Goal: Task Accomplishment & Management: Manage account settings

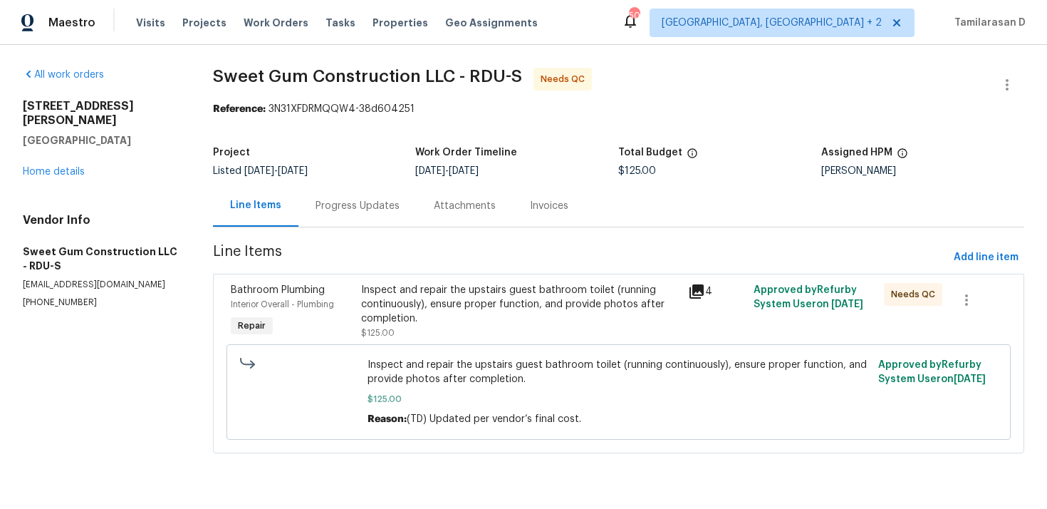
click at [357, 212] on div "Progress Updates" at bounding box center [358, 206] width 84 height 14
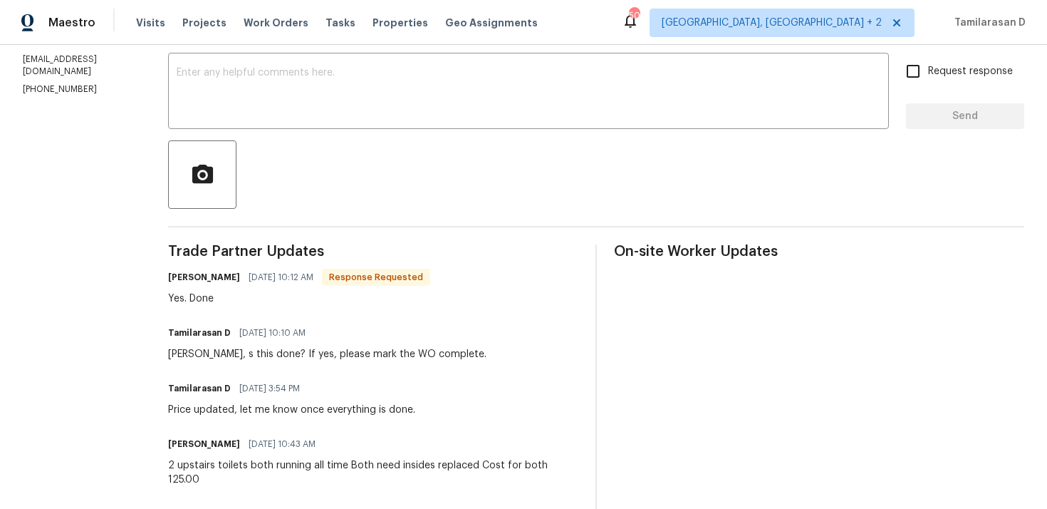
scroll to position [306, 0]
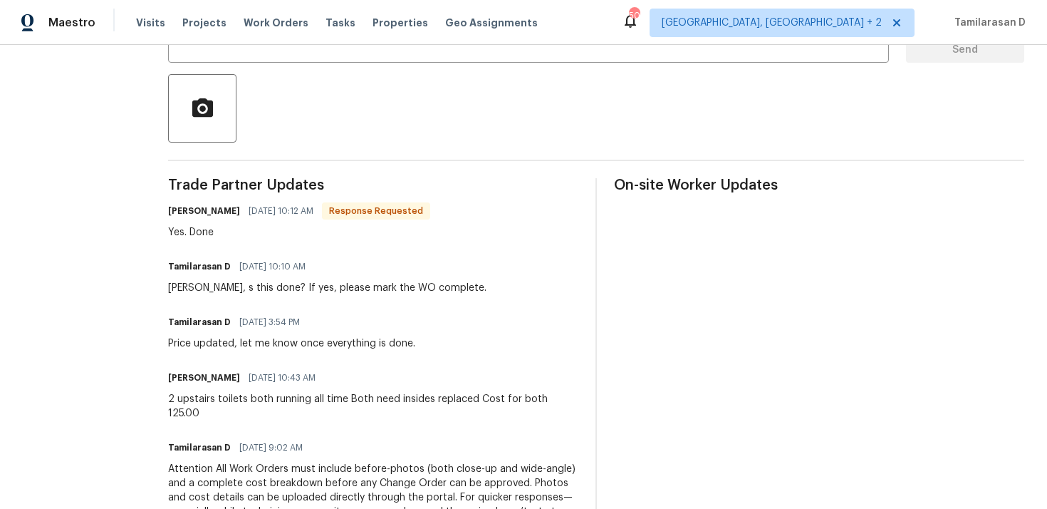
click at [239, 241] on div "Trade Partner Updates Stacey Beakes 09/30/2025 10:12 AM Response Requested Yes.…" at bounding box center [373, 413] width 410 height 470
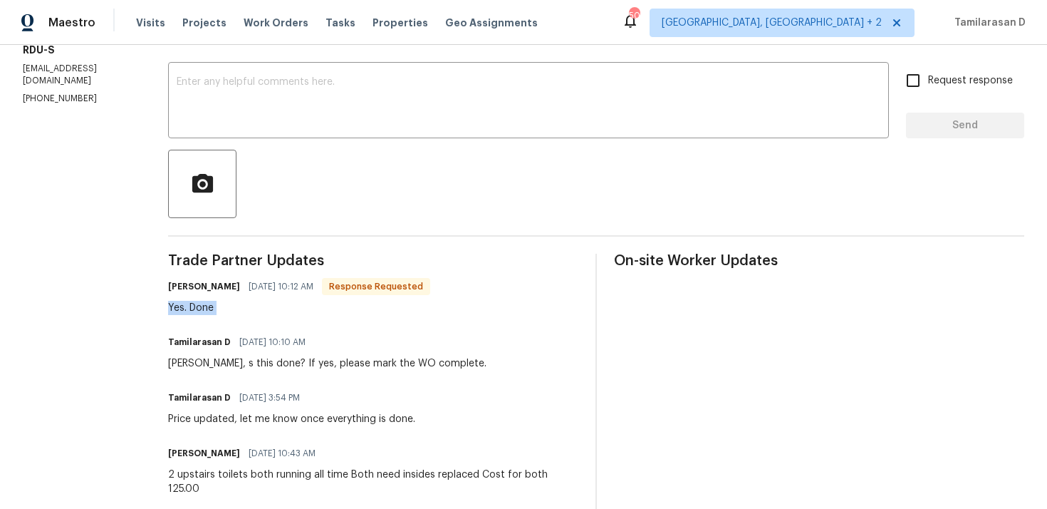
scroll to position [171, 0]
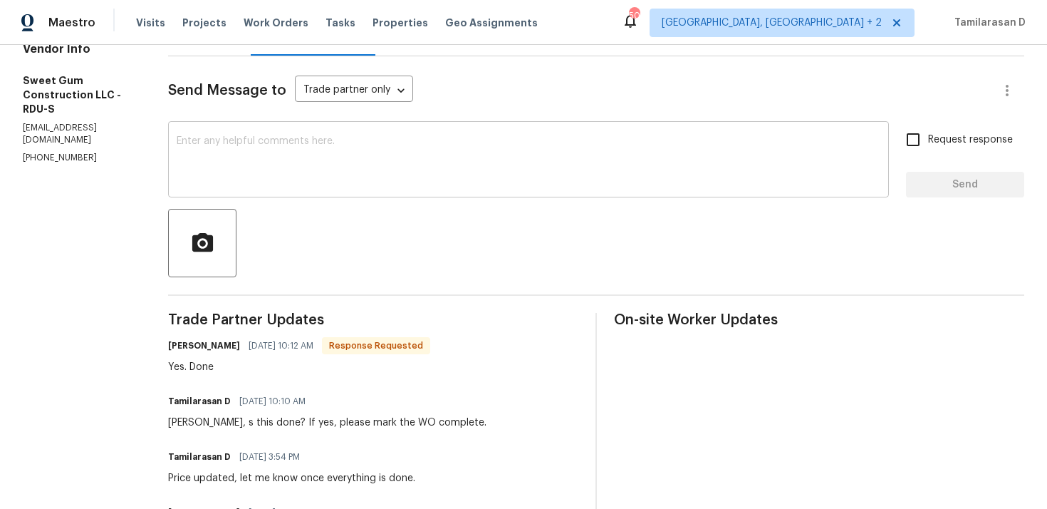
click at [244, 163] on textarea at bounding box center [529, 161] width 704 height 50
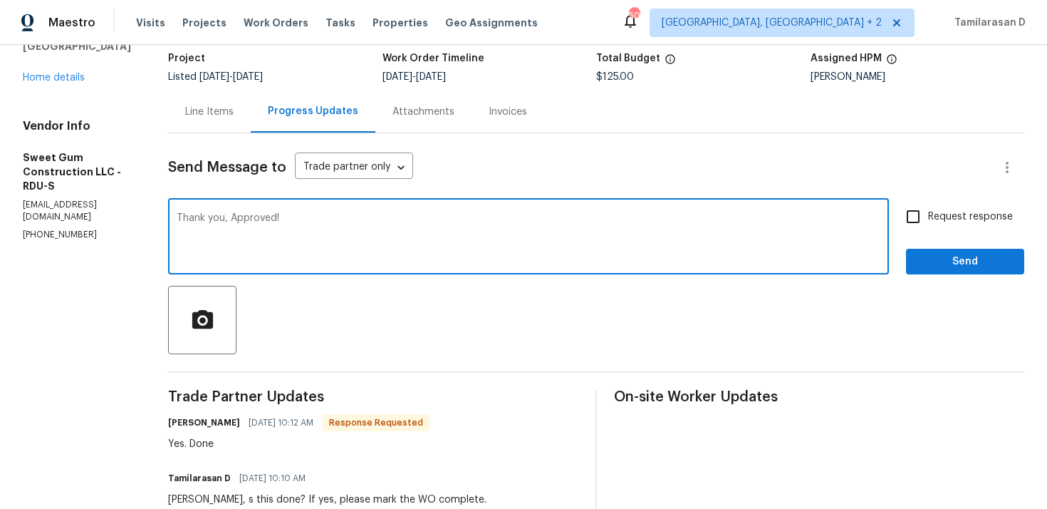
scroll to position [96, 0]
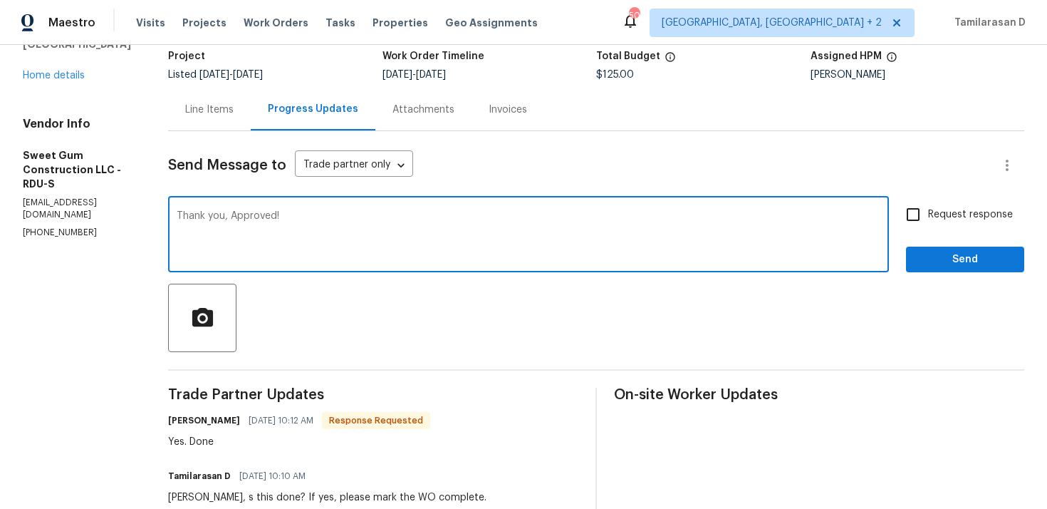
type textarea "Thank you, Approved!"
click at [919, 267] on span "Send" at bounding box center [965, 260] width 95 height 18
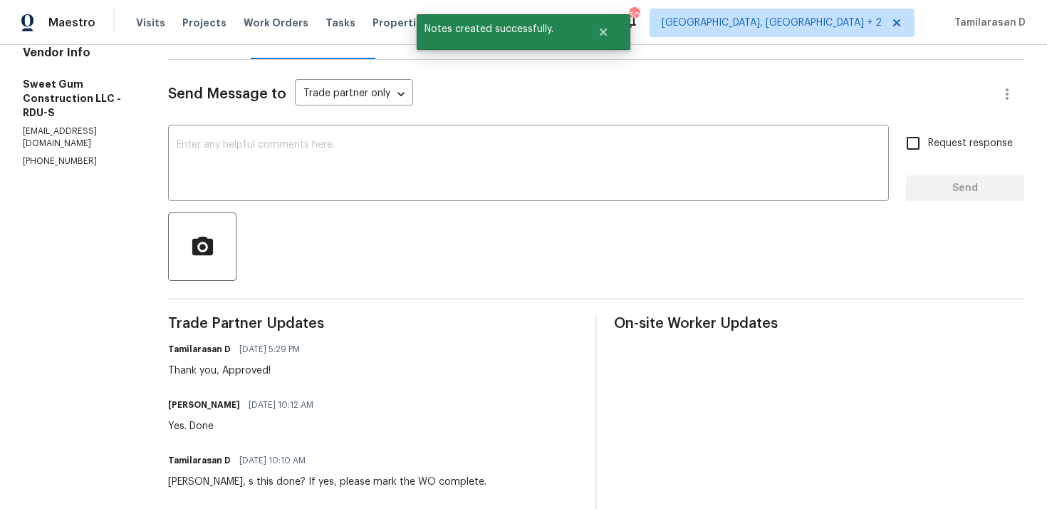
scroll to position [205, 0]
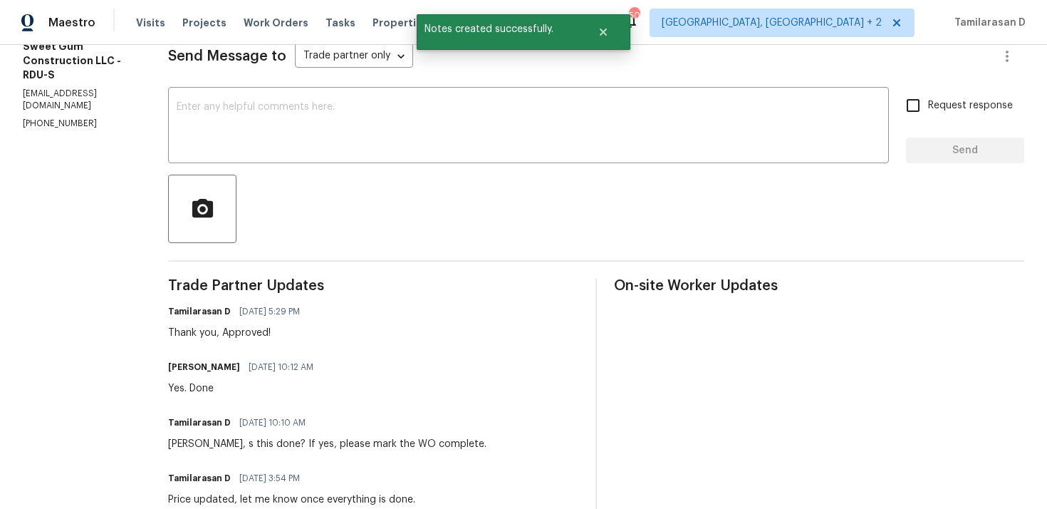
click at [237, 395] on div "Yes. Done" at bounding box center [245, 388] width 154 height 14
copy div "Yes. Done"
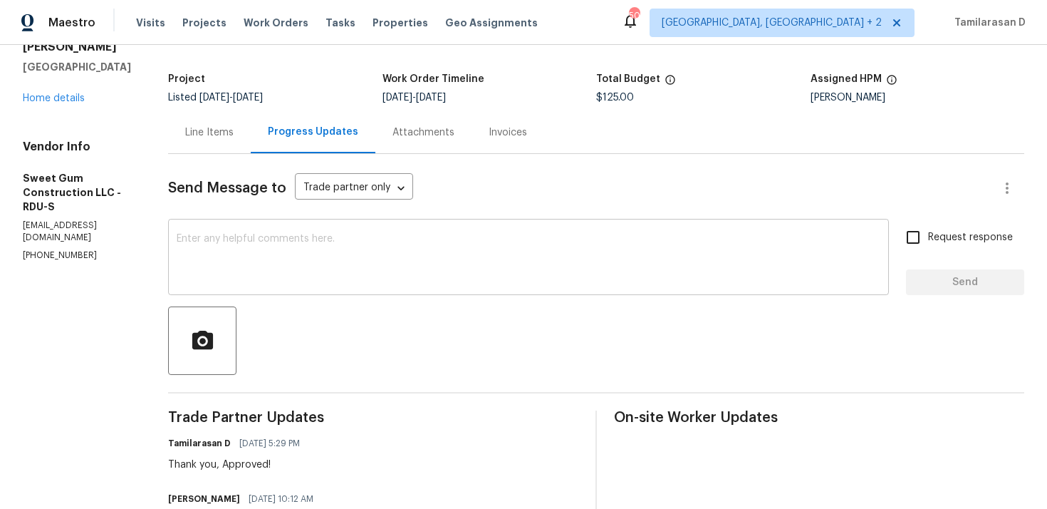
scroll to position [0, 0]
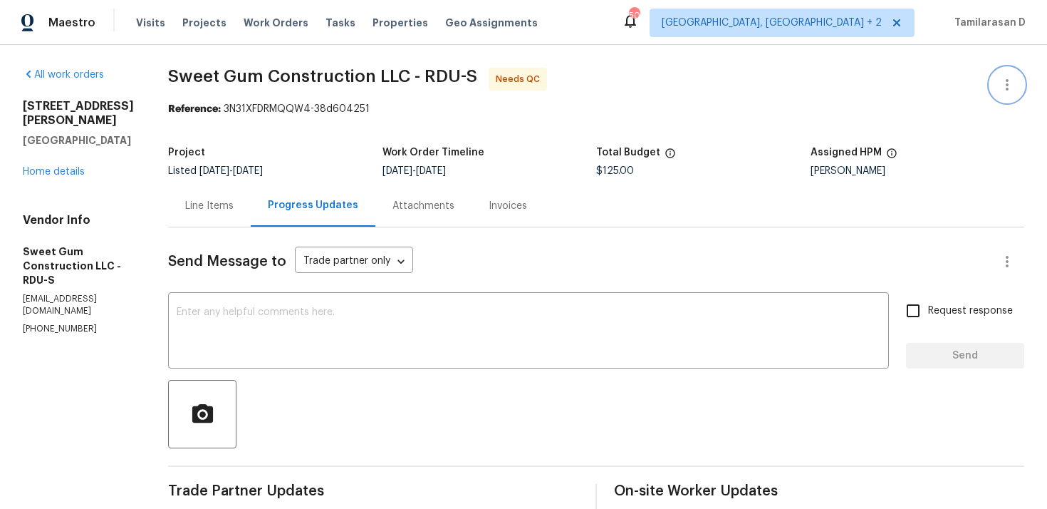
click at [1003, 72] on button "button" at bounding box center [1007, 85] width 34 height 34
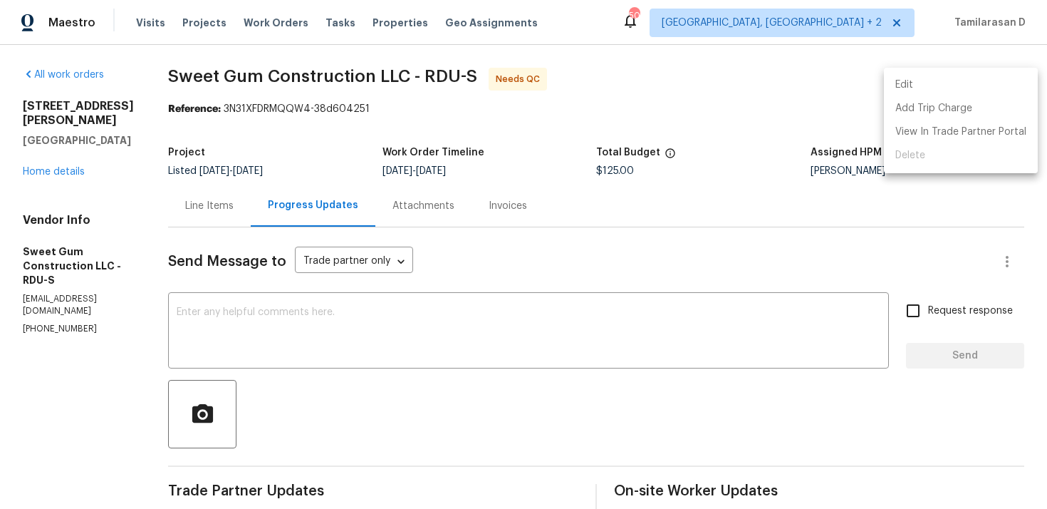
click at [936, 74] on li "Edit" at bounding box center [961, 85] width 154 height 24
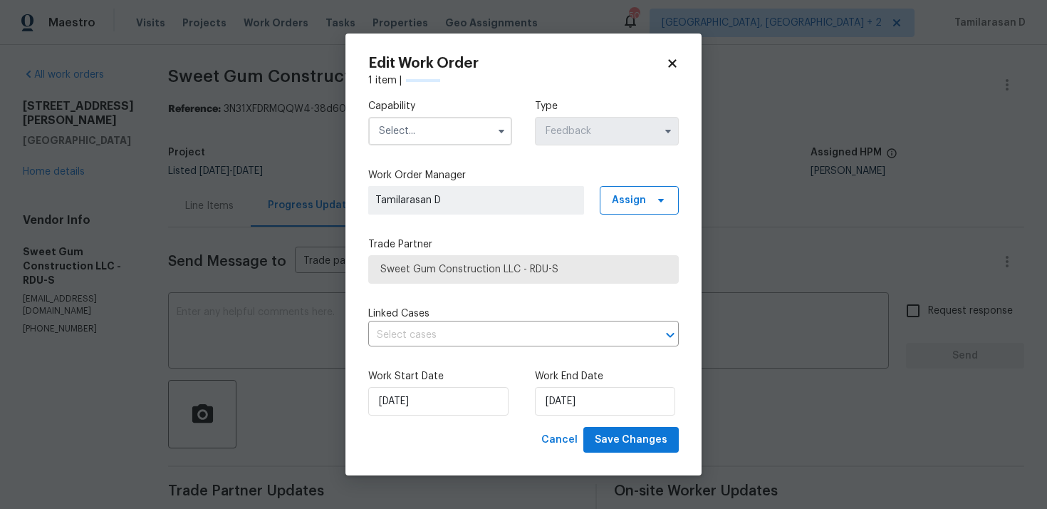
click at [448, 139] on input "text" at bounding box center [440, 131] width 144 height 28
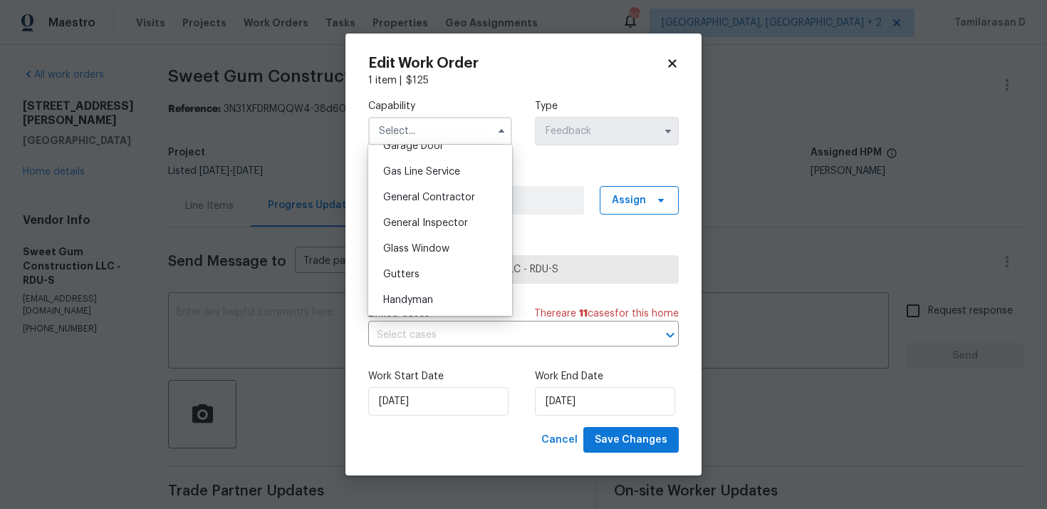
scroll to position [670, 0]
click at [409, 271] on span "Handyman" at bounding box center [408, 275] width 50 height 10
type input "Handyman"
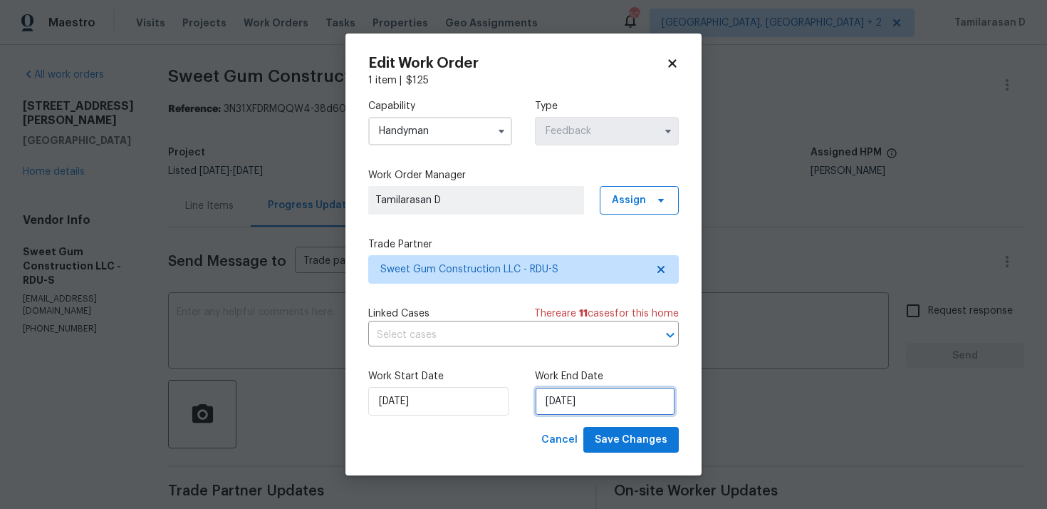
click at [587, 397] on input "01/10/2025" at bounding box center [605, 401] width 140 height 28
select select "9"
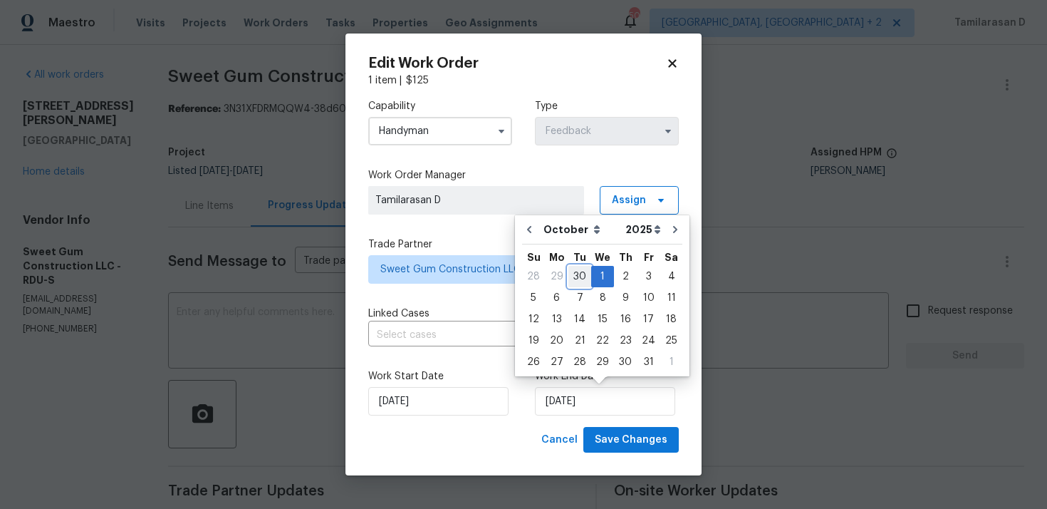
click at [577, 278] on div "30" at bounding box center [579, 276] width 23 height 20
type input "30/09/2025"
select select "8"
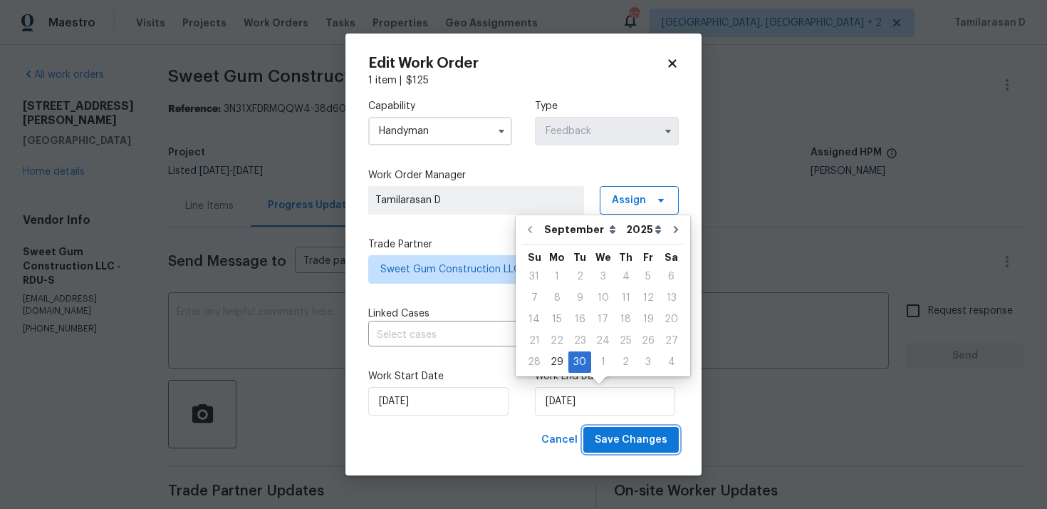
click at [632, 442] on span "Save Changes" at bounding box center [631, 440] width 73 height 18
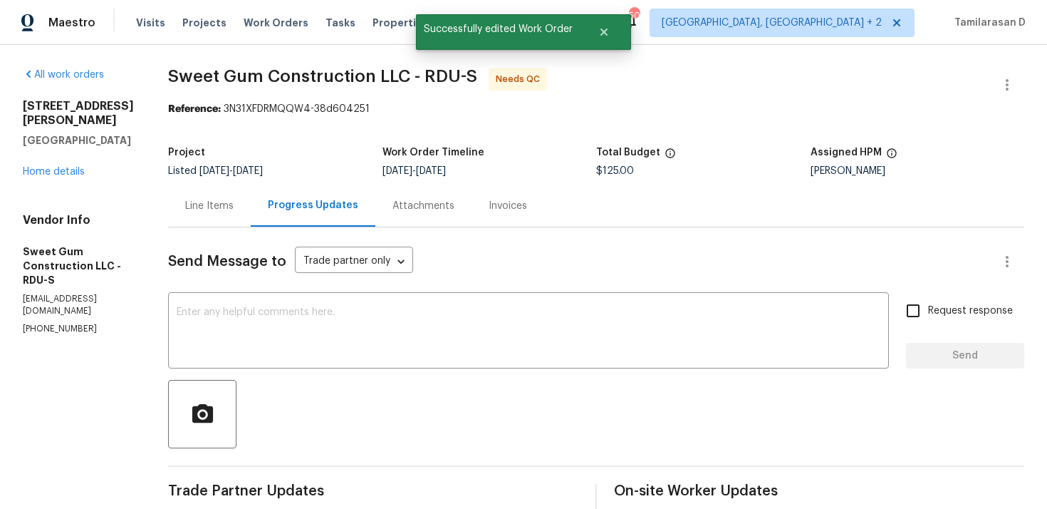
click at [251, 226] on div "Line Items" at bounding box center [209, 206] width 83 height 42
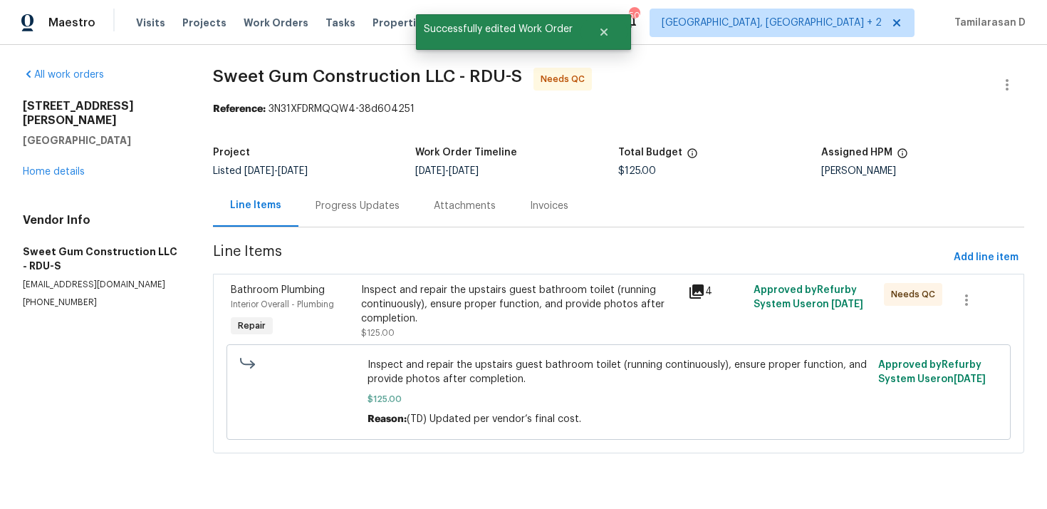
click at [333, 222] on div "Progress Updates" at bounding box center [357, 206] width 118 height 42
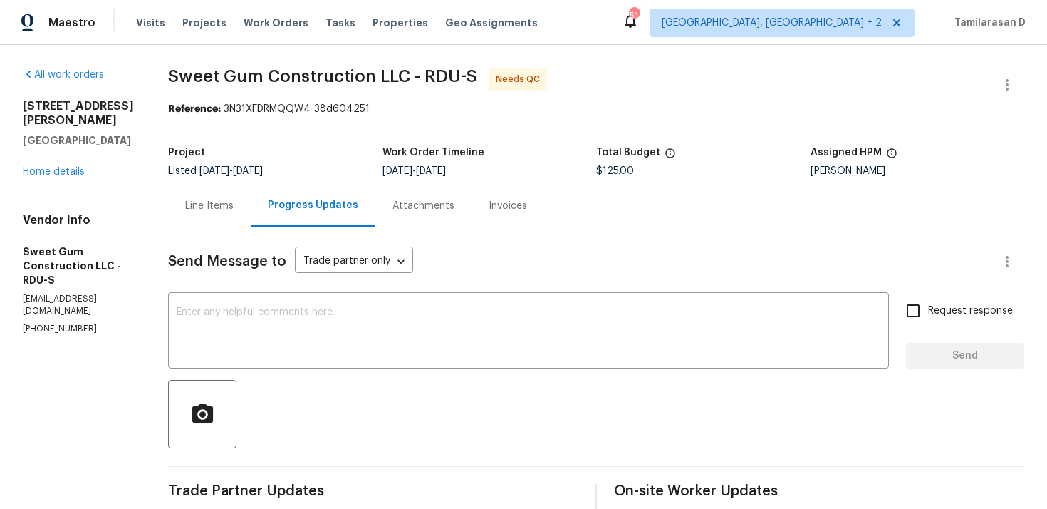
click at [234, 205] on div "Line Items" at bounding box center [209, 206] width 48 height 14
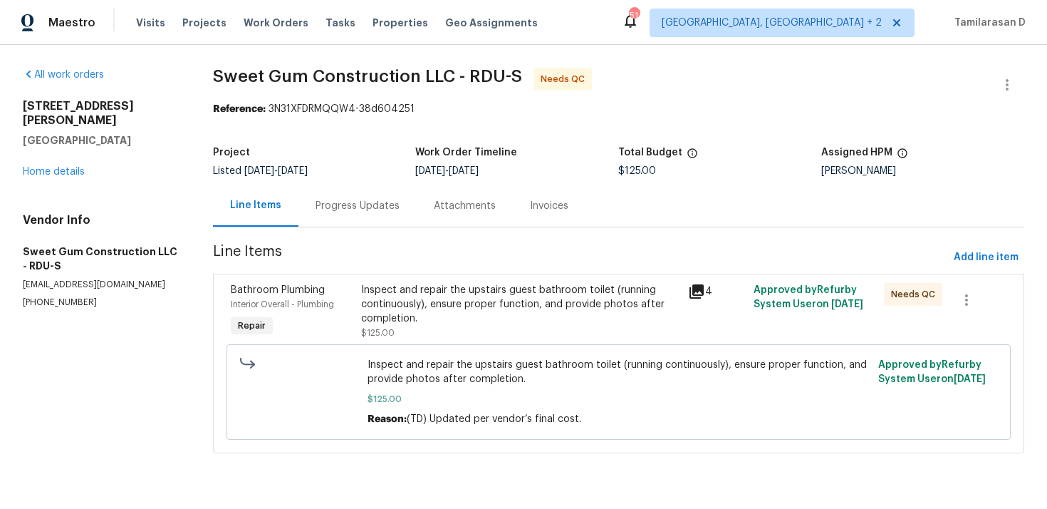
click at [436, 306] on div "Inspect and repair the upstairs guest bathroom toilet (running continuously), e…" at bounding box center [520, 304] width 318 height 43
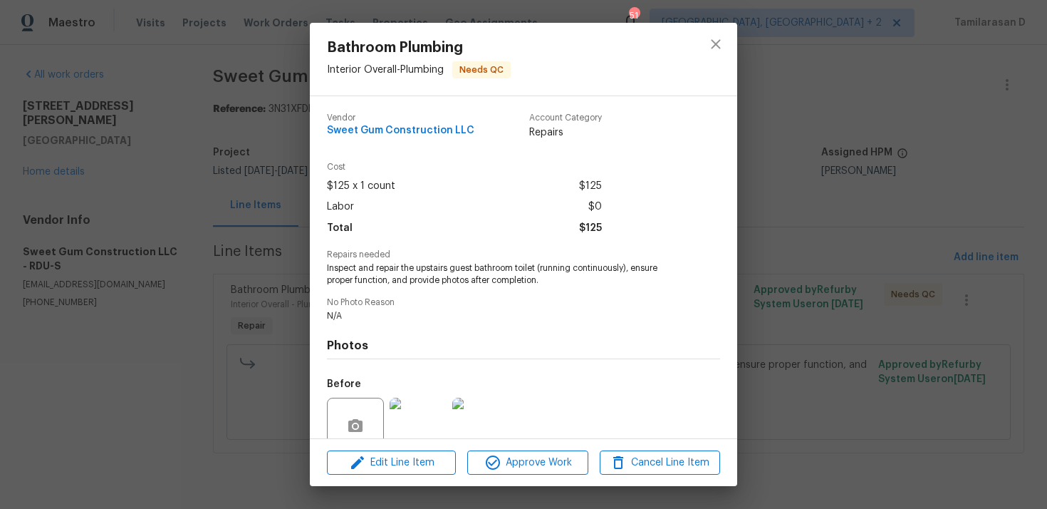
scroll to position [123, 0]
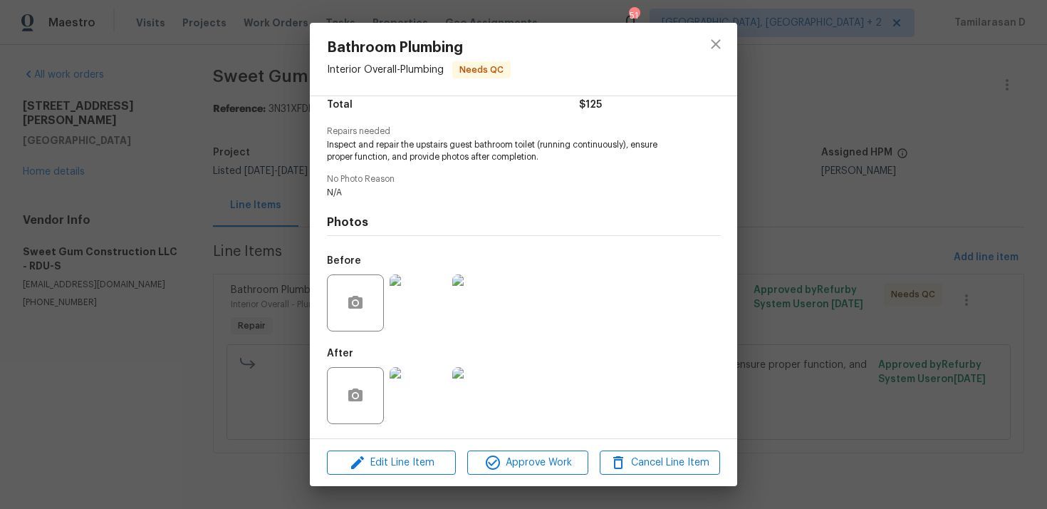
click at [415, 318] on img at bounding box center [418, 302] width 57 height 57
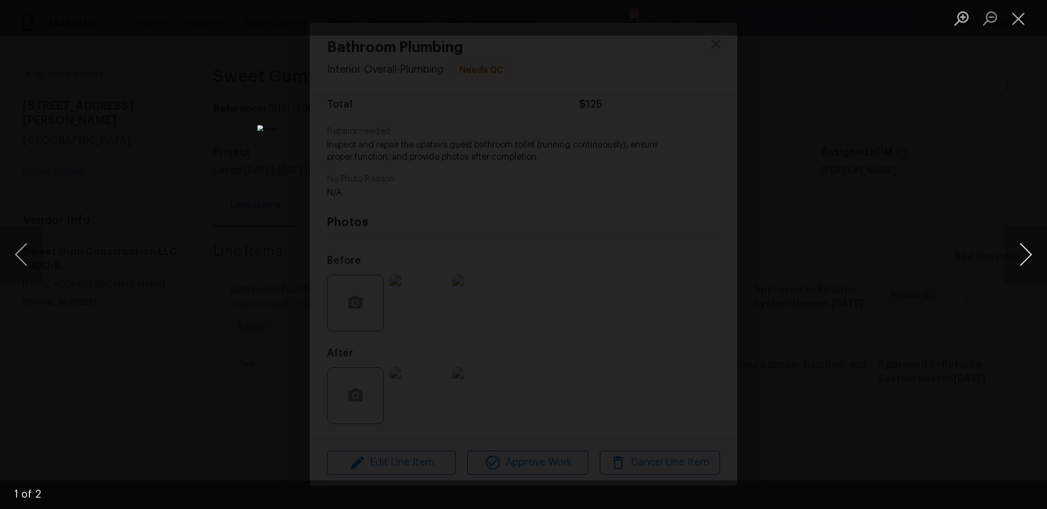
click at [1020, 263] on button "Next image" at bounding box center [1025, 254] width 43 height 57
click at [1019, 20] on button "Close lightbox" at bounding box center [1018, 18] width 28 height 25
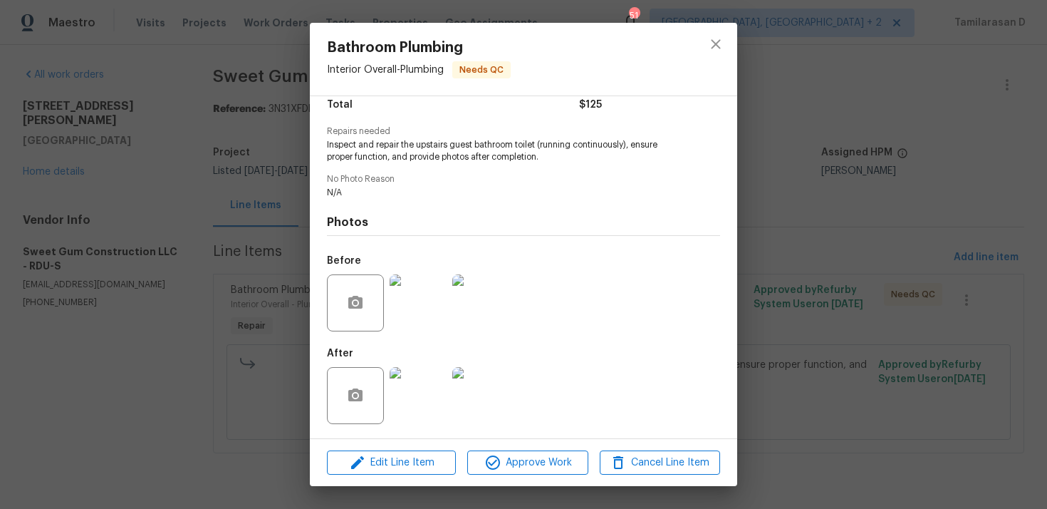
click at [422, 386] on img at bounding box center [418, 395] width 57 height 57
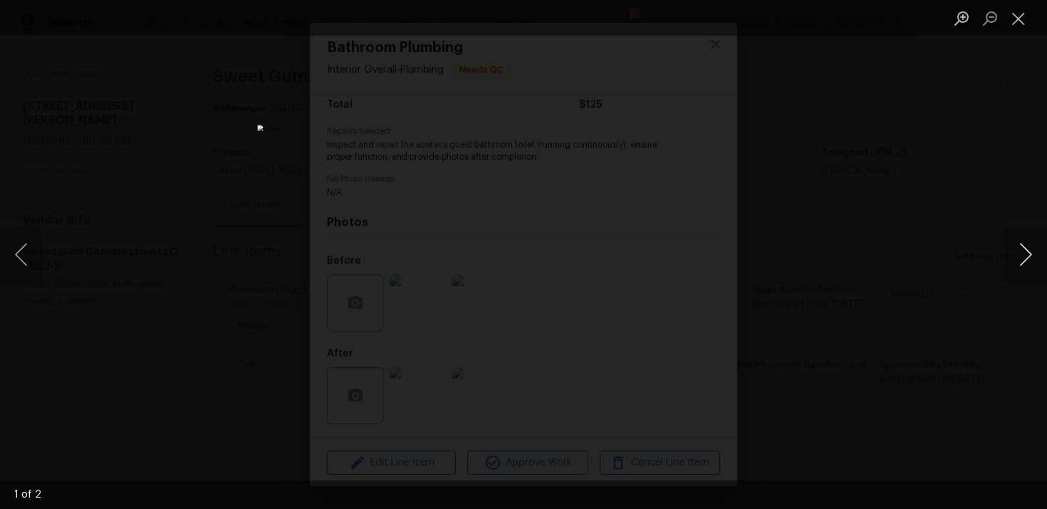
click at [1034, 252] on button "Next image" at bounding box center [1025, 254] width 43 height 57
click at [1017, 19] on button "Close lightbox" at bounding box center [1018, 18] width 28 height 25
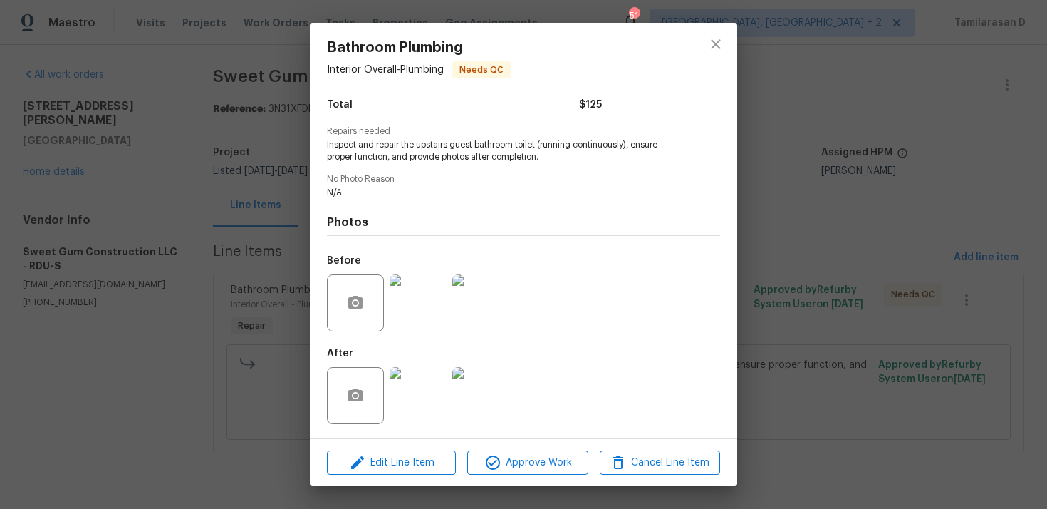
click at [477, 298] on img at bounding box center [480, 302] width 57 height 57
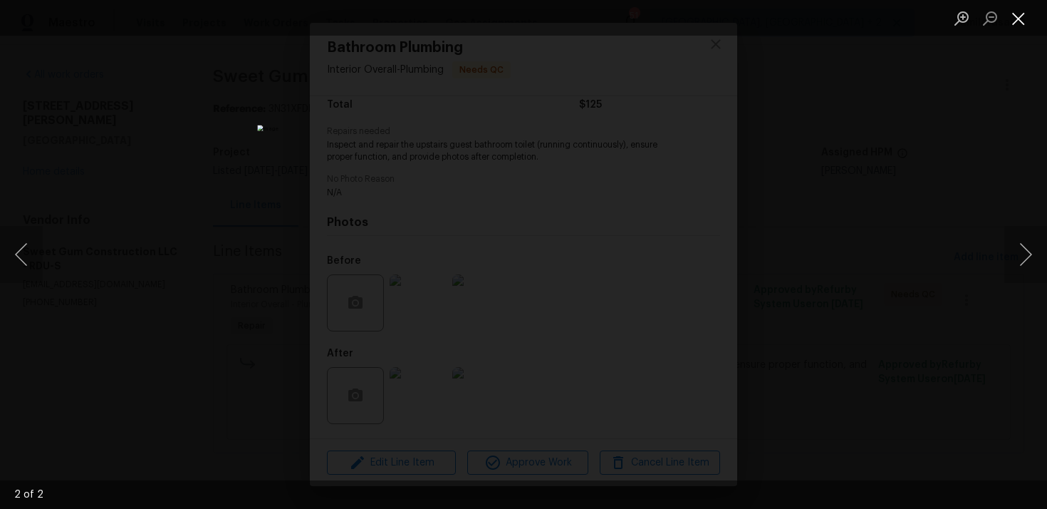
click at [1017, 14] on button "Close lightbox" at bounding box center [1018, 18] width 28 height 25
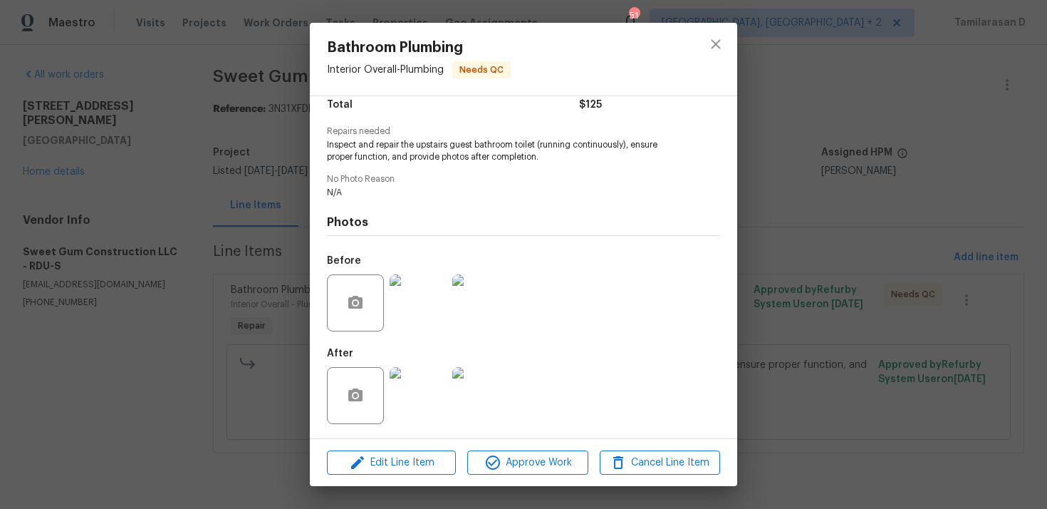
click at [385, 324] on div at bounding box center [357, 302] width 60 height 57
click at [406, 303] on img at bounding box center [418, 302] width 57 height 57
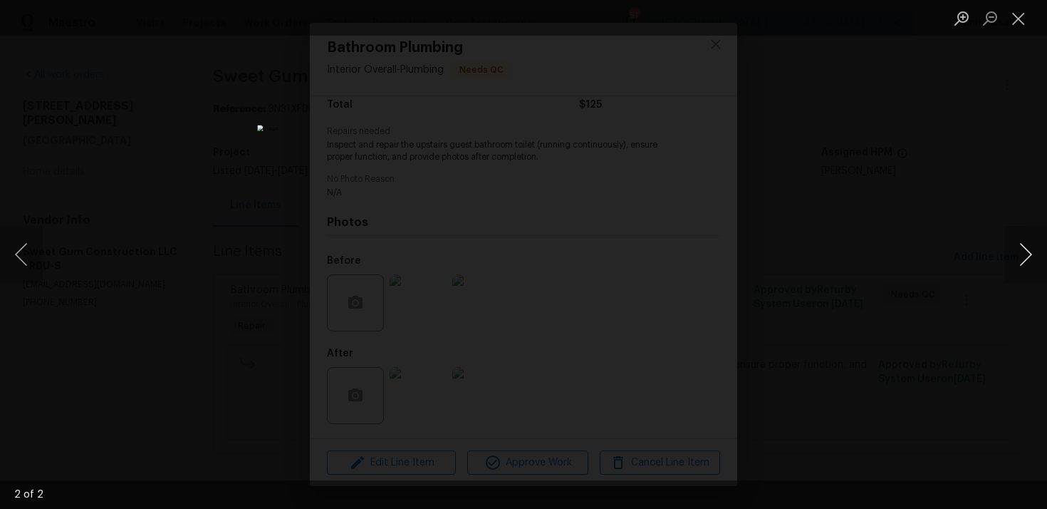
click at [1032, 243] on button "Next image" at bounding box center [1025, 254] width 43 height 57
click at [15, 250] on button "Previous image" at bounding box center [21, 254] width 43 height 57
click at [1017, 14] on button "Close lightbox" at bounding box center [1018, 18] width 28 height 25
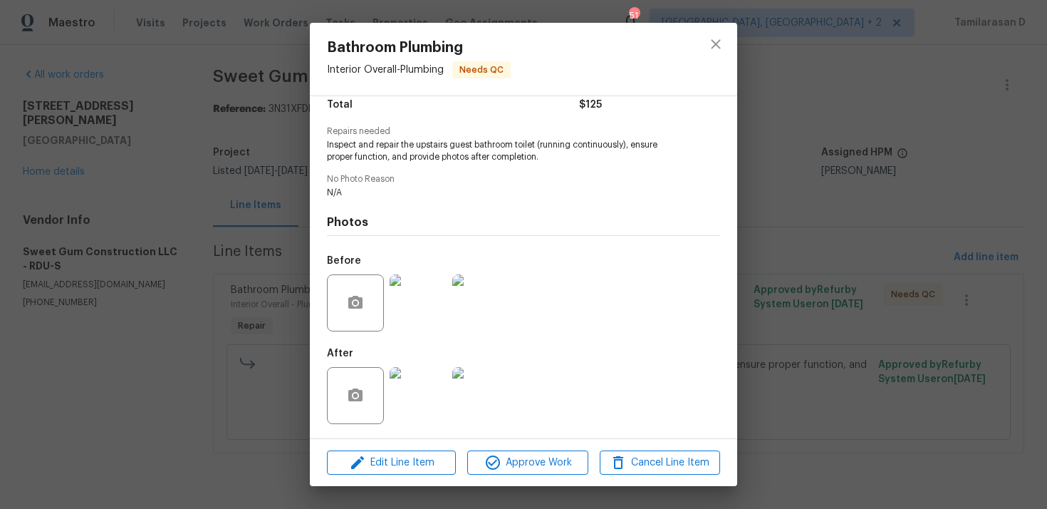
click at [425, 400] on img at bounding box center [418, 395] width 57 height 57
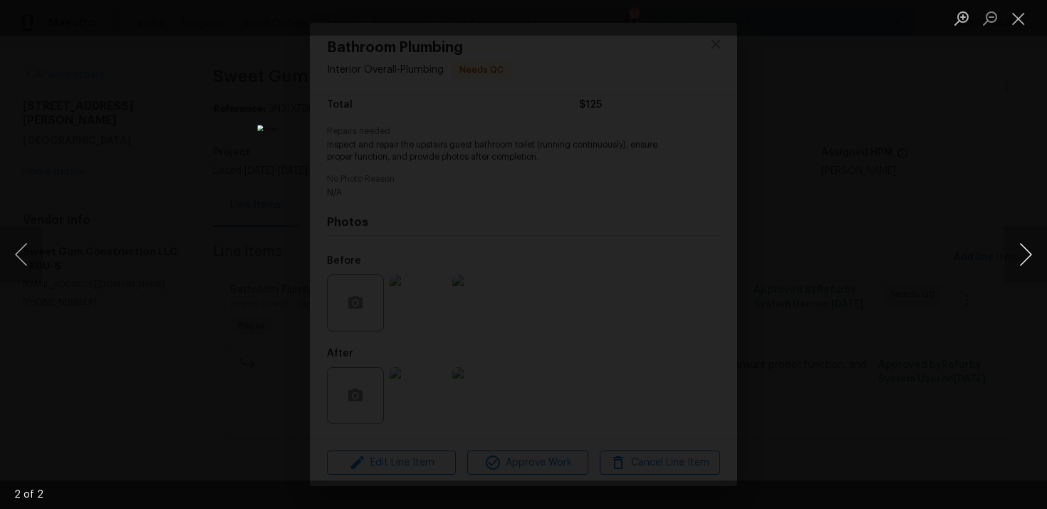
click at [1034, 251] on button "Next image" at bounding box center [1025, 254] width 43 height 57
click at [25, 254] on button "Previous image" at bounding box center [21, 254] width 43 height 57
click at [1019, 23] on button "Close lightbox" at bounding box center [1018, 18] width 28 height 25
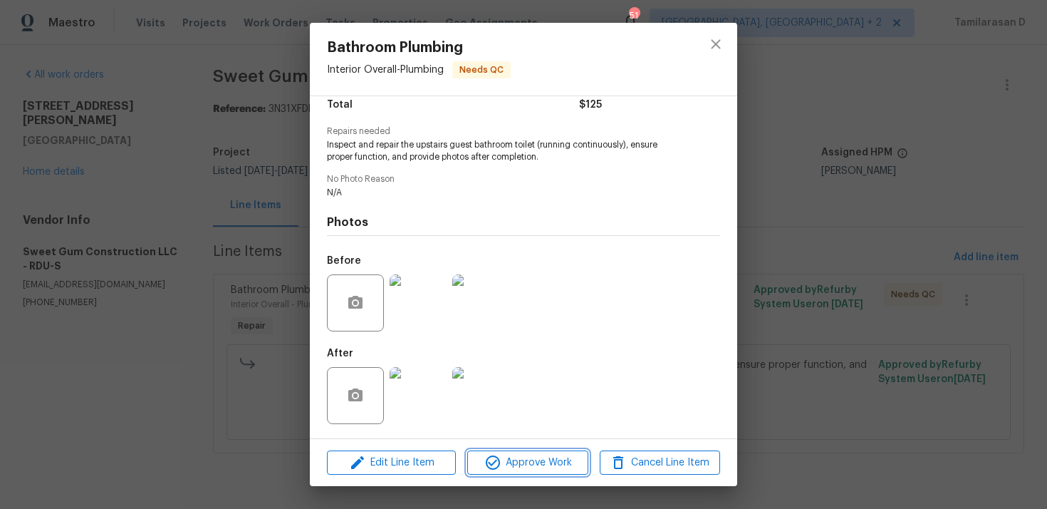
click at [538, 463] on span "Approve Work" at bounding box center [528, 463] width 112 height 18
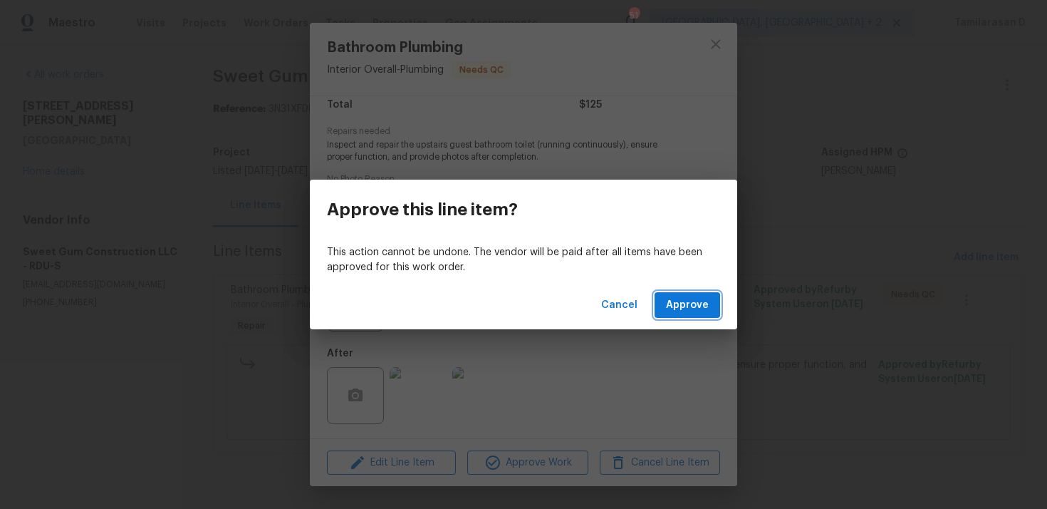
click at [693, 303] on span "Approve" at bounding box center [687, 305] width 43 height 18
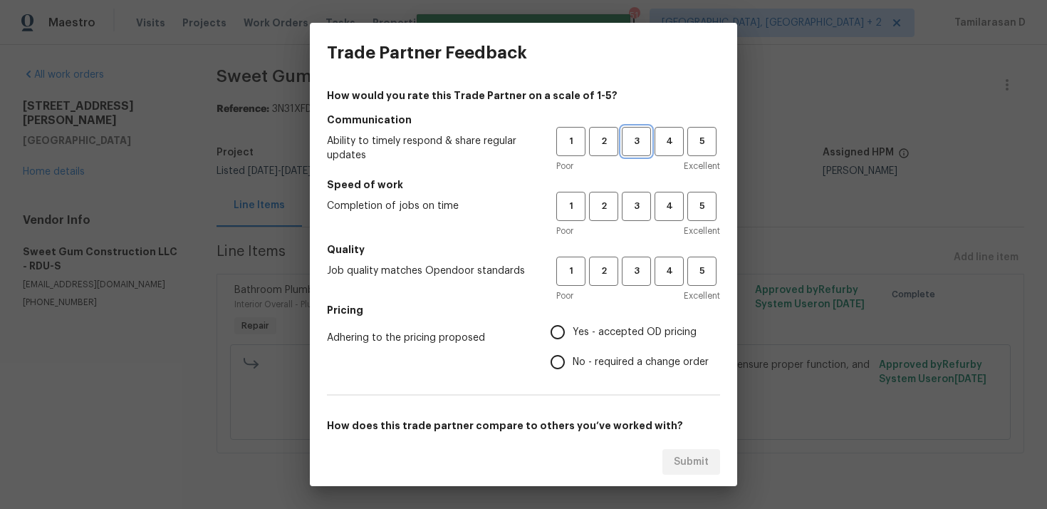
click at [637, 140] on span "3" at bounding box center [636, 141] width 26 height 16
click at [635, 198] on span "3" at bounding box center [636, 206] width 26 height 16
click at [644, 269] on span "3" at bounding box center [636, 271] width 26 height 16
click at [551, 376] on input "No - required a change order" at bounding box center [558, 362] width 30 height 30
radio input "true"
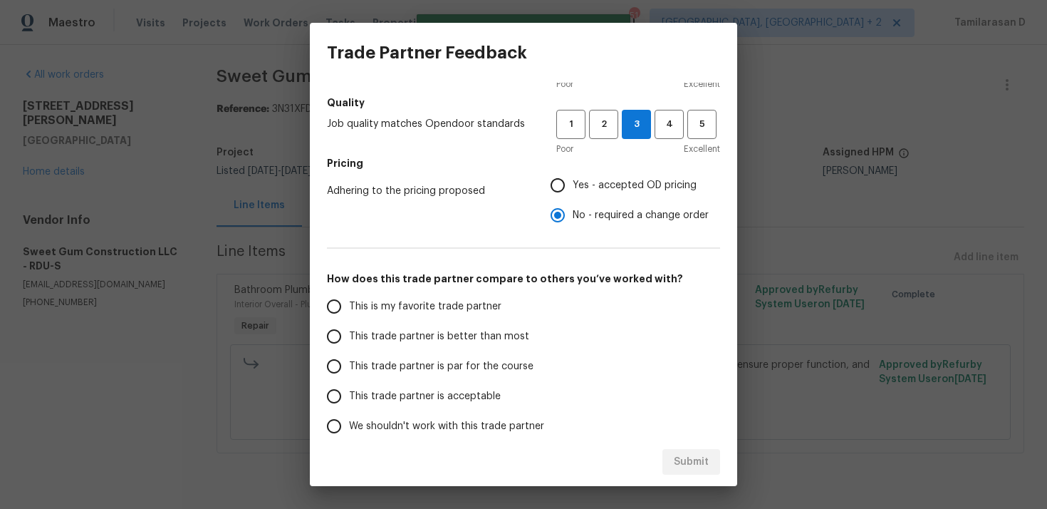
scroll to position [214, 0]
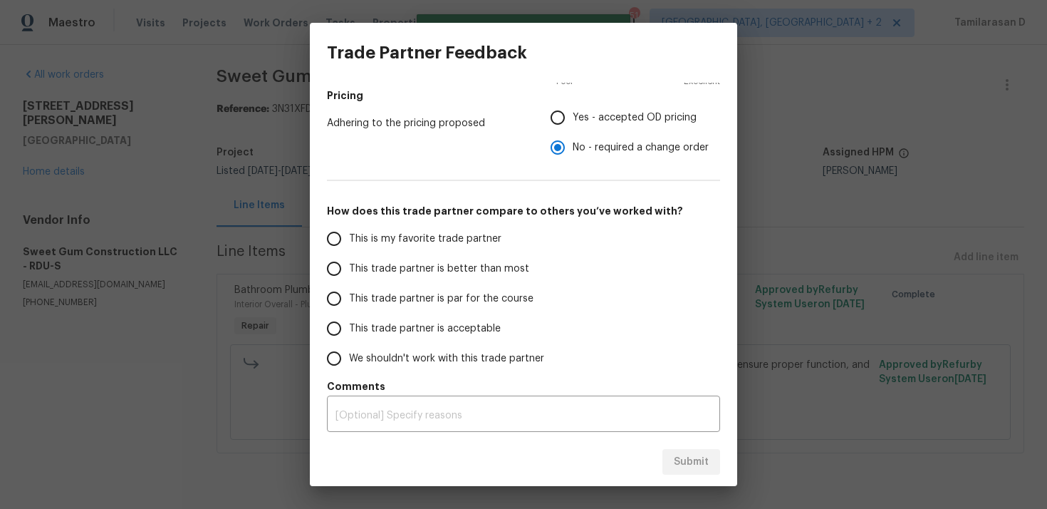
click at [344, 295] on input "This trade partner is par for the course" at bounding box center [334, 299] width 30 height 30
click at [697, 459] on span "Submit" at bounding box center [691, 462] width 35 height 18
radio input "true"
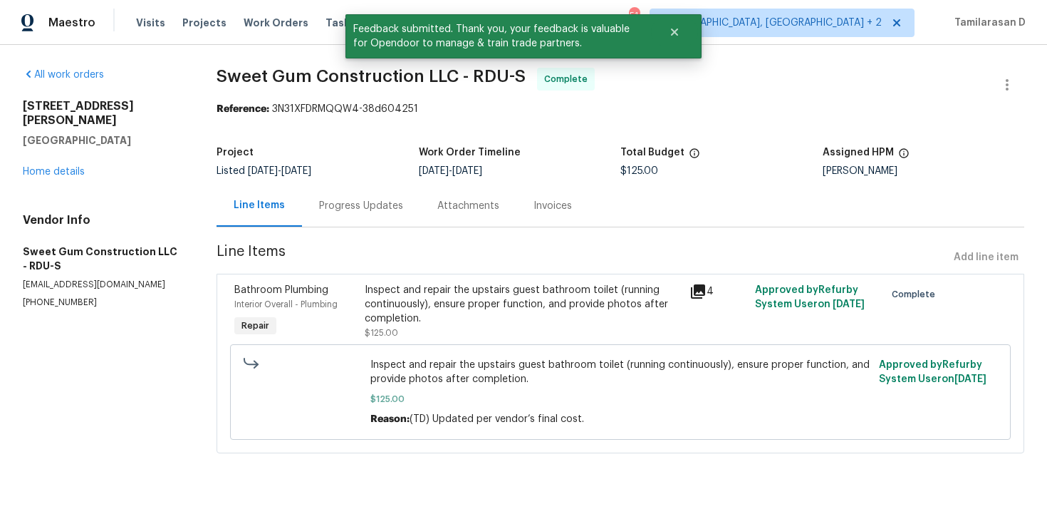
click at [356, 212] on div "Progress Updates" at bounding box center [361, 206] width 84 height 14
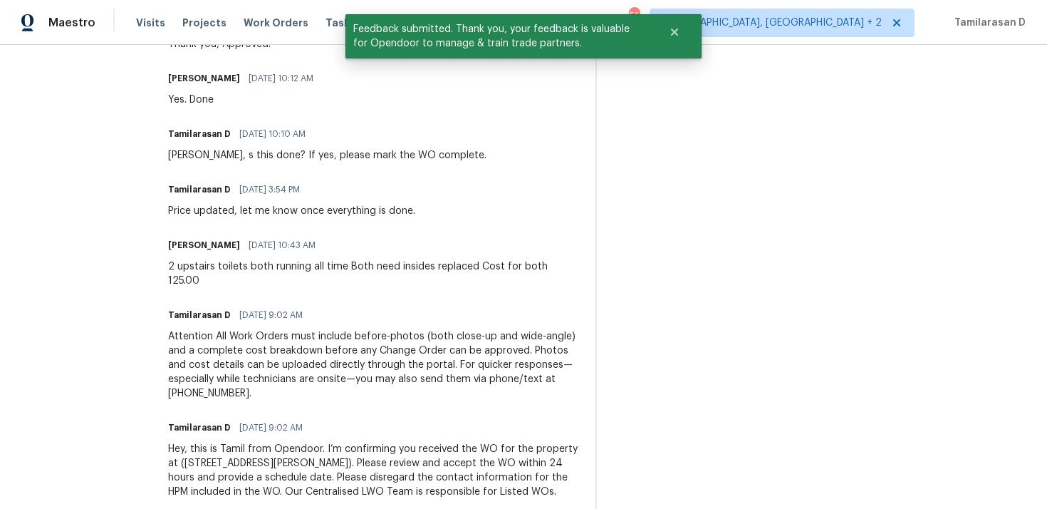
scroll to position [496, 0]
click at [210, 274] on div "2 upstairs toilets both running all time Both need insides replaced Cost for bo…" at bounding box center [373, 271] width 410 height 28
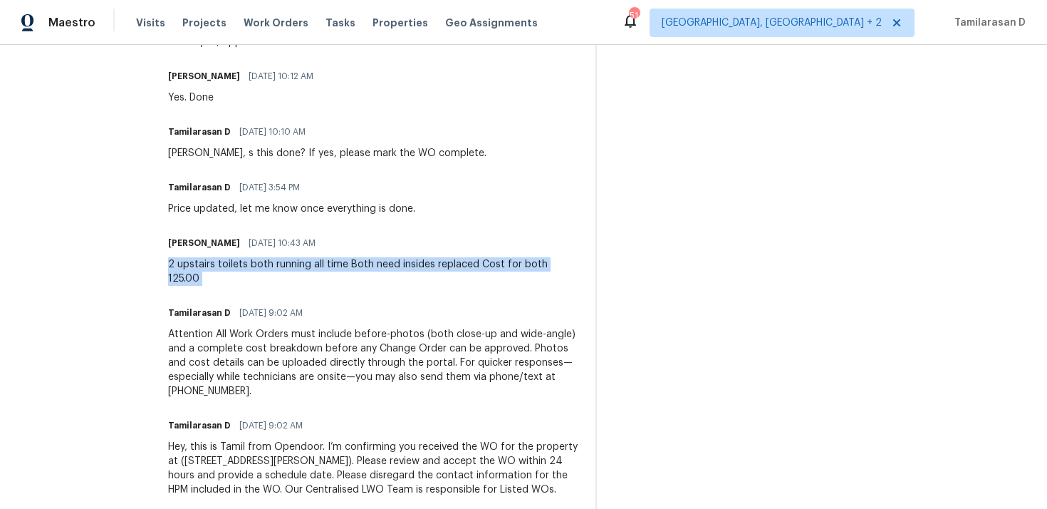
click at [201, 291] on div "Trade Partner Updates Tamilarasan D 09/30/2025 5:29 PM Thank you, Approved! Sta…" at bounding box center [373, 251] width 410 height 526
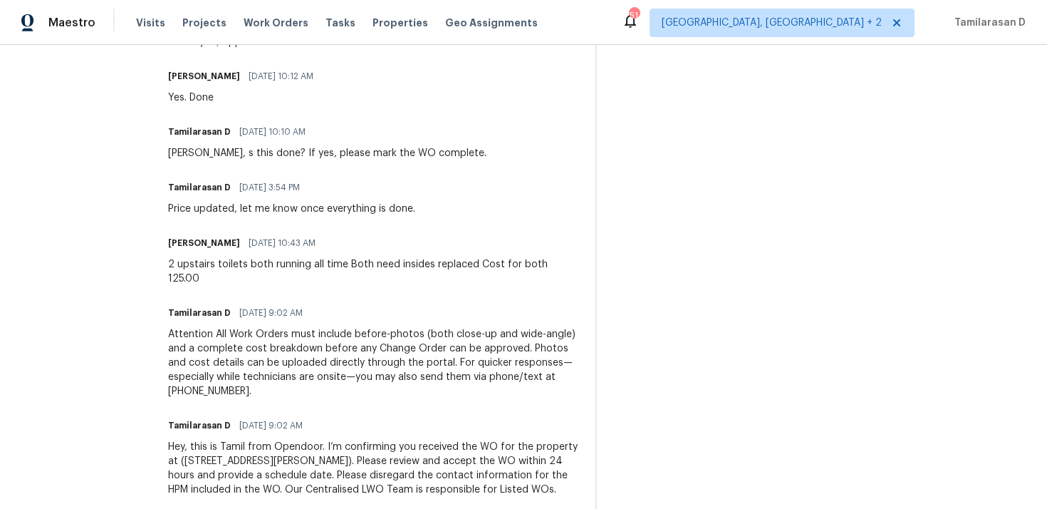
click at [201, 291] on div "Trade Partner Updates Tamilarasan D 09/30/2025 5:29 PM Thank you, Approved! Sta…" at bounding box center [373, 251] width 410 height 526
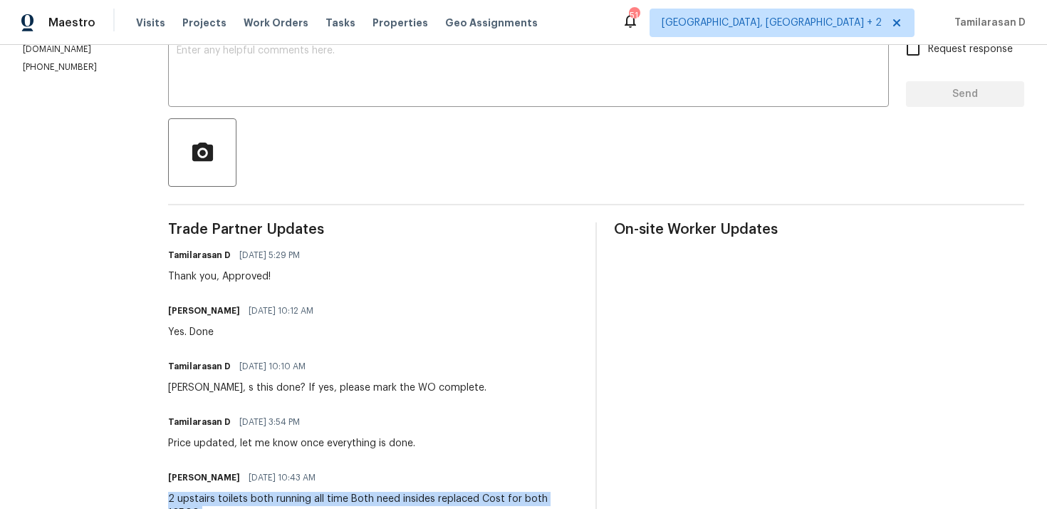
scroll to position [83, 0]
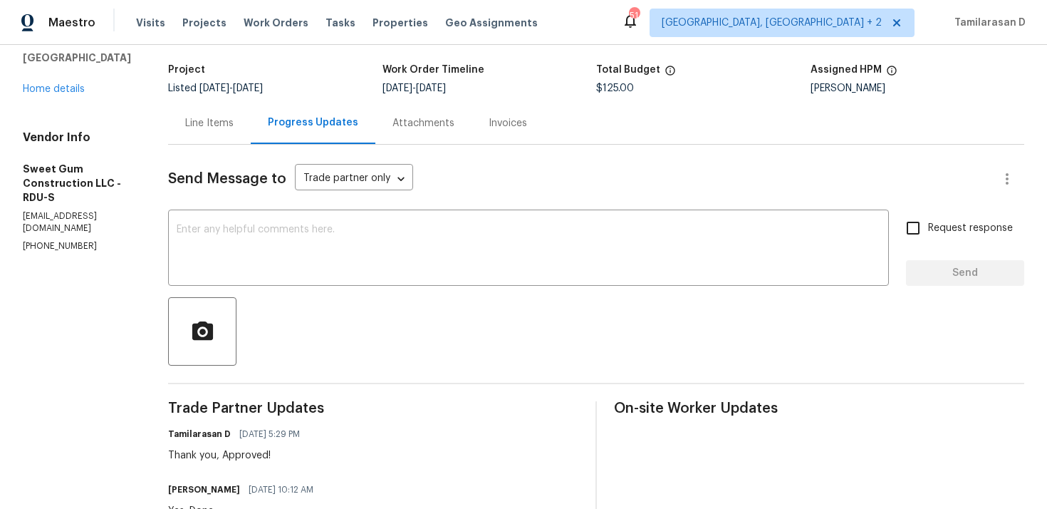
click at [244, 130] on div "Line Items" at bounding box center [209, 123] width 83 height 42
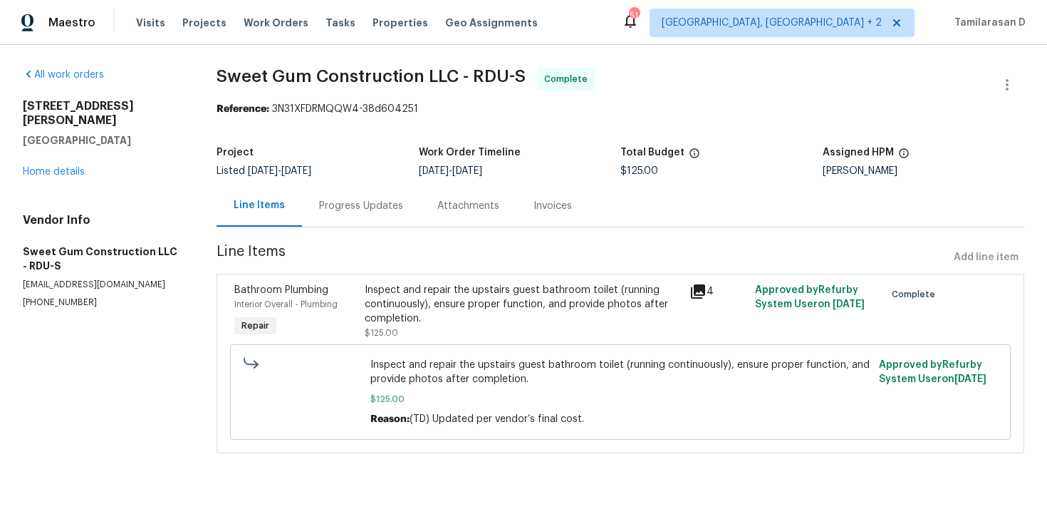
click at [354, 204] on div "Progress Updates" at bounding box center [361, 206] width 84 height 14
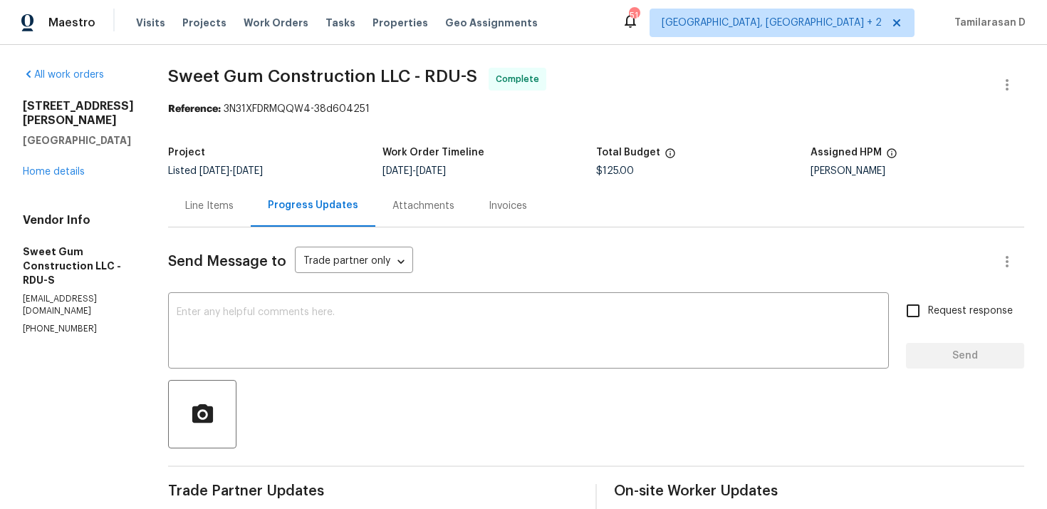
click at [232, 204] on div "Line Items" at bounding box center [209, 206] width 48 height 14
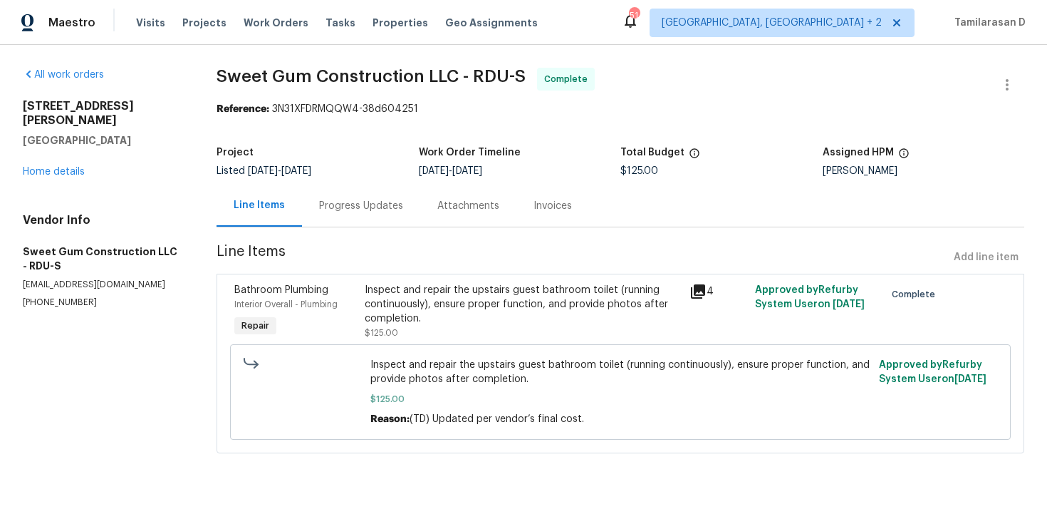
click at [365, 201] on div "Progress Updates" at bounding box center [361, 206] width 84 height 14
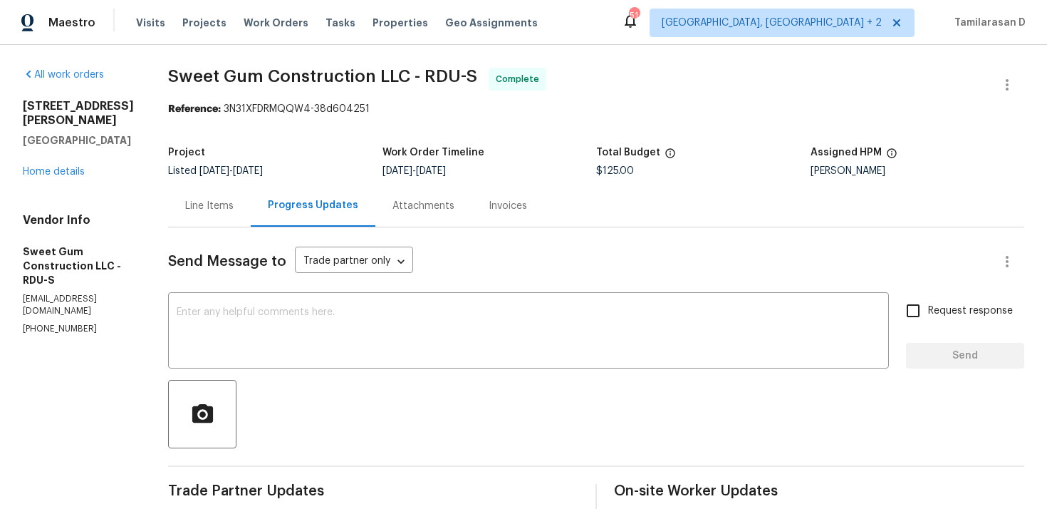
click at [227, 209] on div "Line Items" at bounding box center [209, 206] width 48 height 14
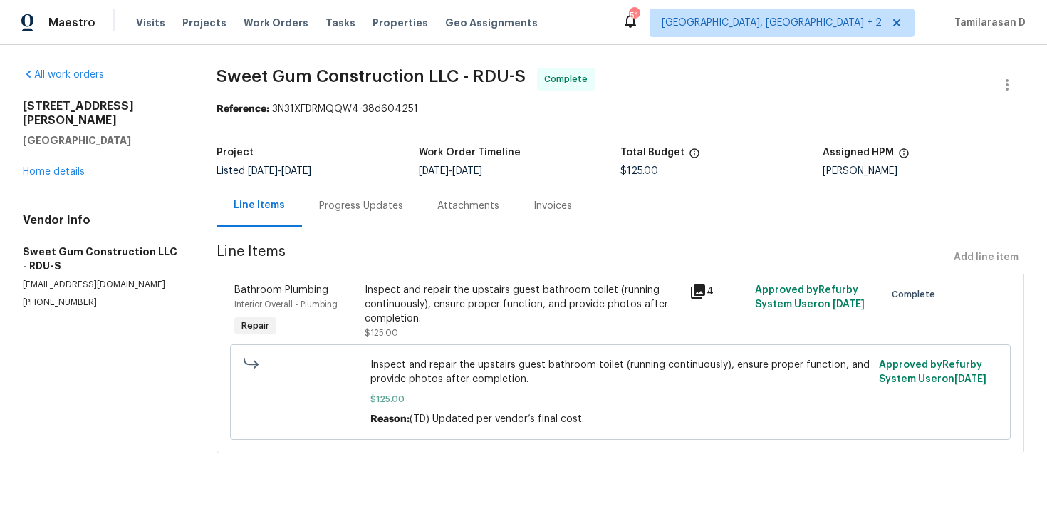
click at [350, 195] on div "Progress Updates" at bounding box center [361, 206] width 118 height 42
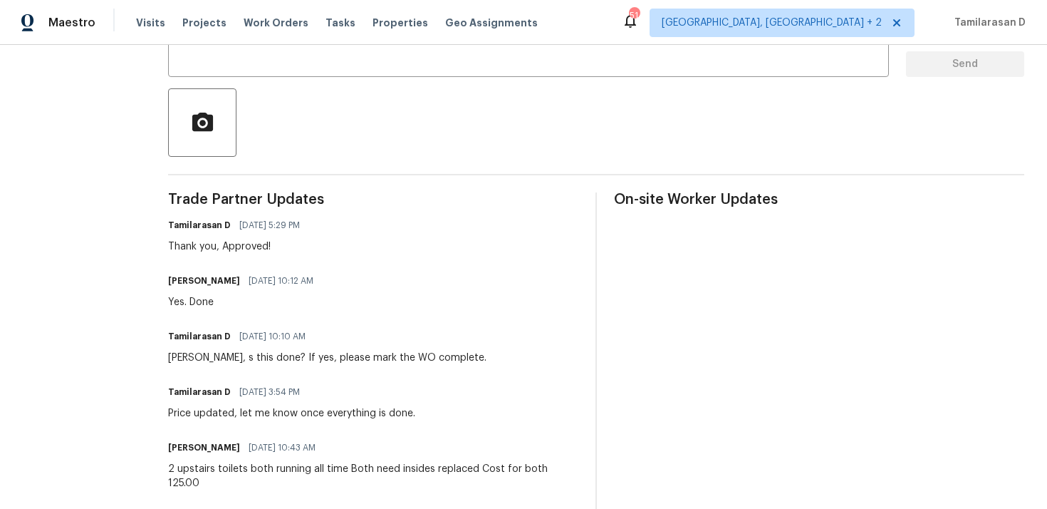
scroll to position [294, 0]
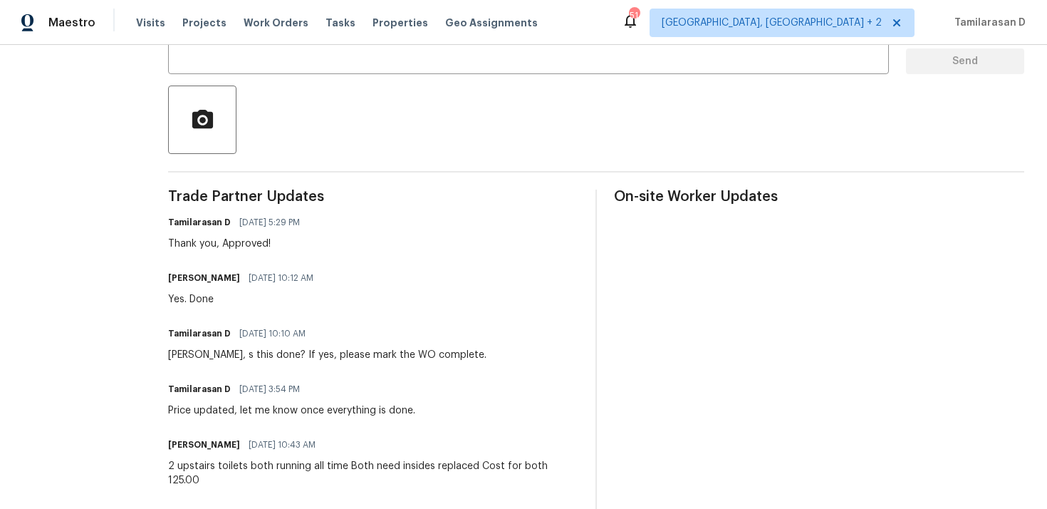
click at [271, 244] on div "Thank you, Approved!" at bounding box center [238, 244] width 140 height 14
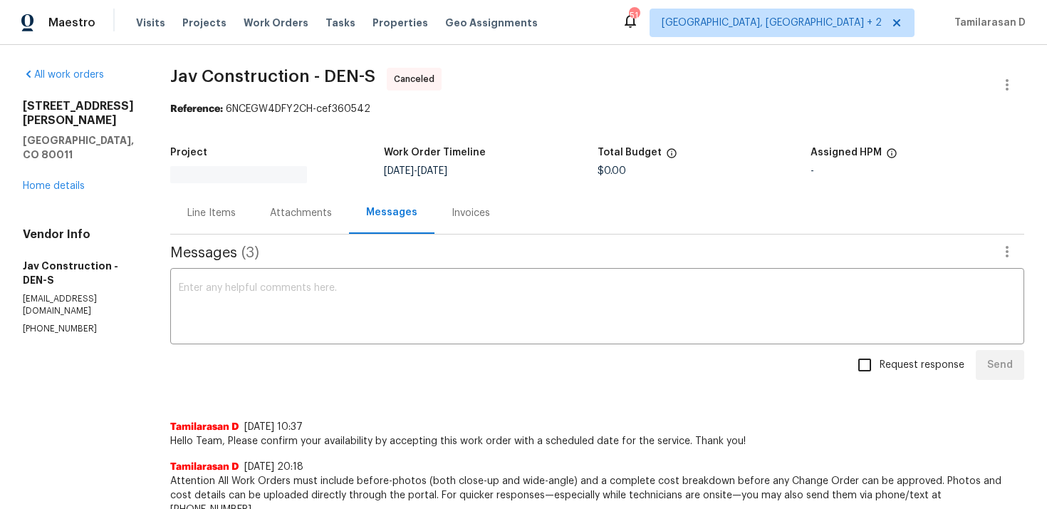
click at [38, 162] on div "622 Dawson St Aurora, CO 80011 Home details" at bounding box center [79, 146] width 113 height 94
click at [43, 181] on link "Home details" at bounding box center [54, 186] width 62 height 10
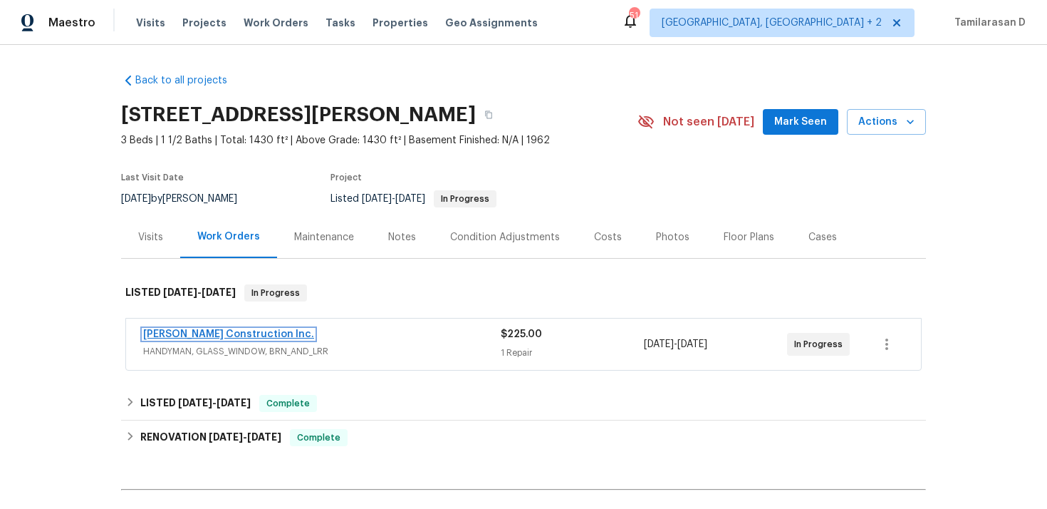
click at [206, 332] on link "Hanson Construction Inc." at bounding box center [228, 334] width 171 height 10
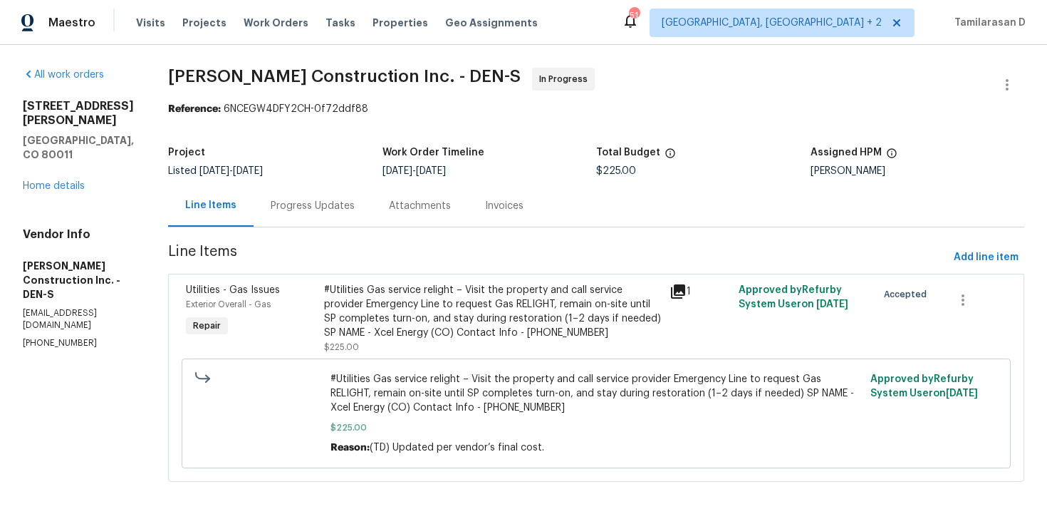
click at [440, 308] on div "#Utilities Gas service relight – Visit the property and call service provider E…" at bounding box center [492, 311] width 337 height 57
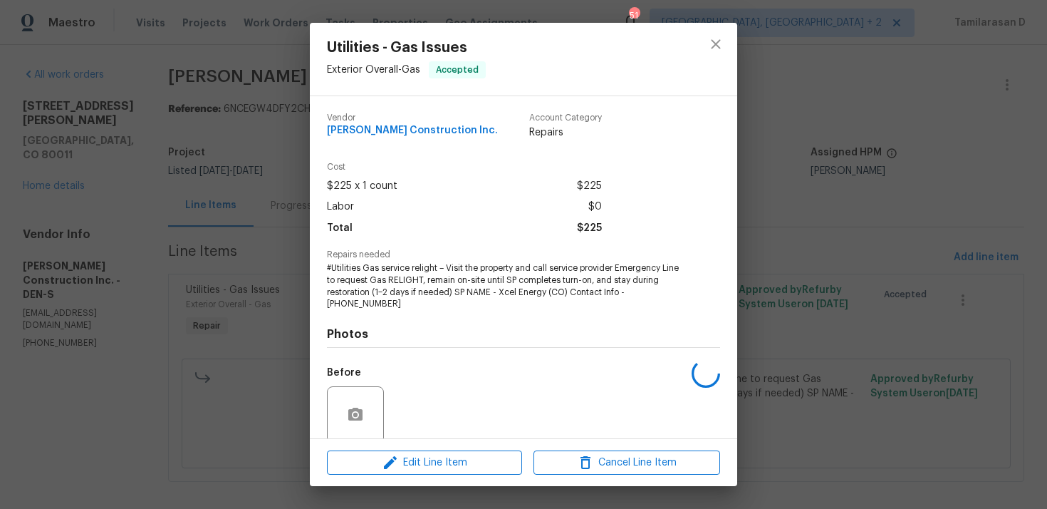
scroll to position [112, 0]
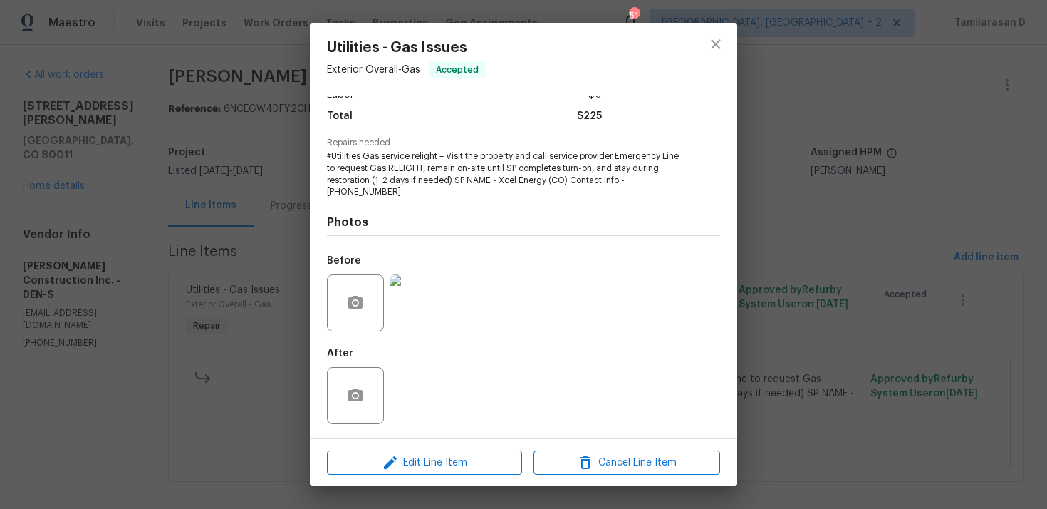
click at [279, 292] on div "Utilities - Gas Issues Exterior Overall - Gas Accepted Vendor Hanson Constructi…" at bounding box center [523, 254] width 1047 height 509
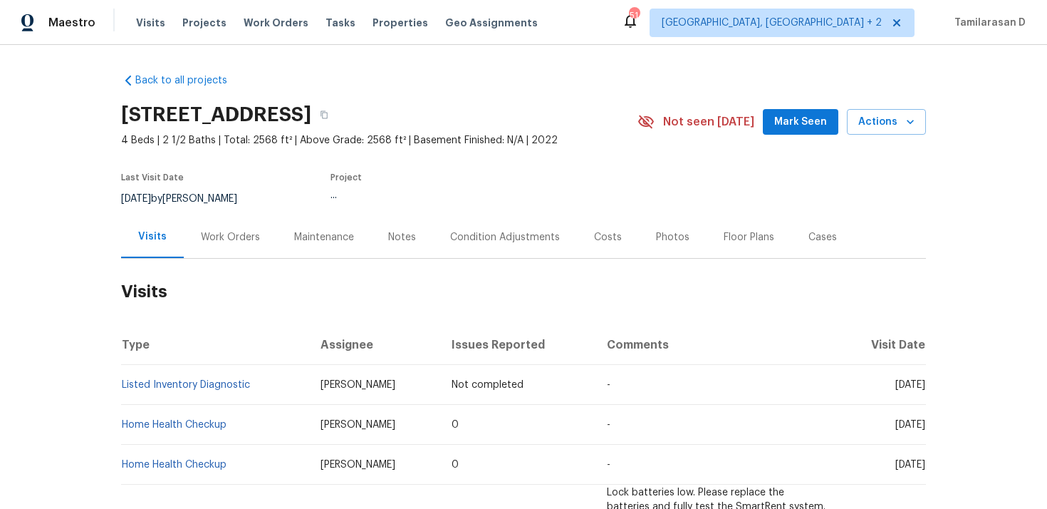
click at [225, 243] on div "Work Orders" at bounding box center [230, 237] width 59 height 14
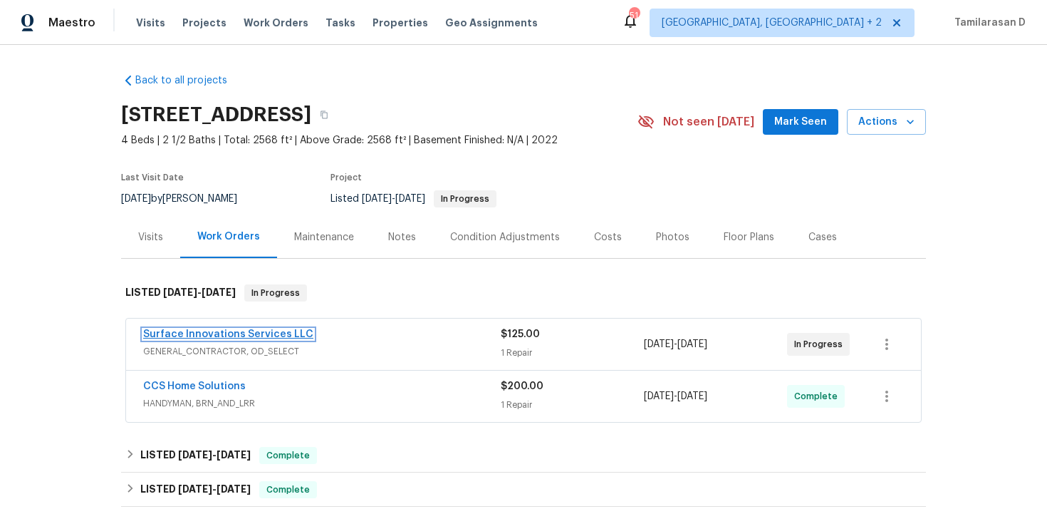
click at [219, 330] on link "Surface Innovations Services LLC" at bounding box center [228, 334] width 170 height 10
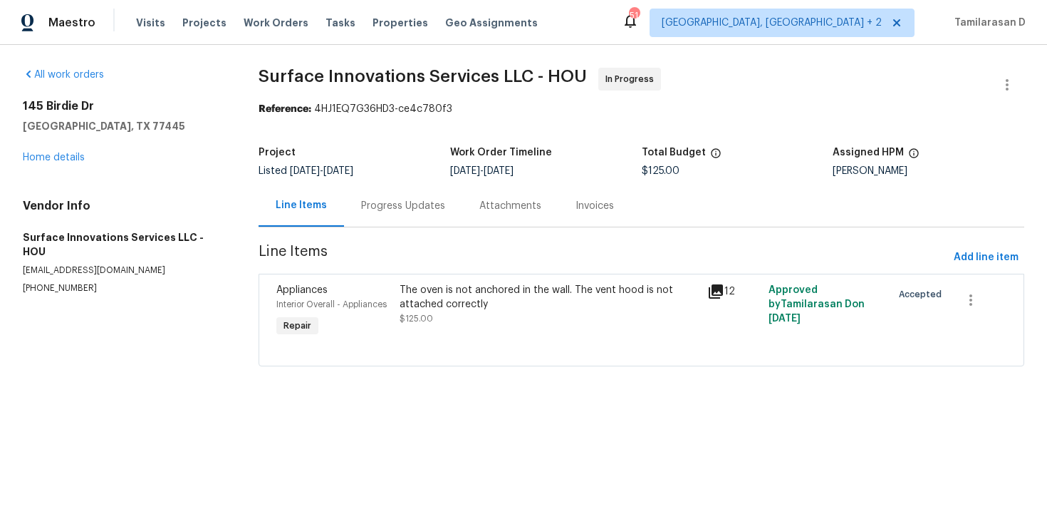
click at [355, 194] on div "Progress Updates" at bounding box center [403, 206] width 118 height 42
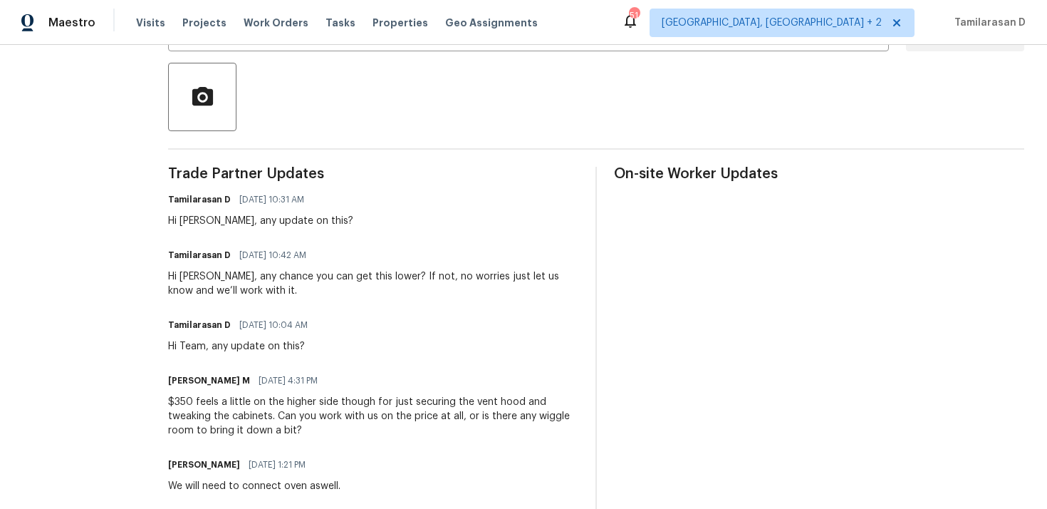
scroll to position [316, 0]
click at [269, 277] on div "Hi Marco, any chance you can get this lower? If not, no worries just let us kno…" at bounding box center [373, 284] width 410 height 28
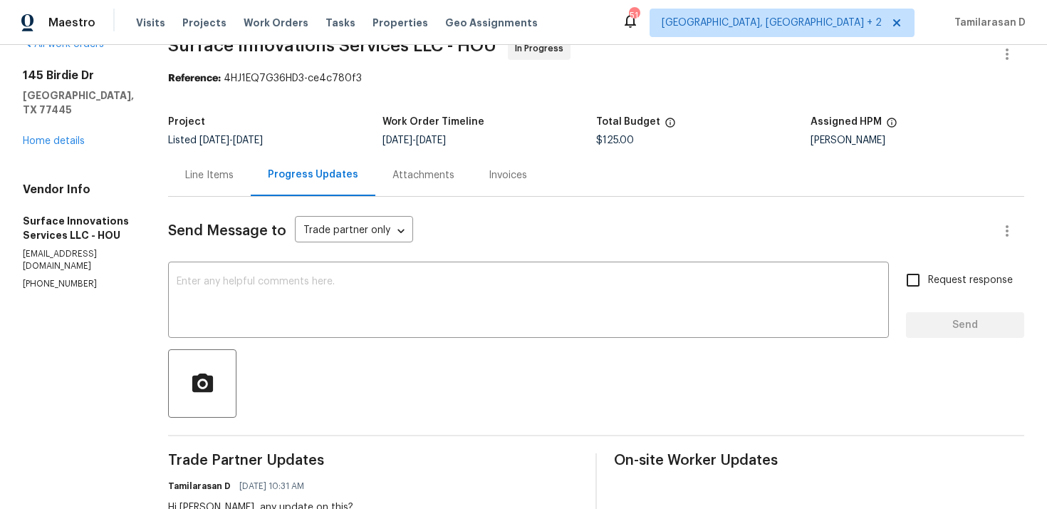
scroll to position [0, 0]
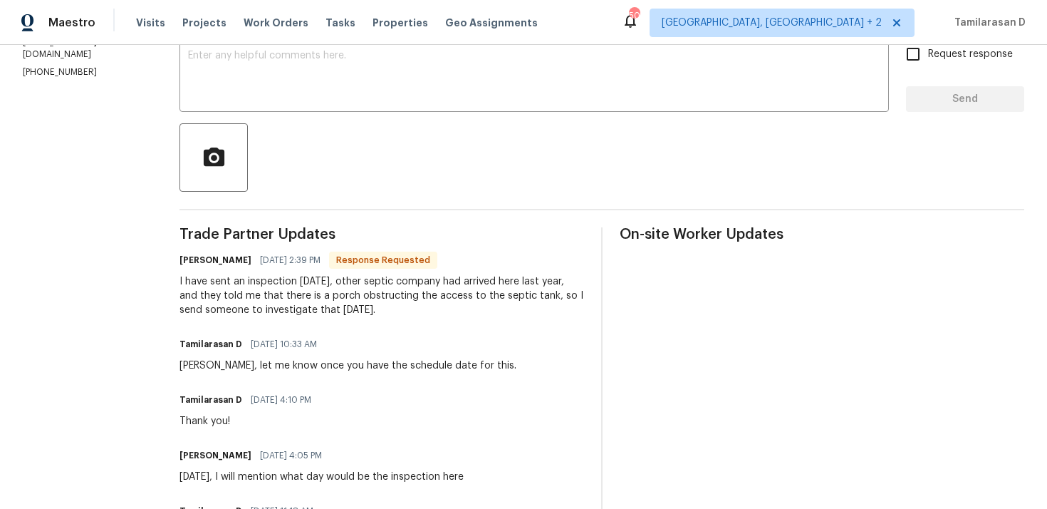
scroll to position [263, 0]
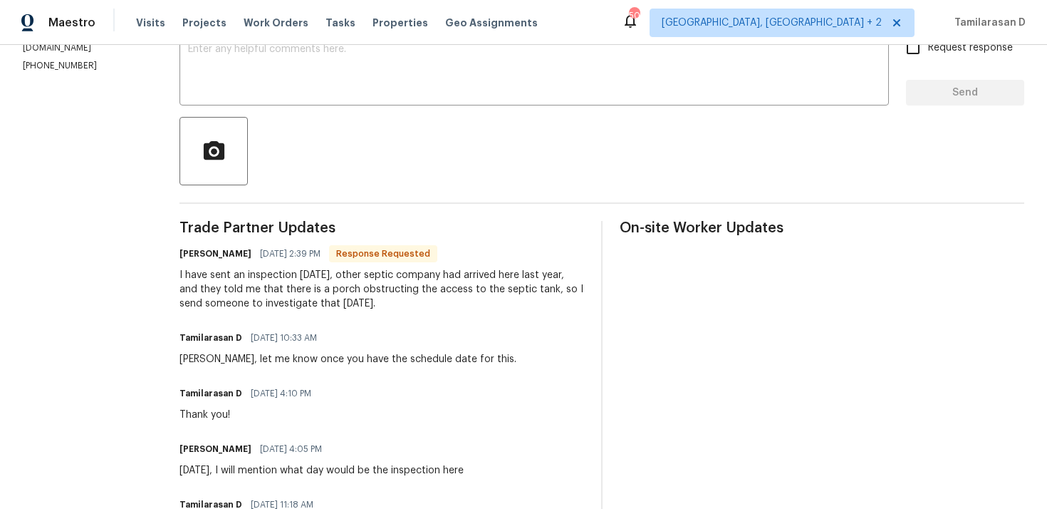
click at [284, 290] on div "I have sent an inspection [DATE], other septic company had arrived here last ye…" at bounding box center [382, 289] width 405 height 43
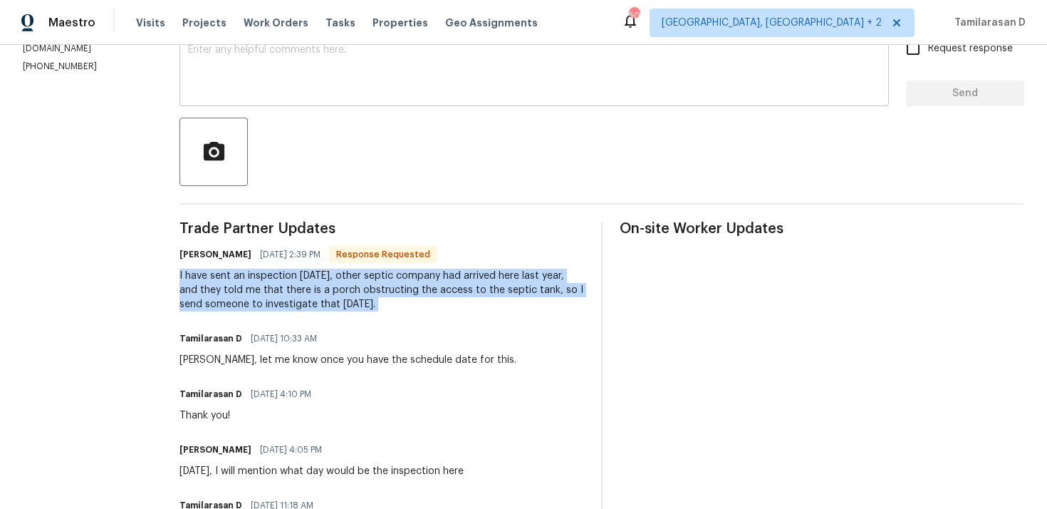
scroll to position [241, 0]
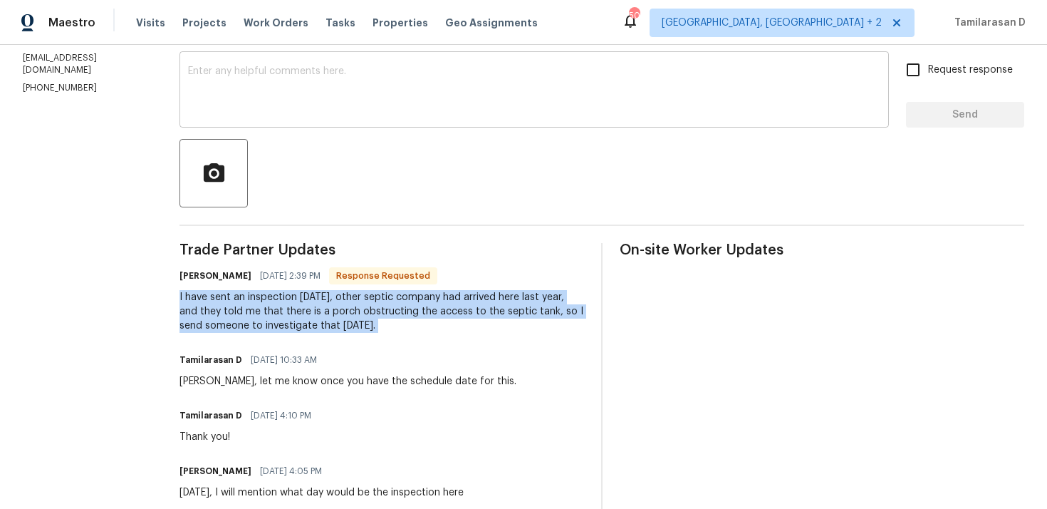
click at [295, 103] on textarea at bounding box center [534, 91] width 692 height 50
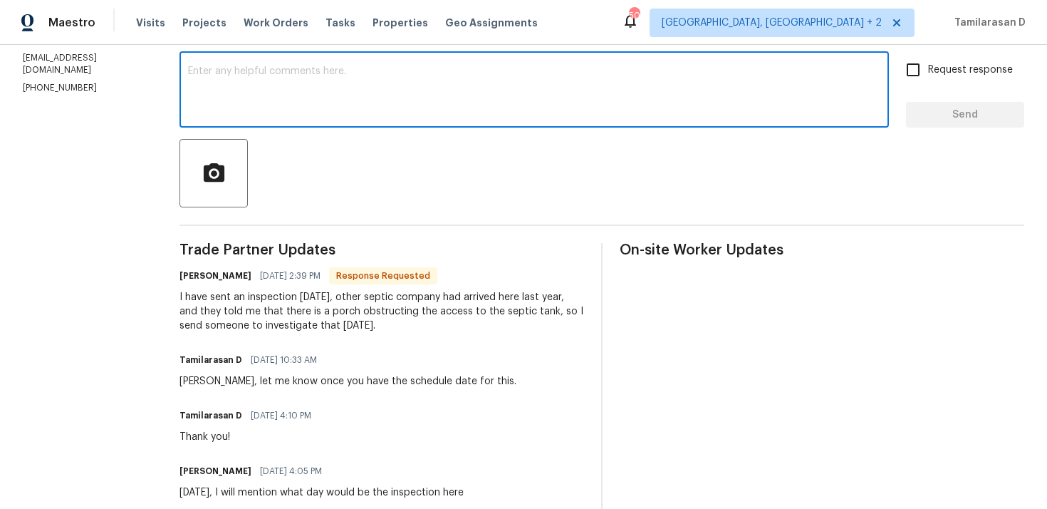
click at [295, 103] on textarea at bounding box center [534, 91] width 692 height 50
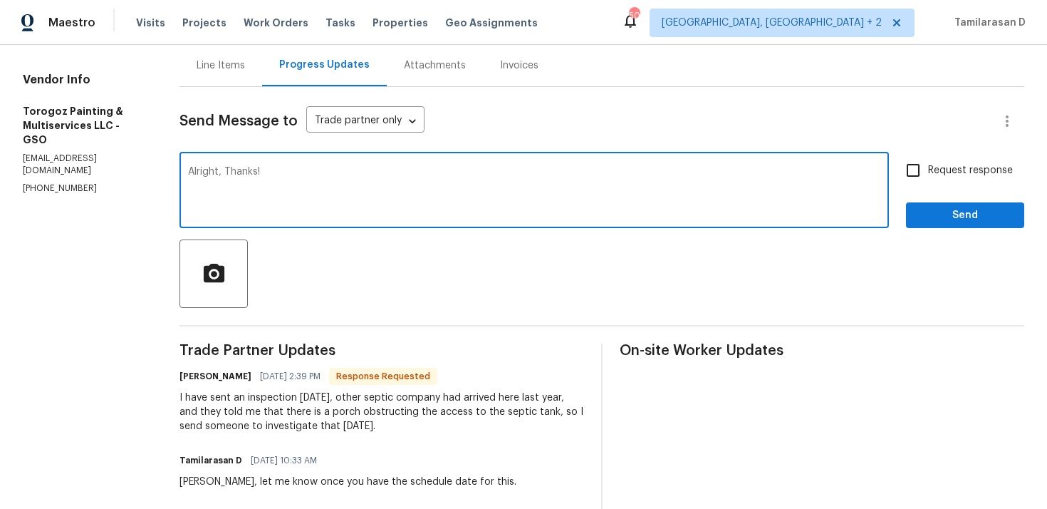
scroll to position [125, 0]
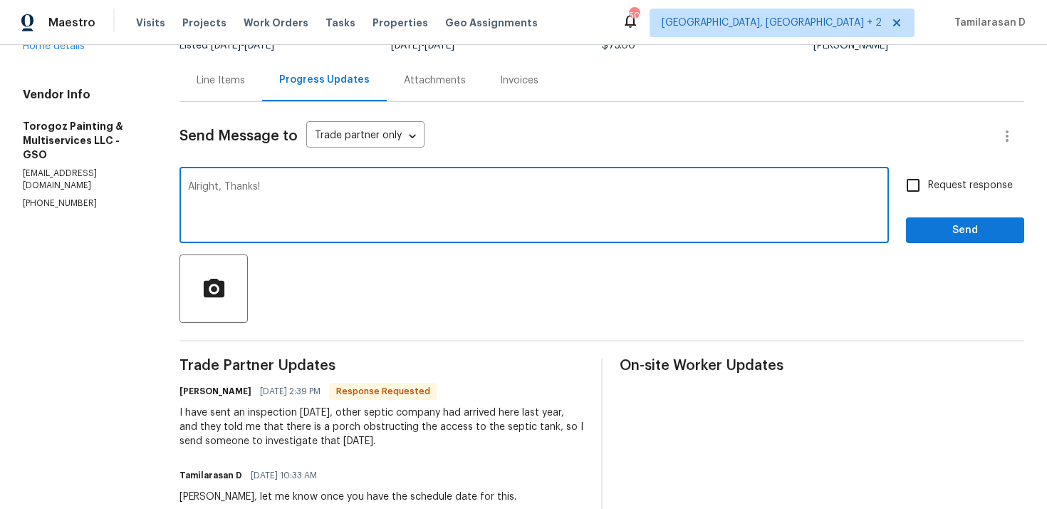
type textarea "Alright, Thanks!"
click at [953, 227] on span "Send" at bounding box center [965, 231] width 95 height 18
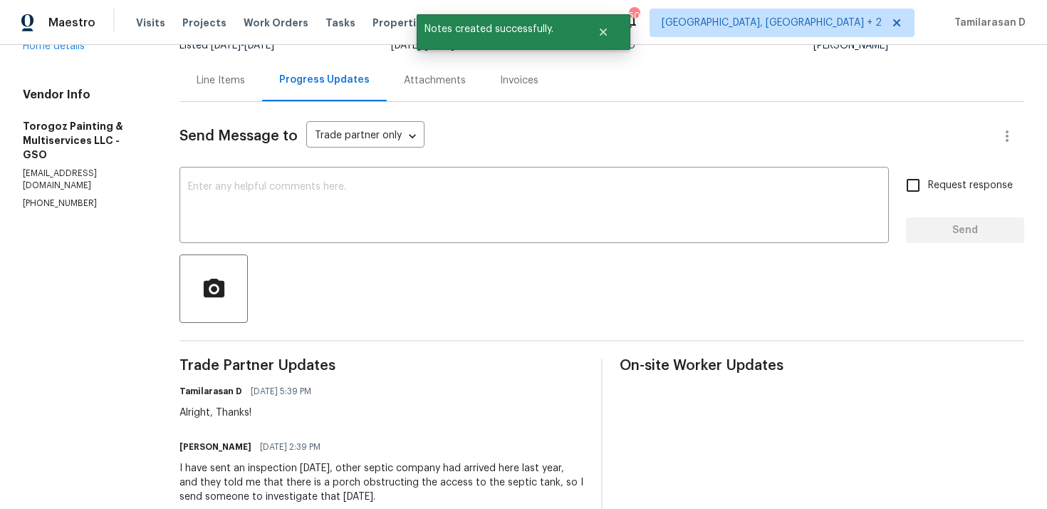
scroll to position [267, 0]
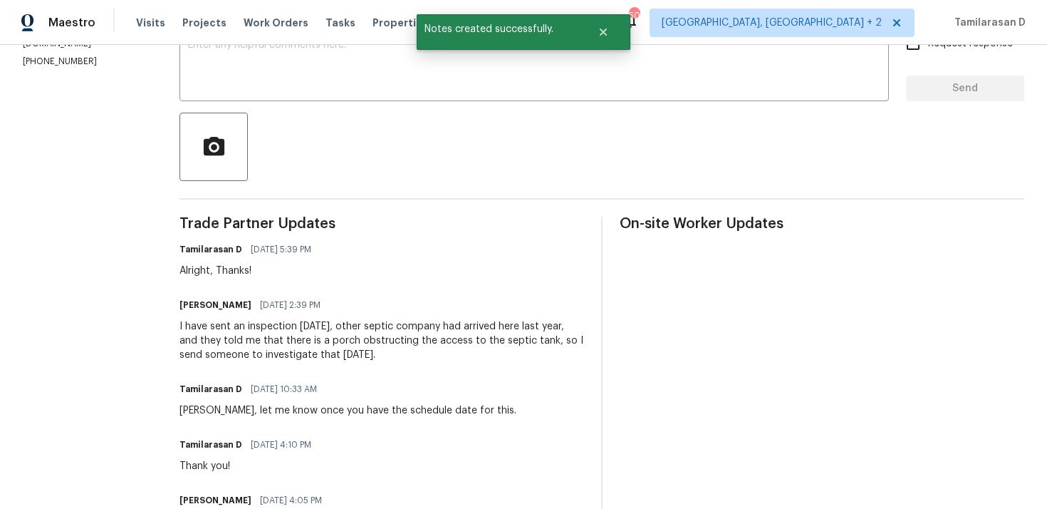
click at [255, 368] on div "Trade Partner Updates Tamilarasan D [DATE] 5:39 PM Alright, Thanks! [PERSON_NAM…" at bounding box center [382, 487] width 405 height 540
click at [269, 342] on div "I have sent an inspection [DATE], other septic company had arrived here last ye…" at bounding box center [382, 340] width 405 height 43
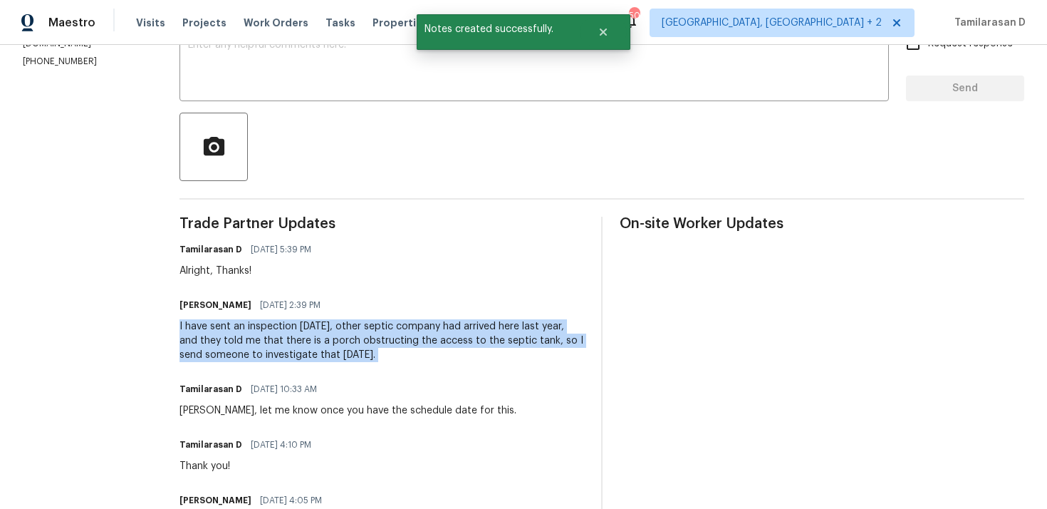
copy div "I have sent an inspection [DATE], other septic company had arrived here last ye…"
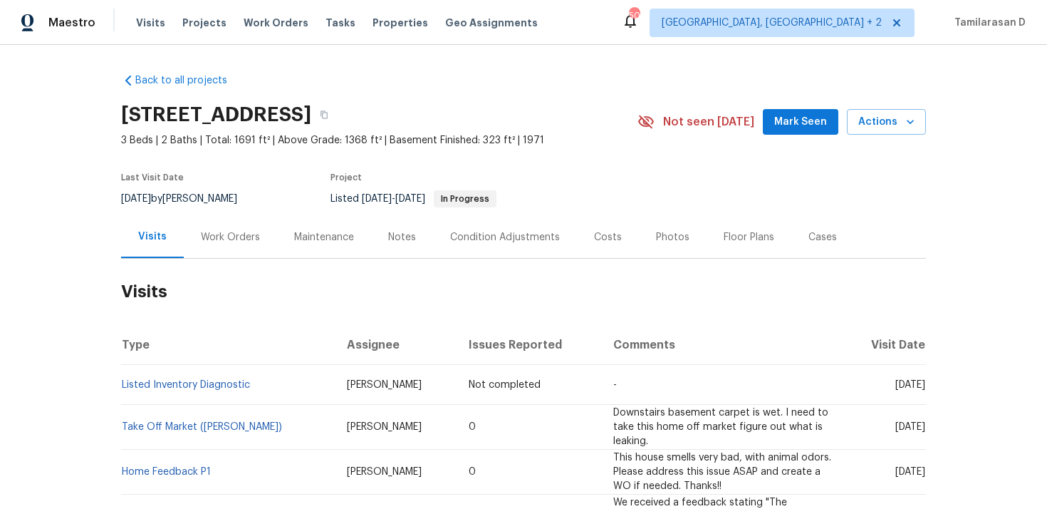
click at [236, 232] on div "Work Orders" at bounding box center [230, 237] width 59 height 14
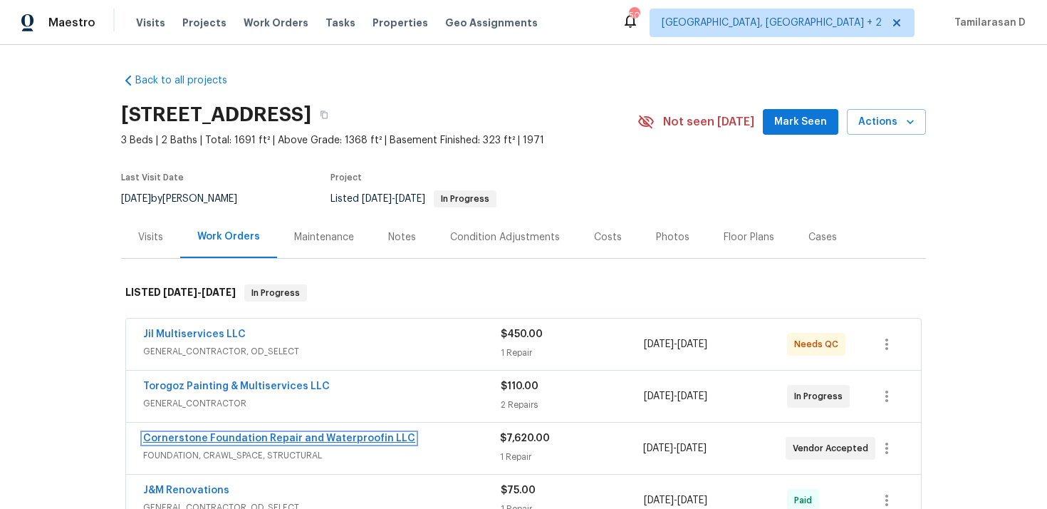
click at [203, 438] on link "Cornerstone Foundation Repair and Waterproofin LLC" at bounding box center [279, 438] width 272 height 10
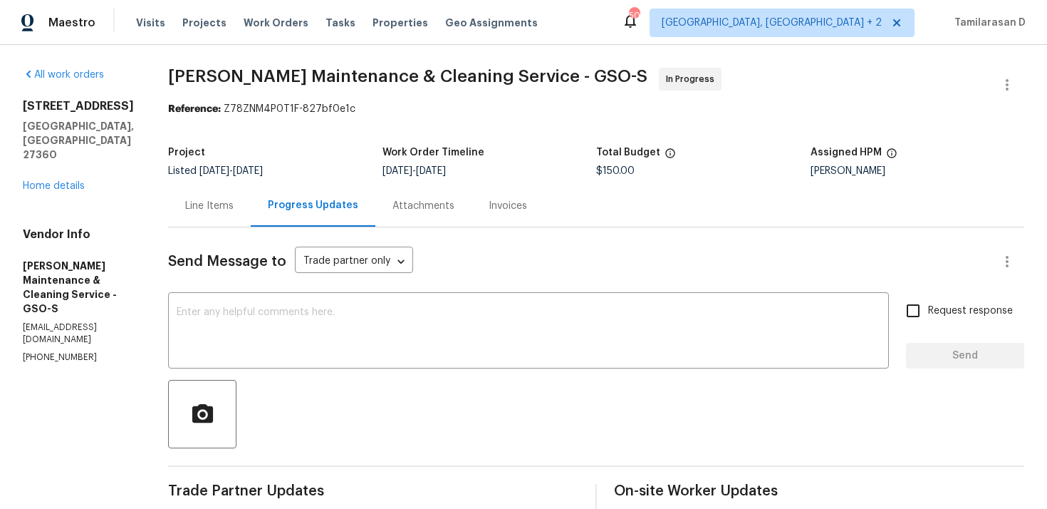
click at [232, 217] on div "Line Items" at bounding box center [209, 206] width 83 height 42
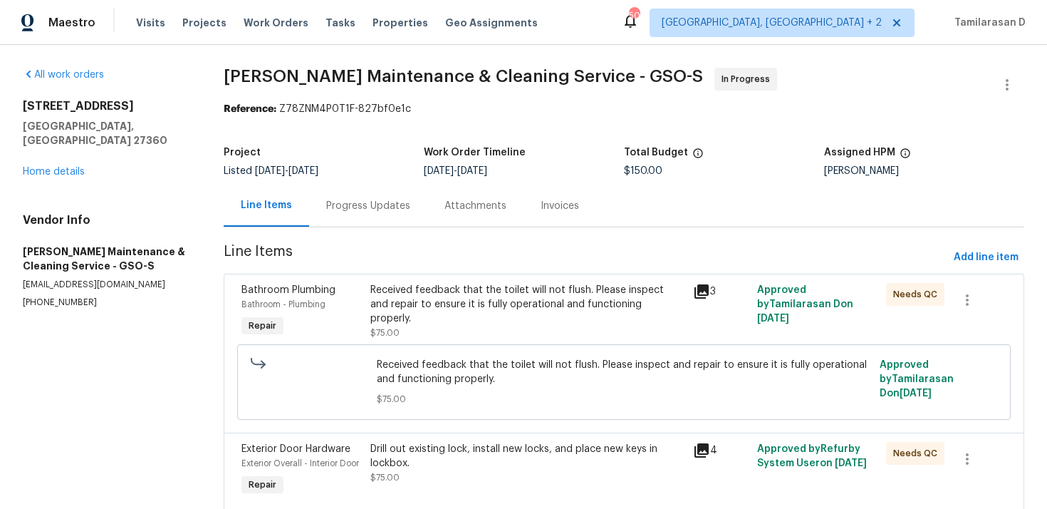
click at [355, 205] on div "Progress Updates" at bounding box center [368, 206] width 84 height 14
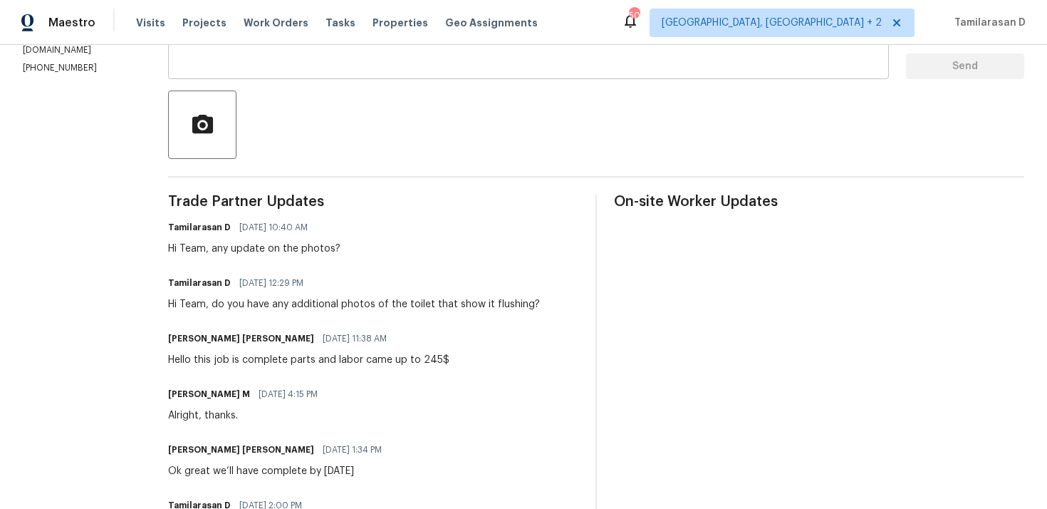
scroll to position [61, 0]
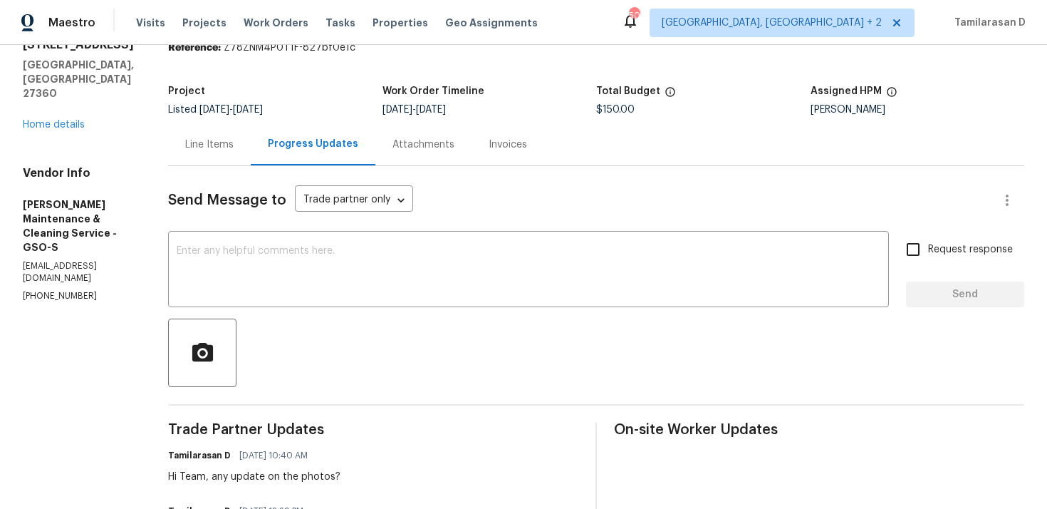
click at [229, 165] on div "Line Items Progress Updates Attachments Invoices" at bounding box center [596, 144] width 856 height 43
click at [230, 137] on div "Line Items" at bounding box center [209, 144] width 48 height 14
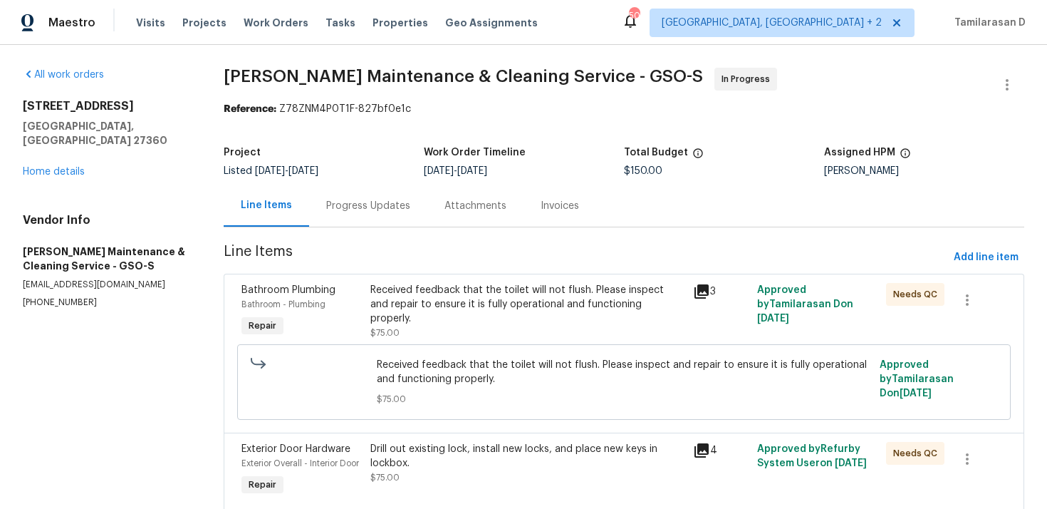
click at [350, 216] on div "Progress Updates" at bounding box center [368, 206] width 118 height 42
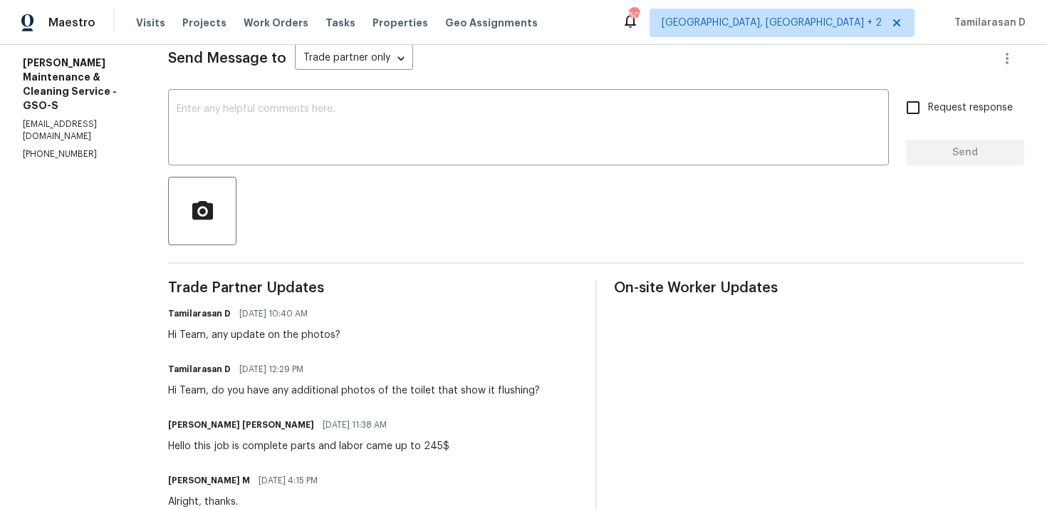
scroll to position [211, 0]
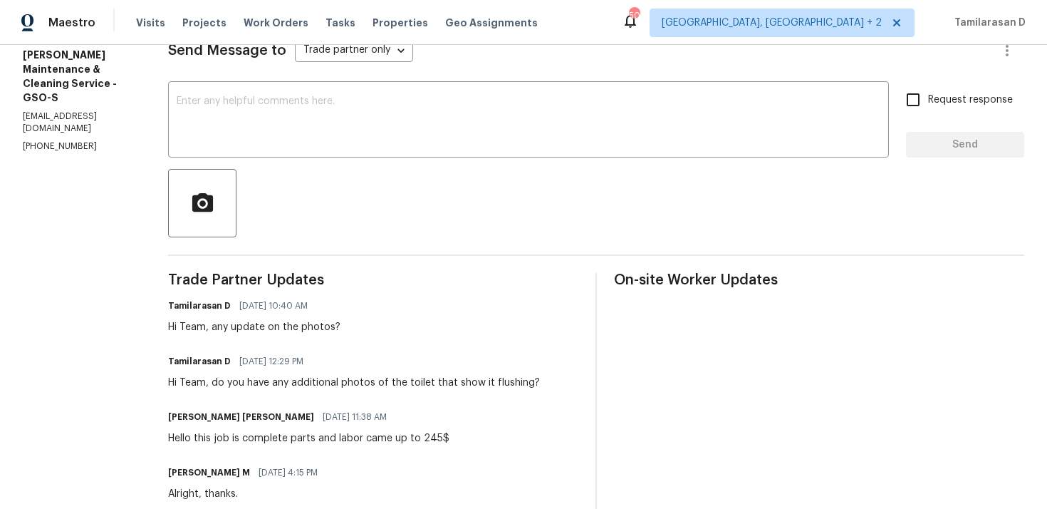
click at [264, 324] on div "Hi Team, any update on the photos?" at bounding box center [254, 327] width 172 height 14
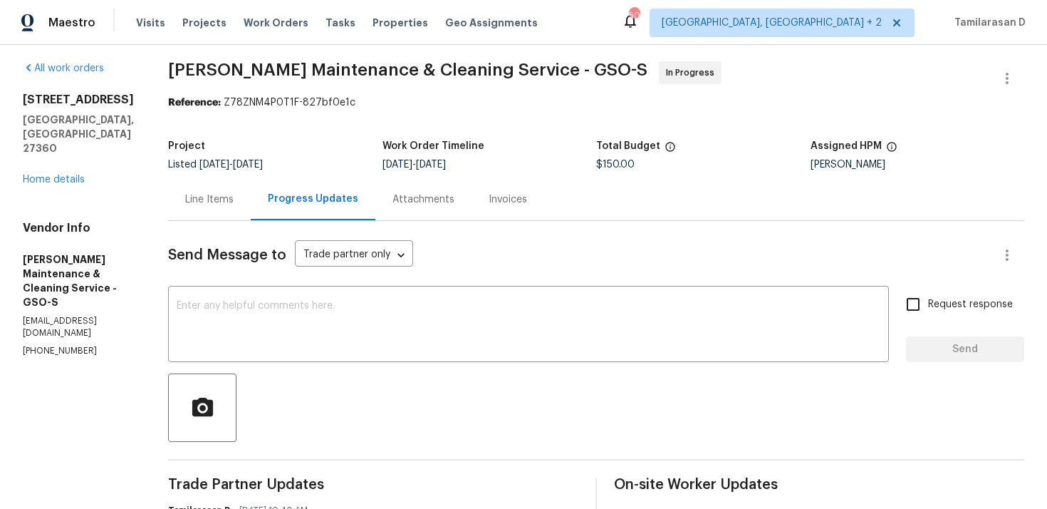
scroll to position [0, 0]
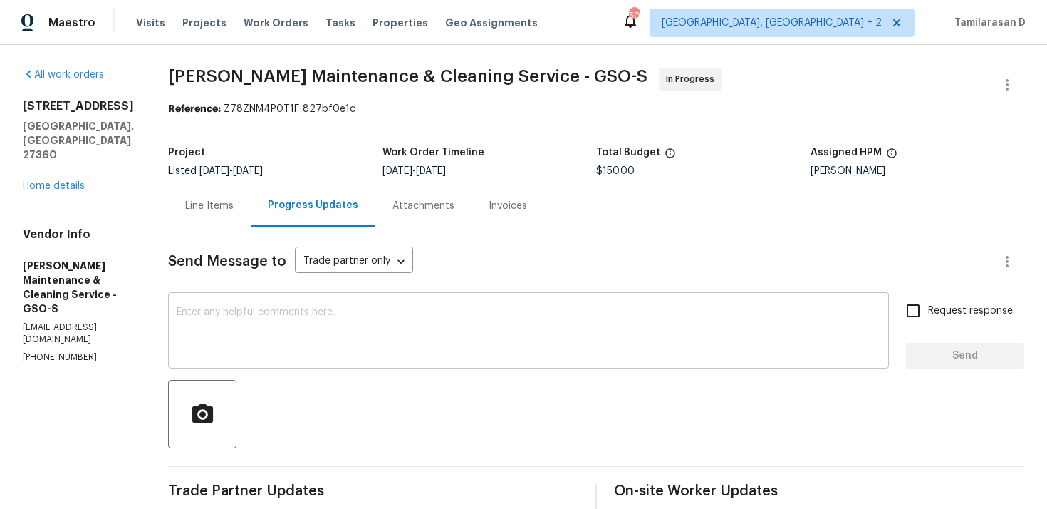
click at [259, 334] on textarea at bounding box center [529, 332] width 704 height 50
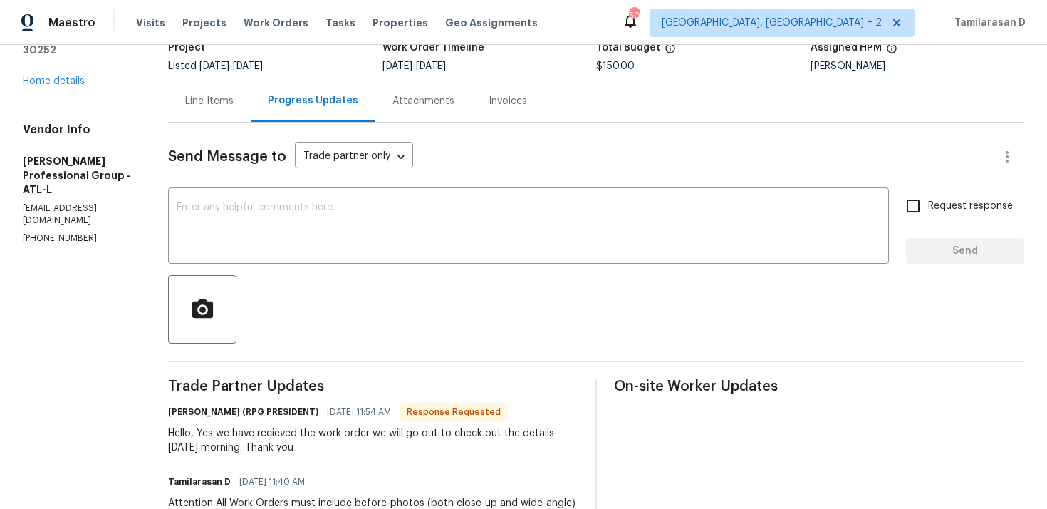
scroll to position [301, 0]
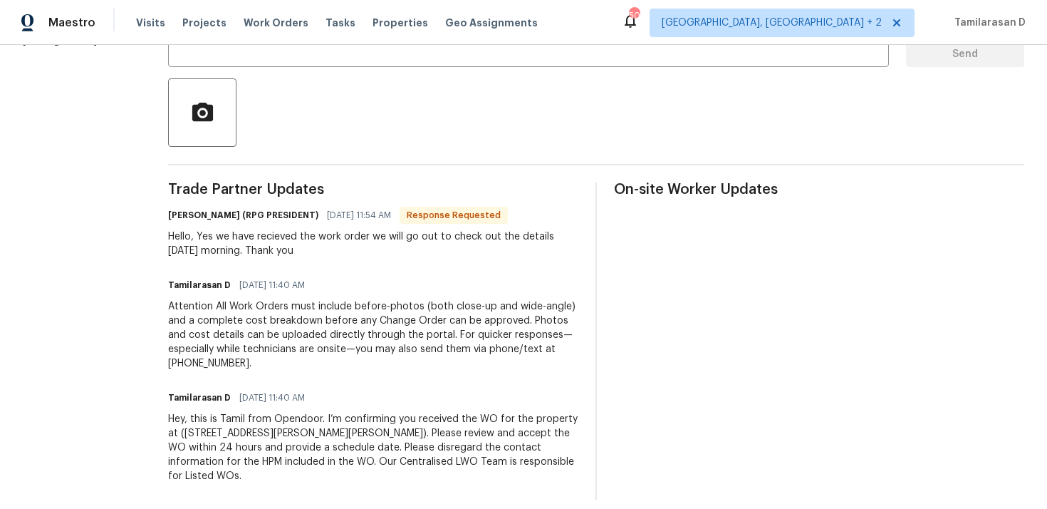
click at [251, 242] on div "Hello, Yes we have recieved the work order we will go out to check out the deta…" at bounding box center [373, 243] width 410 height 28
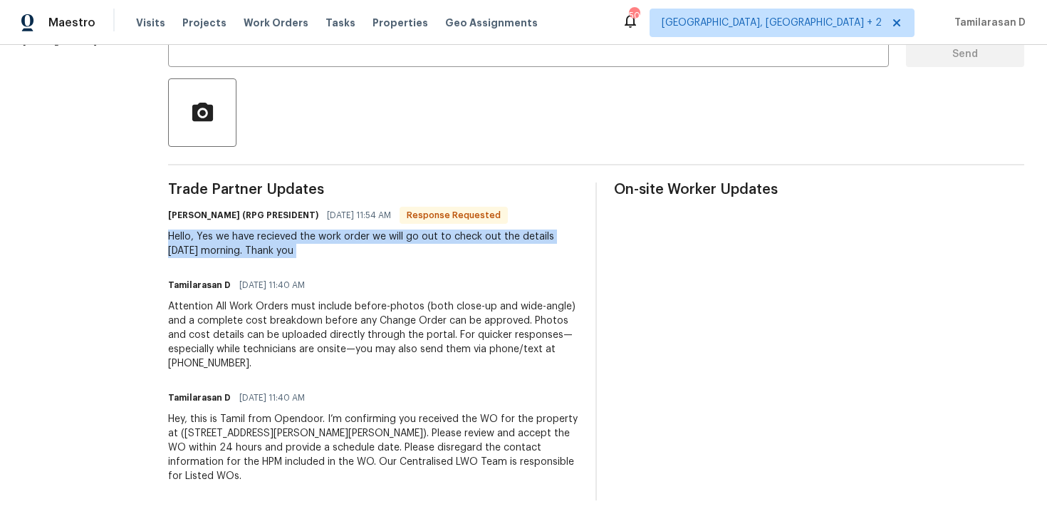
click at [287, 237] on div "Hello, Yes we have recieved the work order we will go out to check out the deta…" at bounding box center [373, 243] width 410 height 28
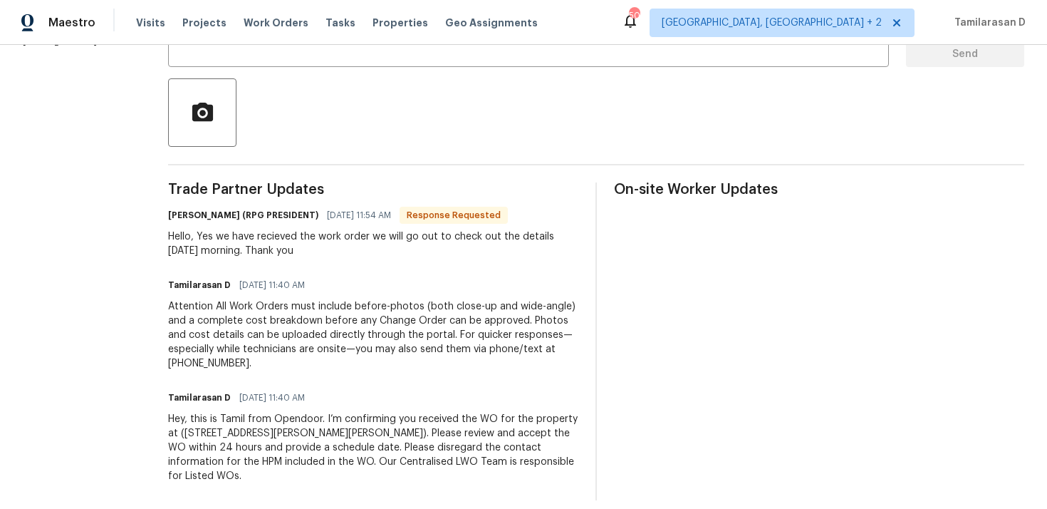
click at [287, 237] on div "Hello, Yes we have recieved the work order we will go out to check out the deta…" at bounding box center [373, 243] width 410 height 28
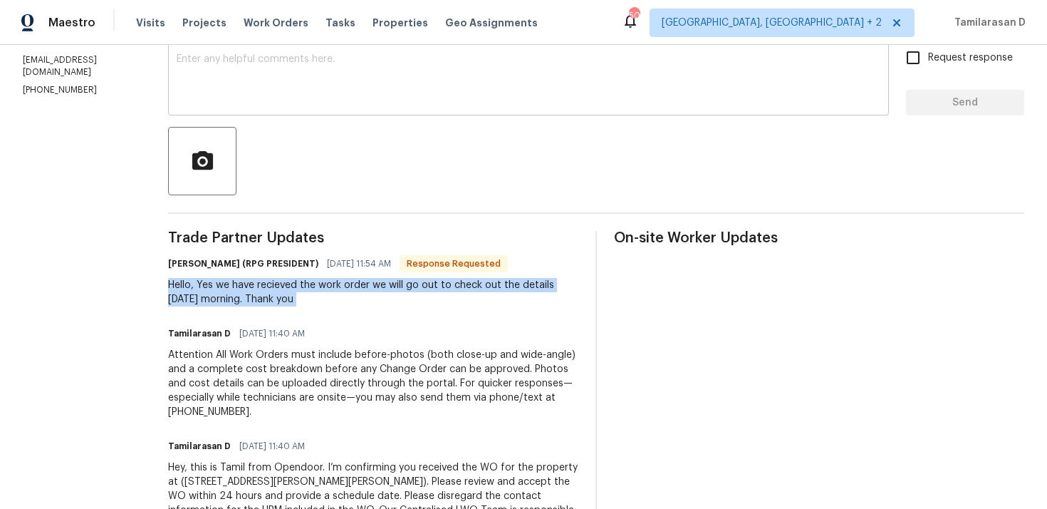
click at [257, 74] on textarea at bounding box center [529, 79] width 704 height 50
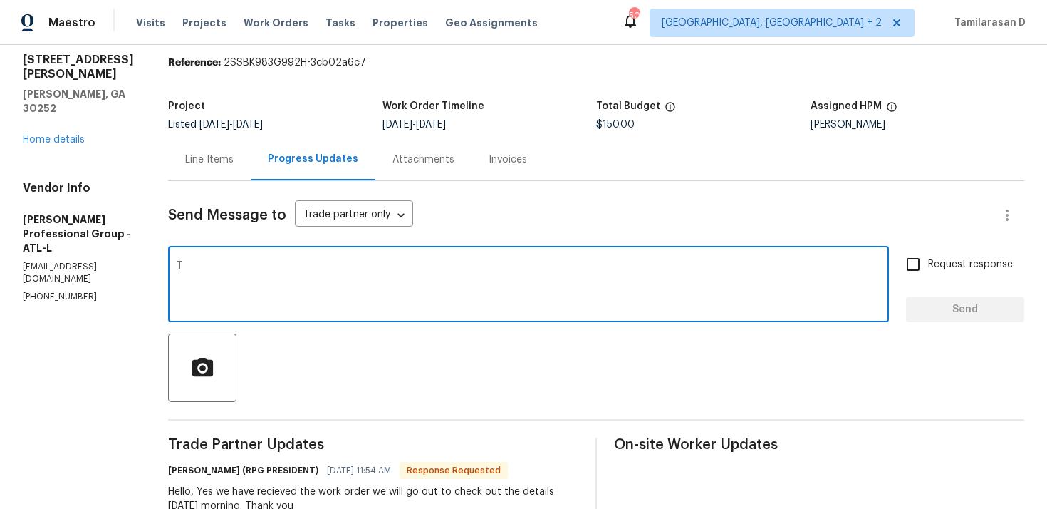
scroll to position [43, 0]
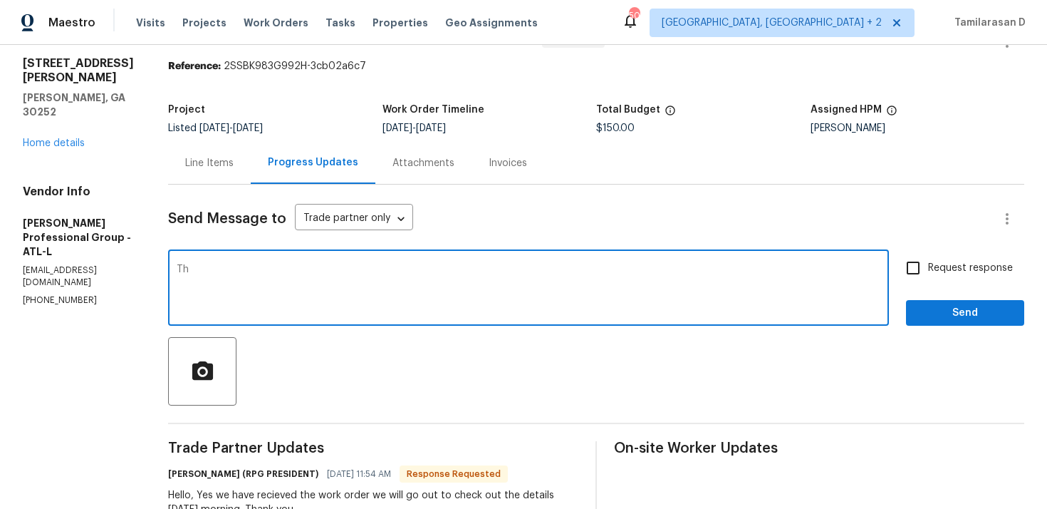
type textarea "T"
type textarea "Perfect, Thanks!"
click at [924, 298] on div "Request response Send" at bounding box center [965, 289] width 118 height 73
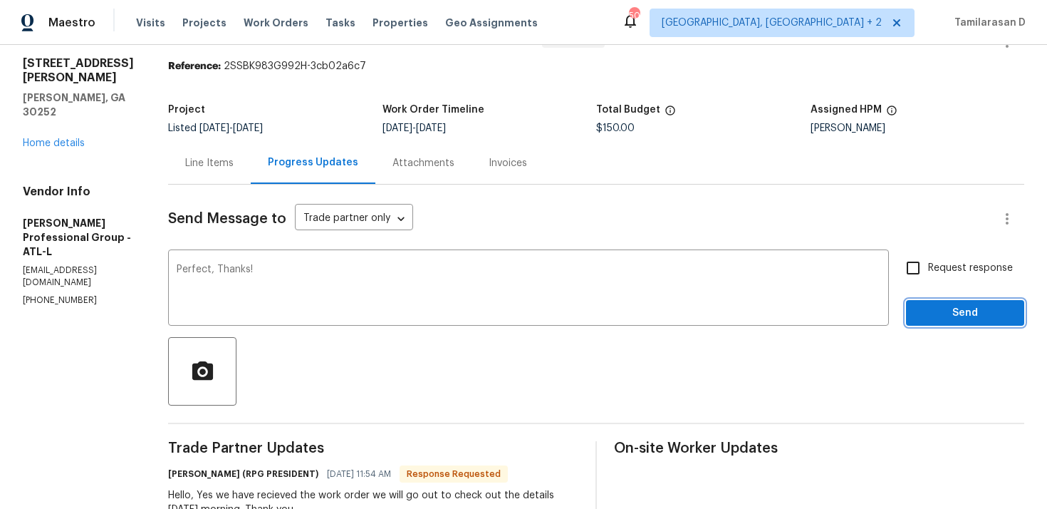
click at [928, 313] on span "Send" at bounding box center [965, 313] width 95 height 18
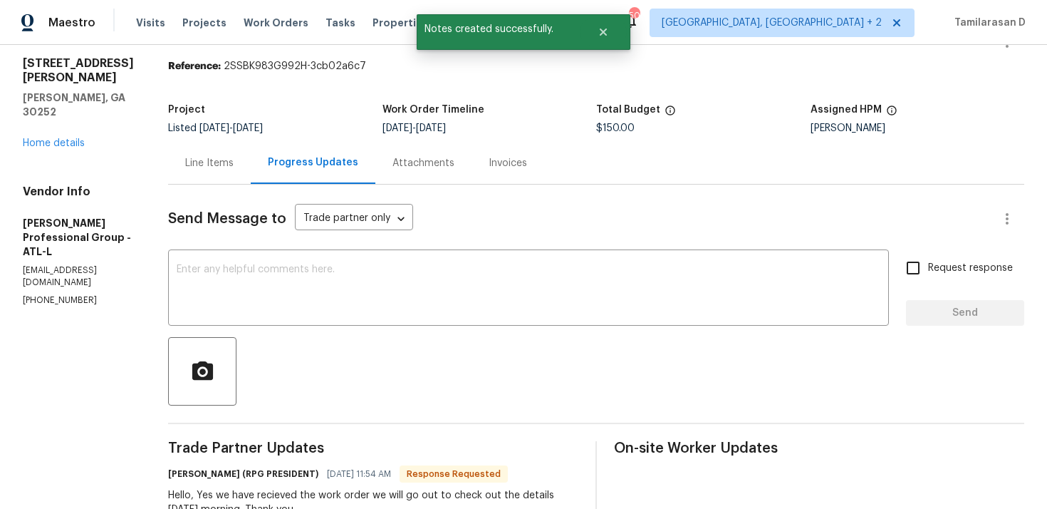
scroll to position [147, 0]
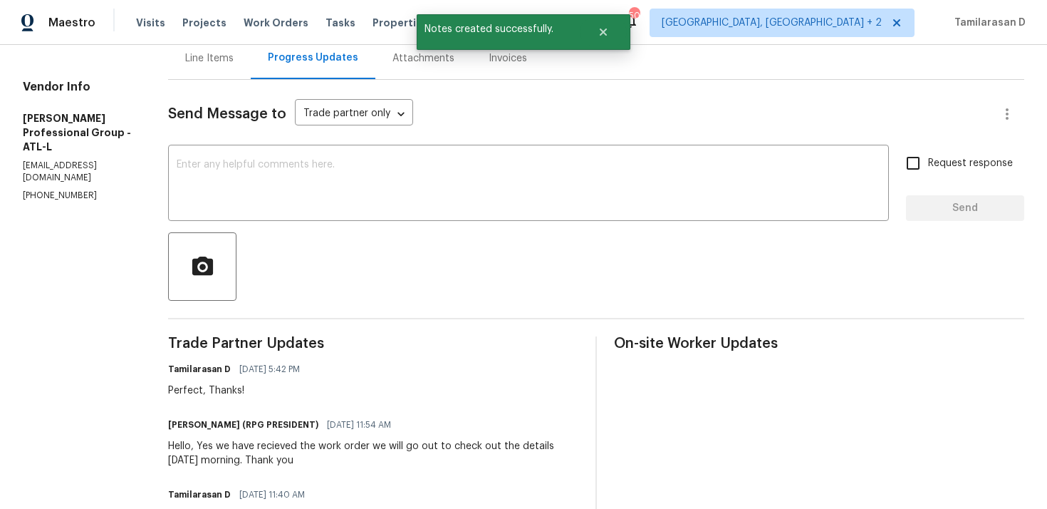
click at [239, 431] on h6 "[PERSON_NAME] (RPG PRESIDENT)" at bounding box center [243, 424] width 150 height 14
click at [231, 443] on div "Hello, Yes we have recieved the work order we will go out to check out the deta…" at bounding box center [373, 453] width 410 height 28
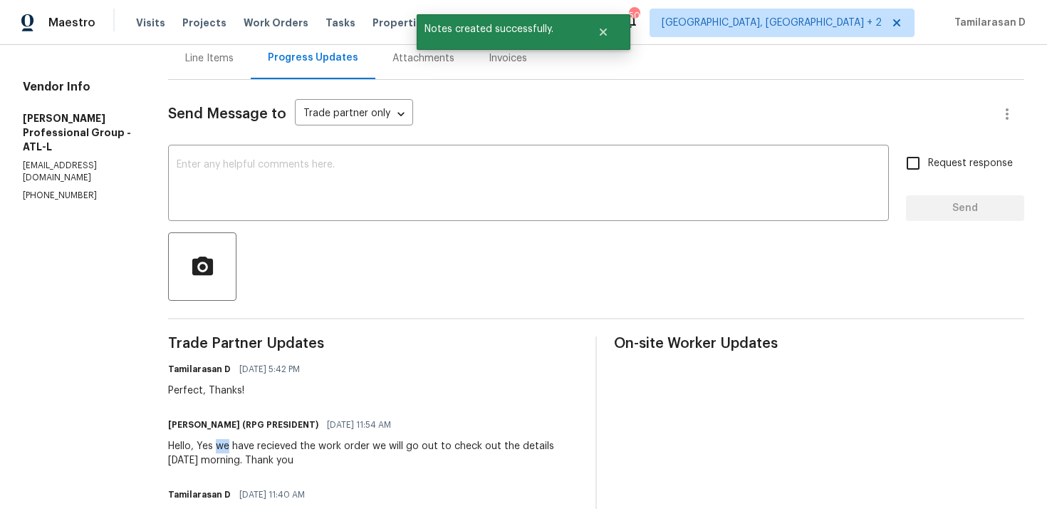
click at [231, 443] on div "Hello, Yes we have recieved the work order we will go out to check out the deta…" at bounding box center [373, 453] width 410 height 28
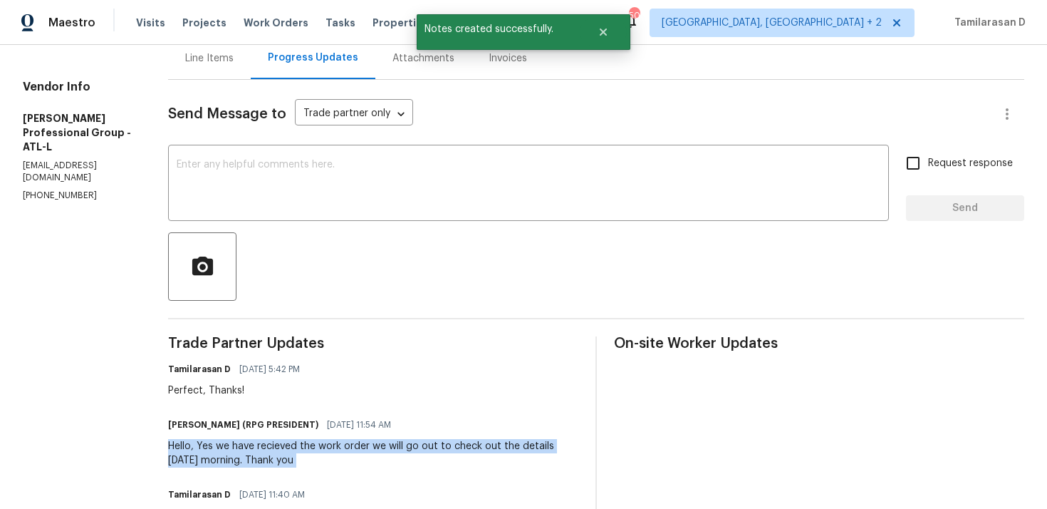
copy div "Hello, Yes we have recieved the work order we will go out to check out the deta…"
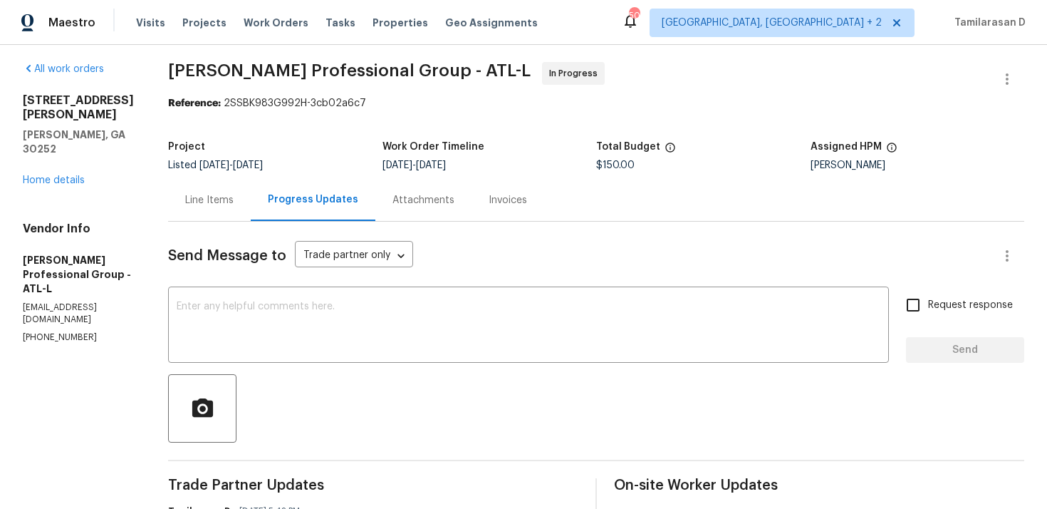
scroll to position [0, 0]
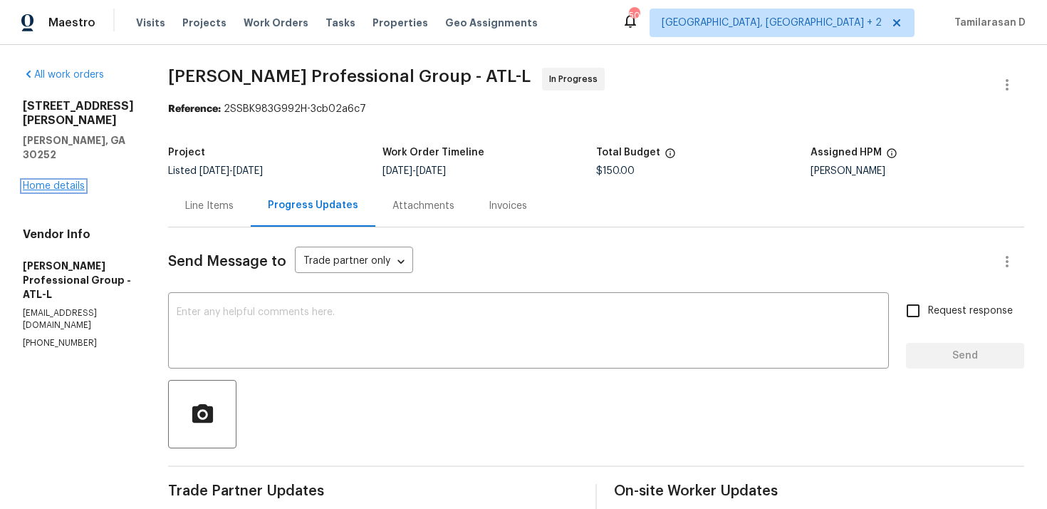
click at [76, 181] on link "Home details" at bounding box center [54, 186] width 62 height 10
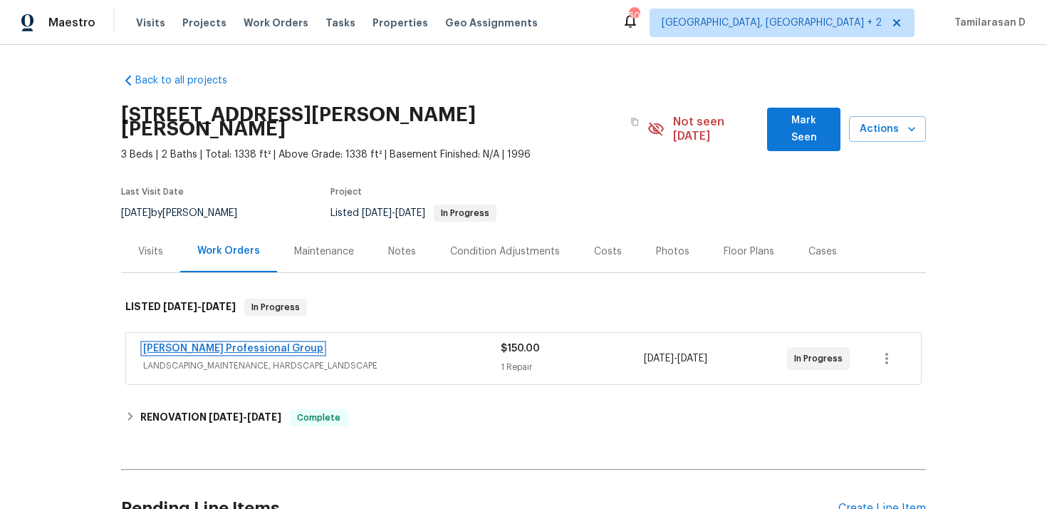
click at [262, 343] on link "[PERSON_NAME] Professional Group" at bounding box center [233, 348] width 180 height 10
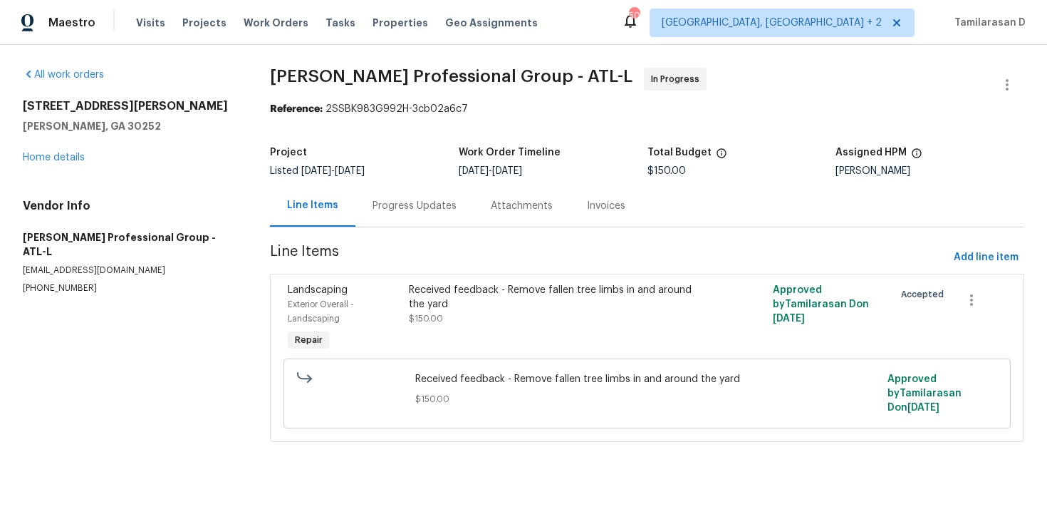
click at [375, 212] on div "Progress Updates" at bounding box center [415, 206] width 84 height 14
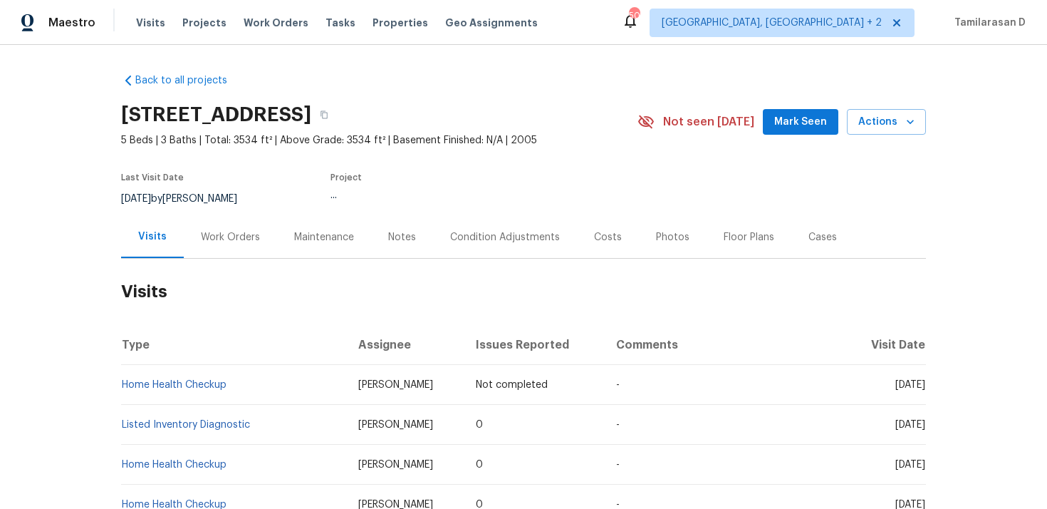
click at [223, 230] on div "Work Orders" at bounding box center [230, 237] width 59 height 14
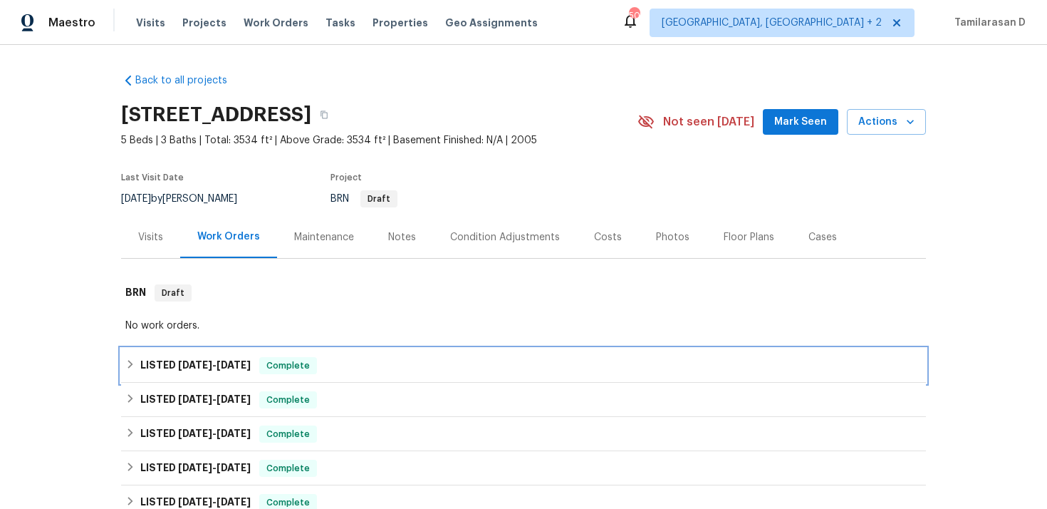
click at [140, 365] on div "LISTED [DATE] - [DATE] Complete" at bounding box center [523, 365] width 796 height 17
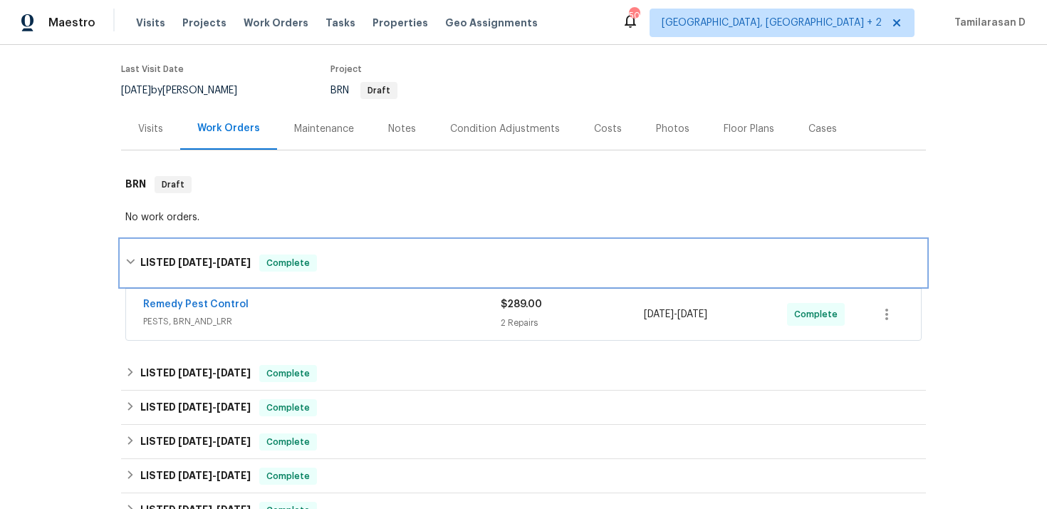
scroll to position [516, 0]
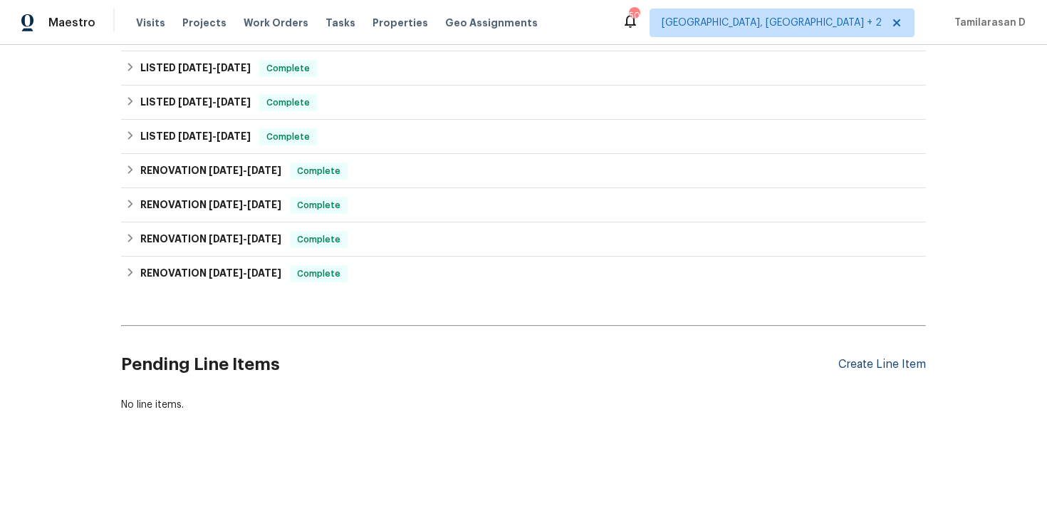
click at [906, 368] on div "Create Line Item" at bounding box center [882, 365] width 88 height 14
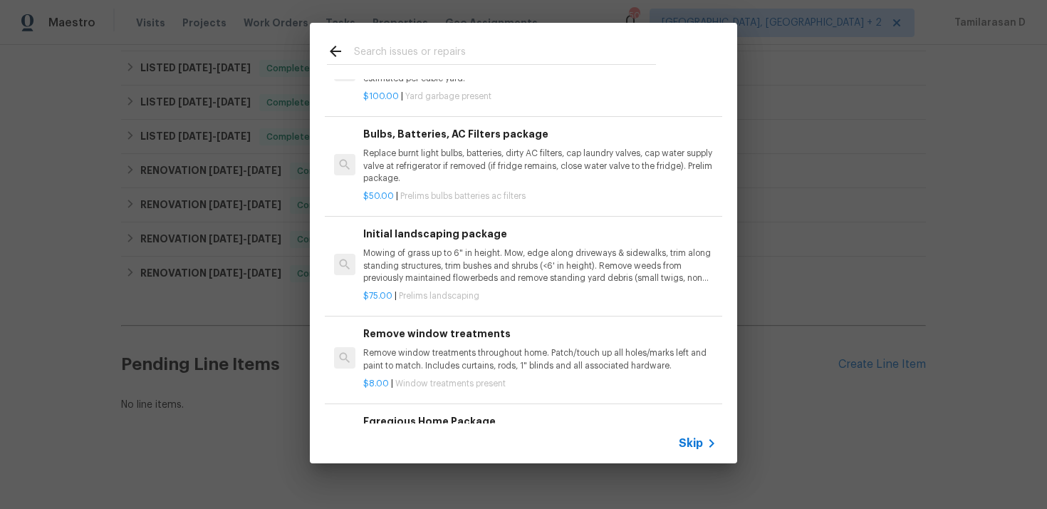
scroll to position [687, 0]
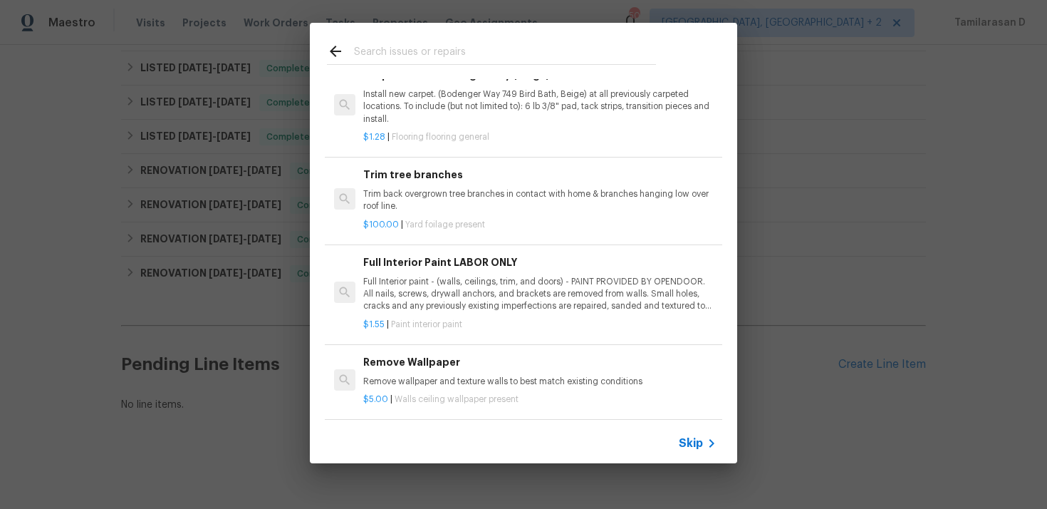
click at [697, 443] on span "Skip" at bounding box center [691, 443] width 24 height 14
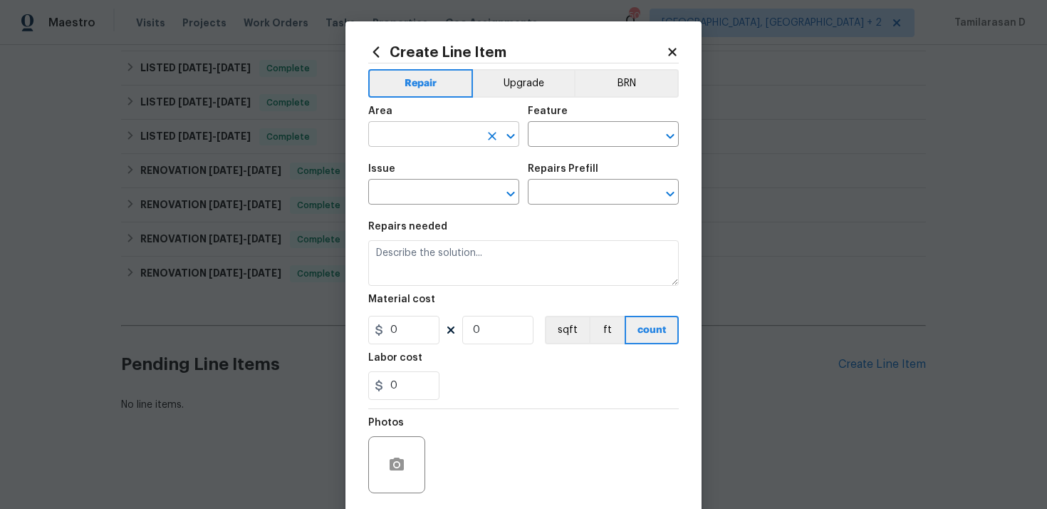
click at [422, 135] on input "text" at bounding box center [423, 136] width 111 height 22
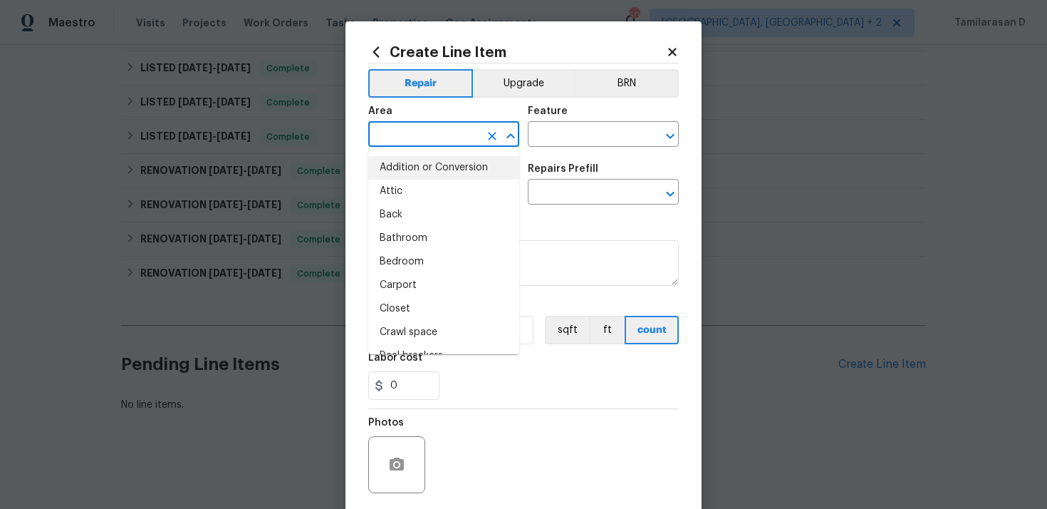
click at [404, 135] on input "text" at bounding box center [423, 136] width 111 height 22
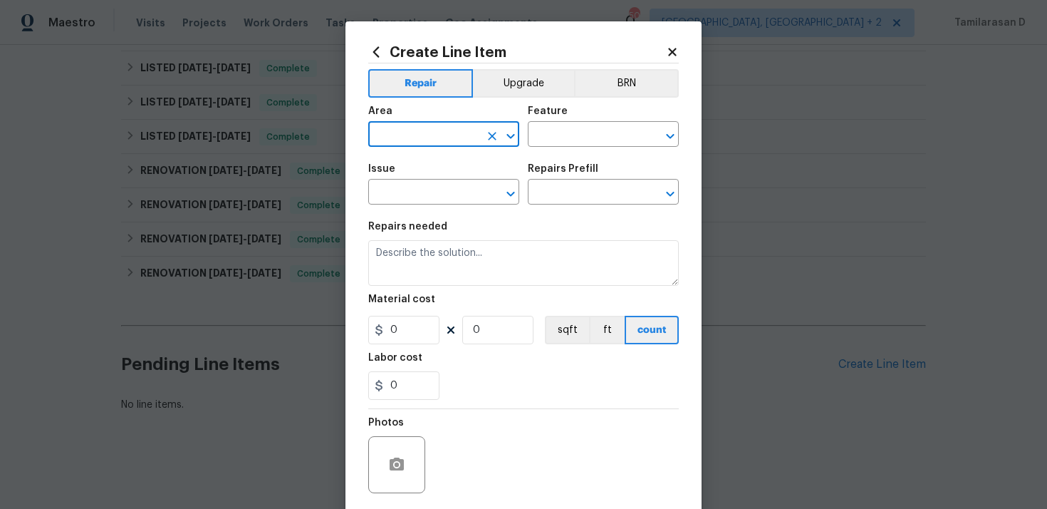
click at [404, 135] on input "text" at bounding box center [423, 136] width 111 height 22
click at [429, 199] on li "Interior Overall" at bounding box center [443, 192] width 151 height 24
type input "Interior Overall"
click at [541, 135] on input "text" at bounding box center [583, 136] width 111 height 22
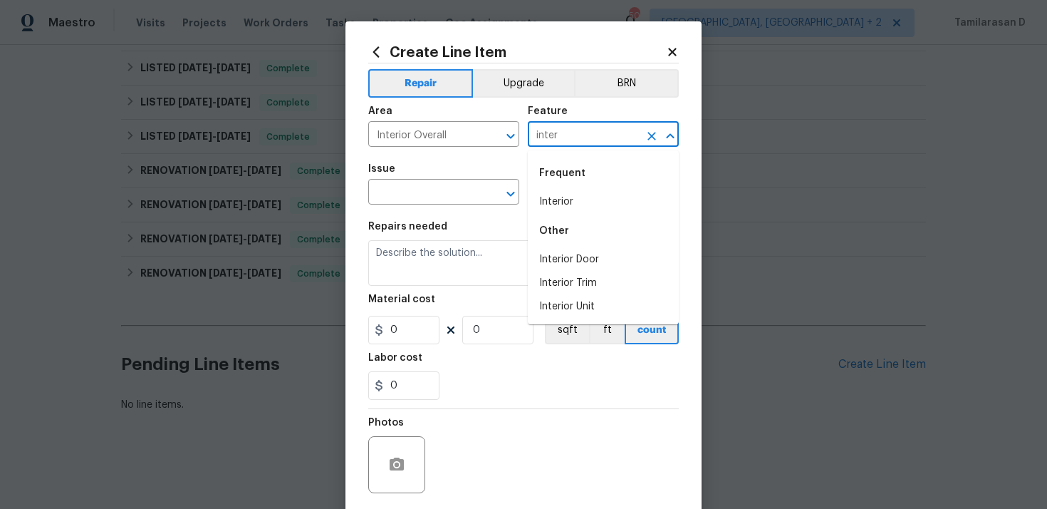
click at [561, 199] on li "Interior" at bounding box center [603, 202] width 151 height 24
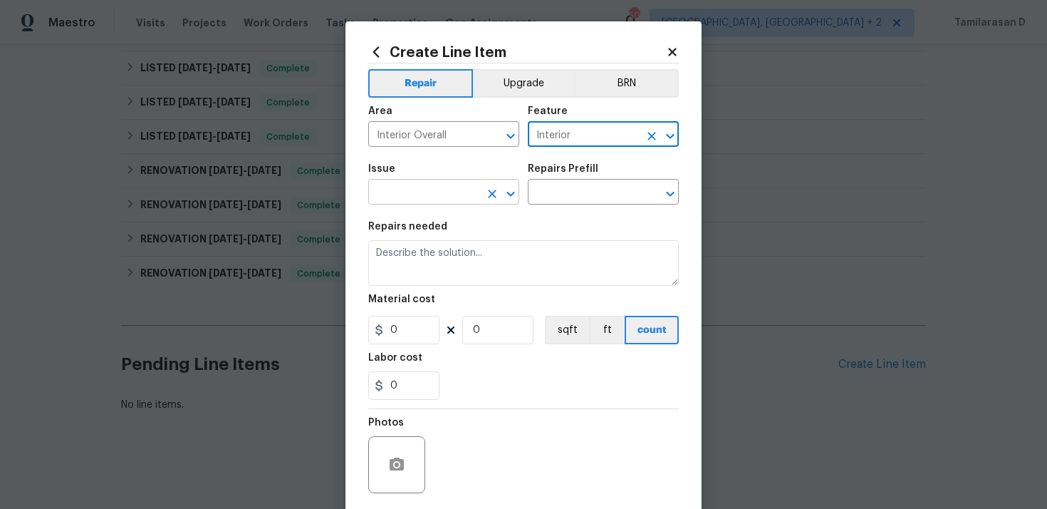
type input "Interior"
click at [433, 186] on input "text" at bounding box center [423, 193] width 111 height 22
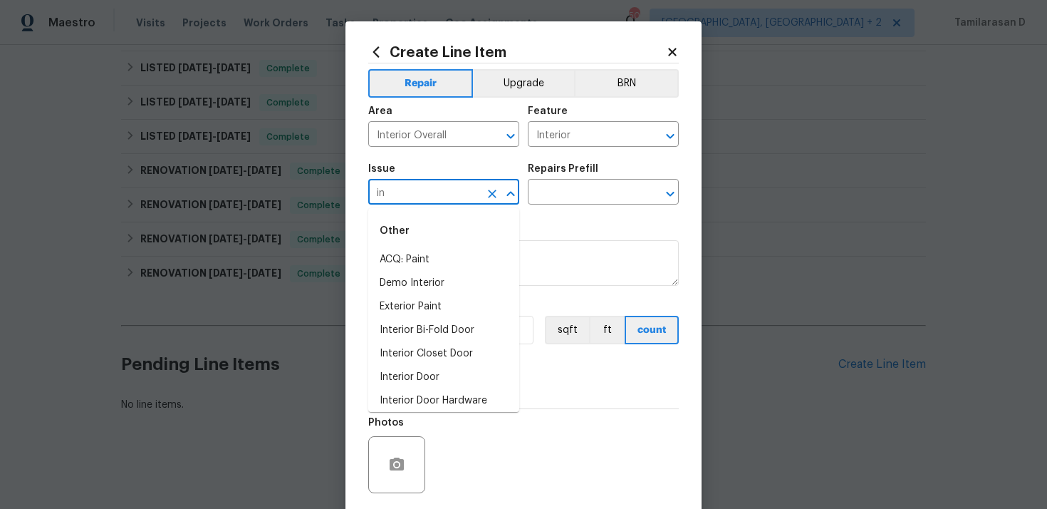
type input "i"
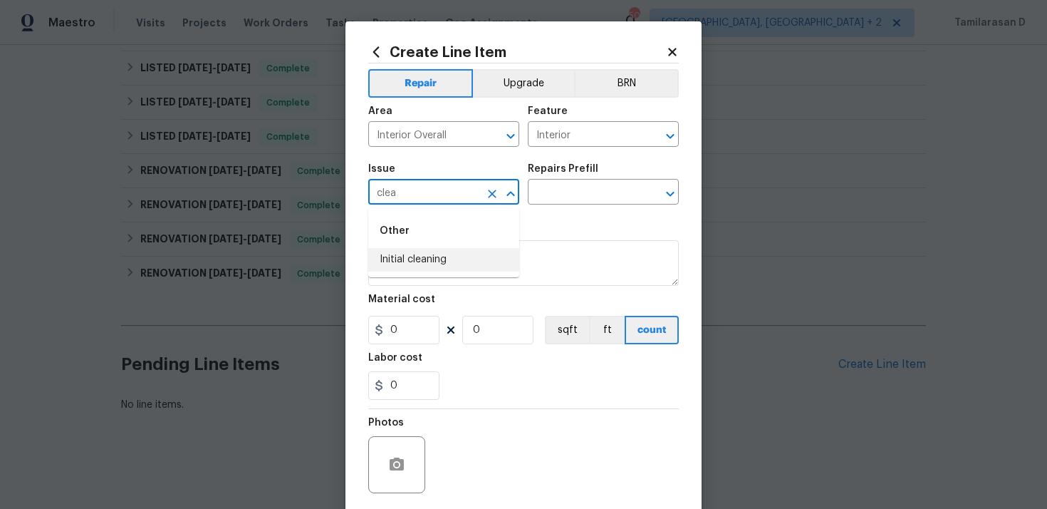
click at [442, 253] on li "Initial cleaning" at bounding box center [443, 260] width 151 height 24
type input "Initial cleaning"
click at [570, 188] on input "text" at bounding box center [583, 193] width 111 height 22
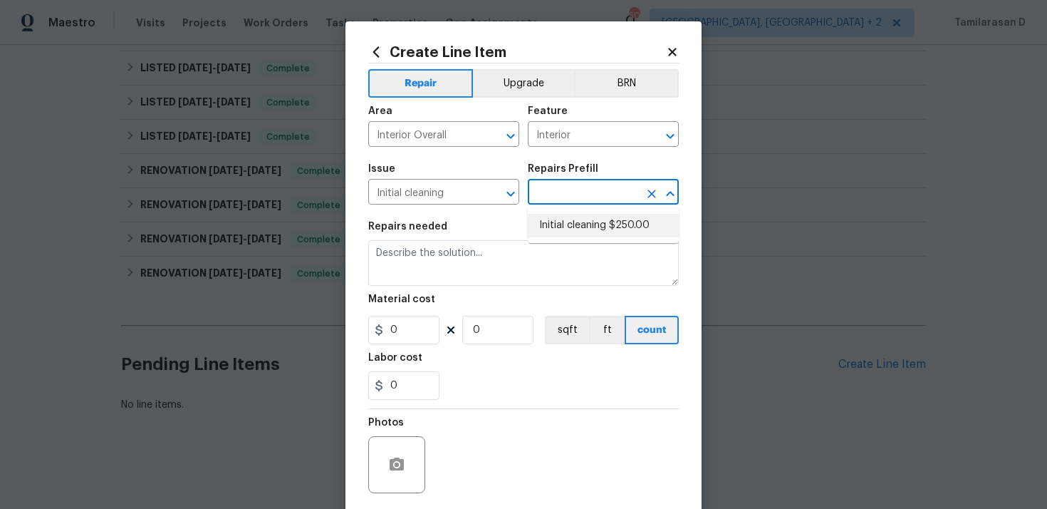
click at [559, 220] on li "Initial cleaning $250.00" at bounding box center [603, 226] width 151 height 24
type input "Home Readiness Packages"
type input "Initial cleaning $250.00"
type textarea "1. Wipe down exterior doors and trim. 2. Clean out all exterior light fixtures …"
type input "250"
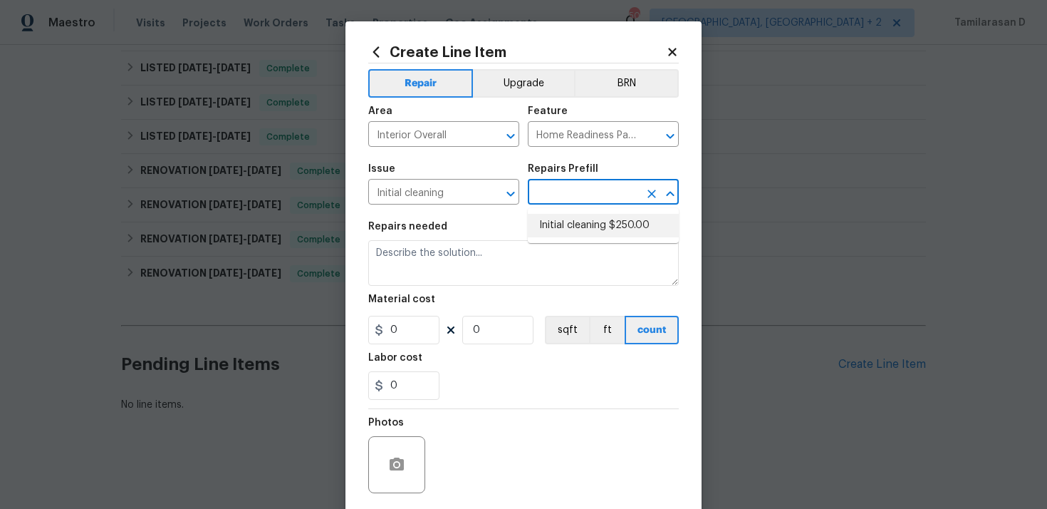
type input "1"
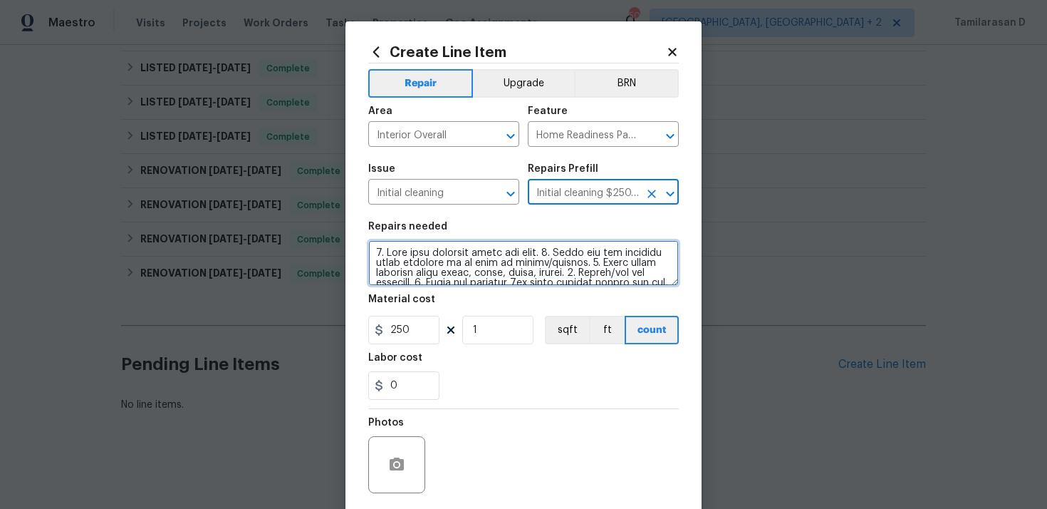
click at [433, 249] on textarea at bounding box center [523, 263] width 311 height 46
paste textarea "Perform a one-time cleaning due to recent pest WO"
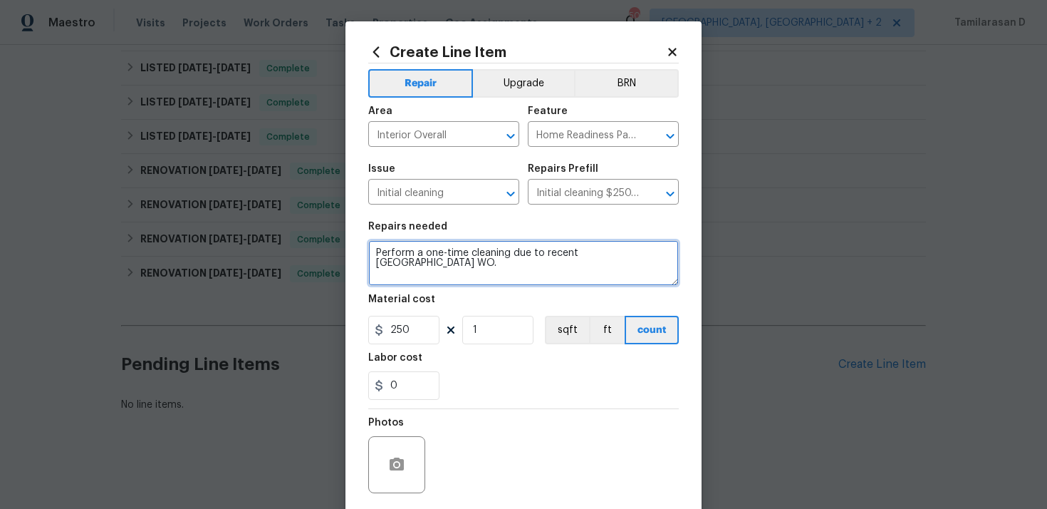
type textarea "Perform a one-time cleaning due to recent pest WO."
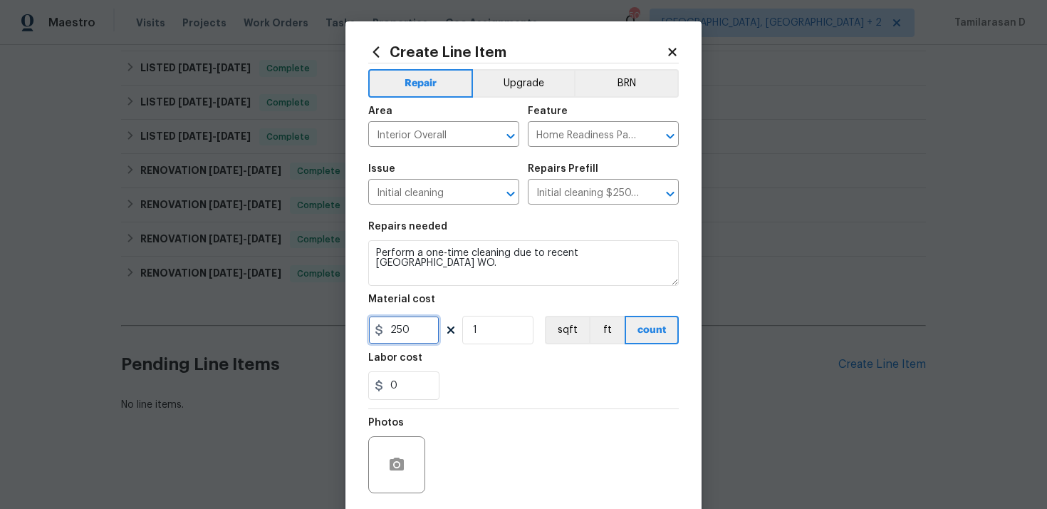
click at [405, 322] on input "250" at bounding box center [403, 330] width 71 height 28
type input "75"
click at [457, 410] on div "Photos" at bounding box center [523, 455] width 311 height 93
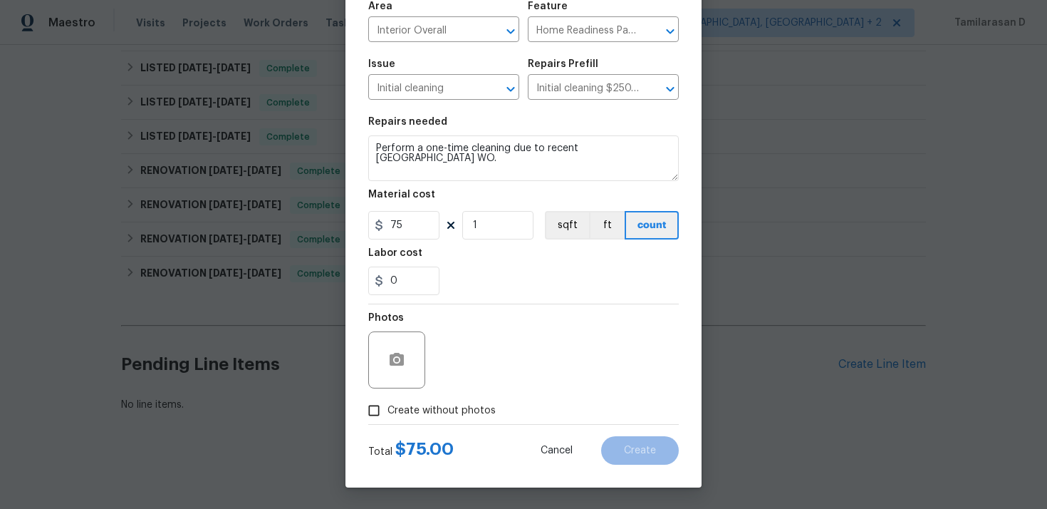
click at [395, 406] on span "Create without photos" at bounding box center [442, 410] width 108 height 15
click at [388, 406] on input "Create without photos" at bounding box center [373, 410] width 27 height 27
checkbox input "true"
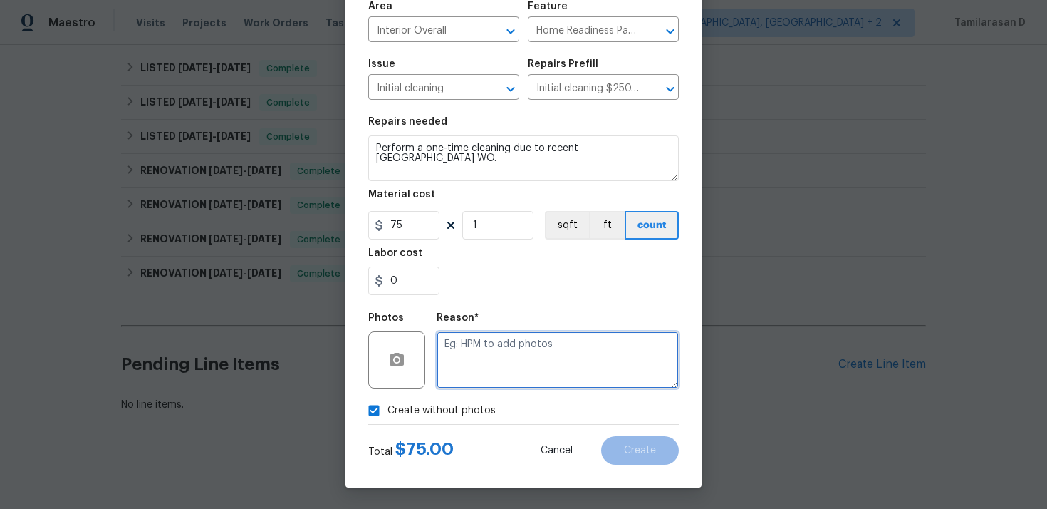
click at [464, 360] on textarea at bounding box center [558, 359] width 242 height 57
type textarea "N/A"
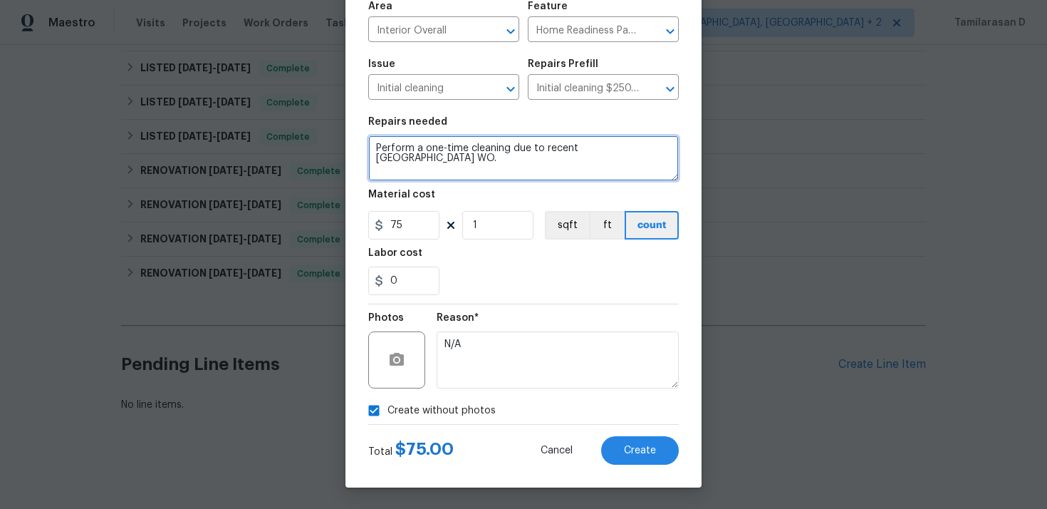
click at [606, 152] on textarea "Perform a one-time cleaning due to recent pest WO." at bounding box center [523, 158] width 311 height 46
type textarea "Perform a one-time cleaning due to recent pest treatment."
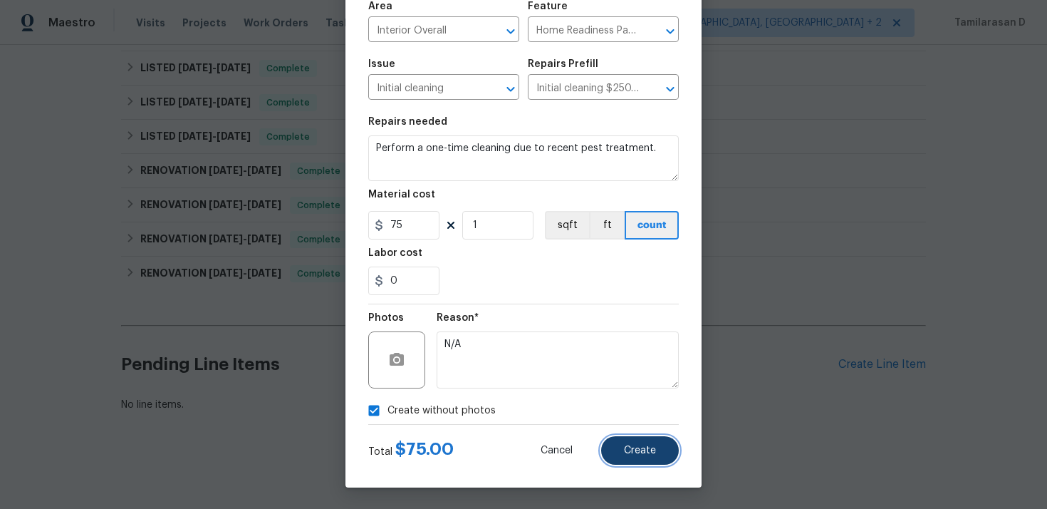
click at [625, 442] on button "Create" at bounding box center [640, 450] width 78 height 28
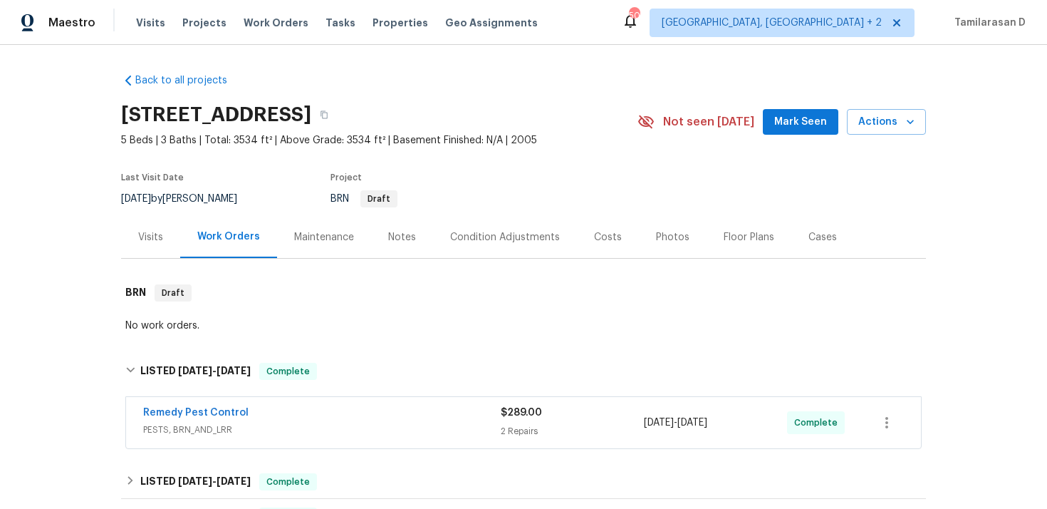
scroll to position [693, 0]
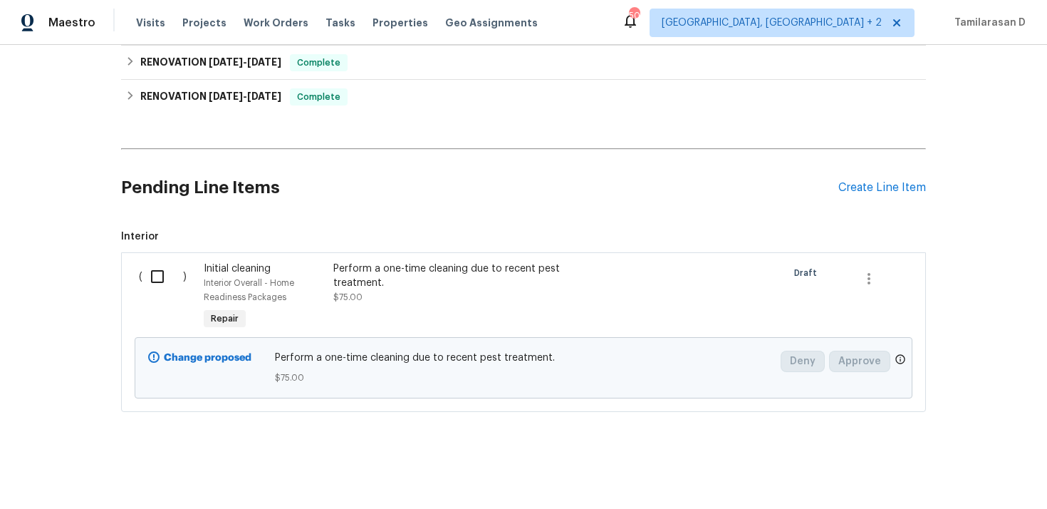
click at [303, 188] on h2 "Pending Line Items" at bounding box center [479, 188] width 717 height 66
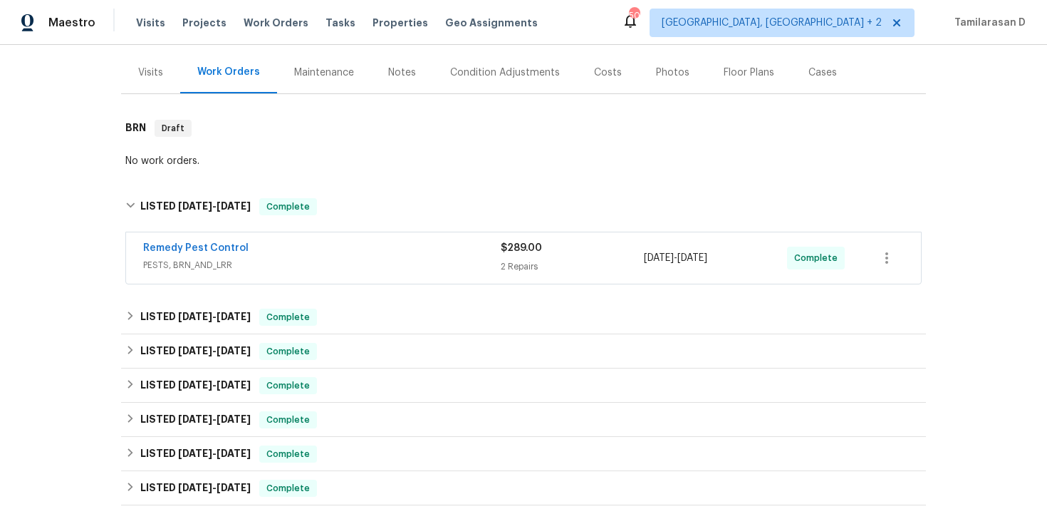
scroll to position [0, 0]
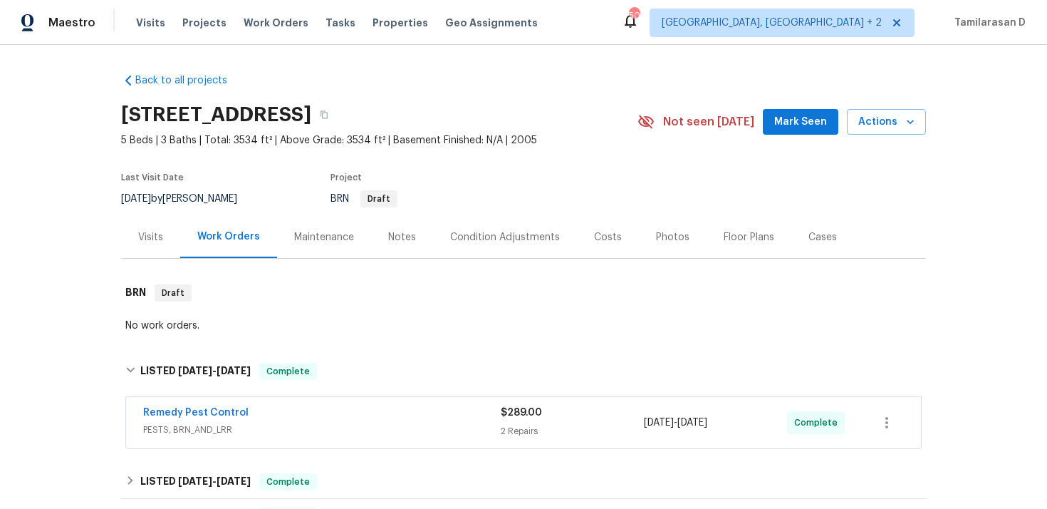
click at [280, 189] on div "Last Visit Date 8/27/2025 by Ryan Craven Project BRN Draft" at bounding box center [362, 190] width 483 height 51
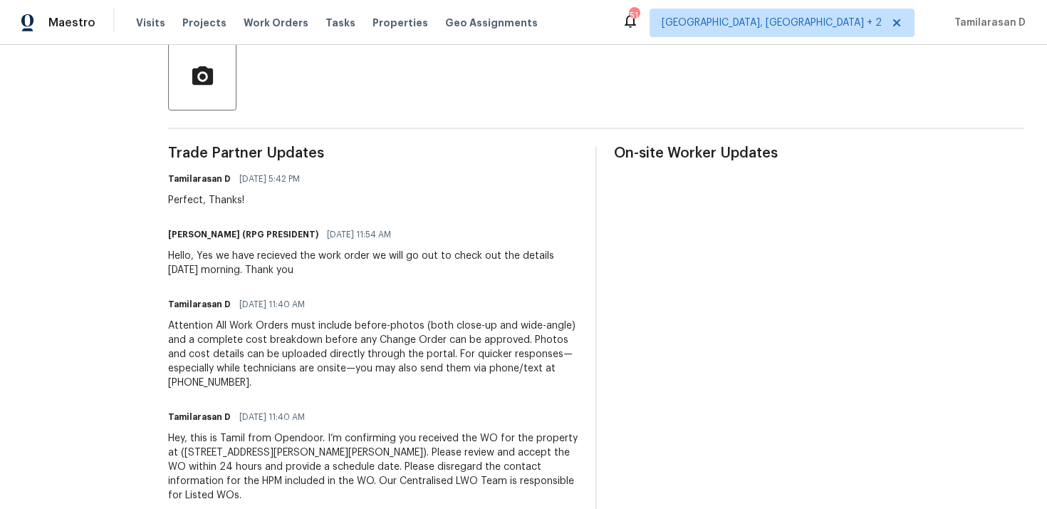
scroll to position [113, 0]
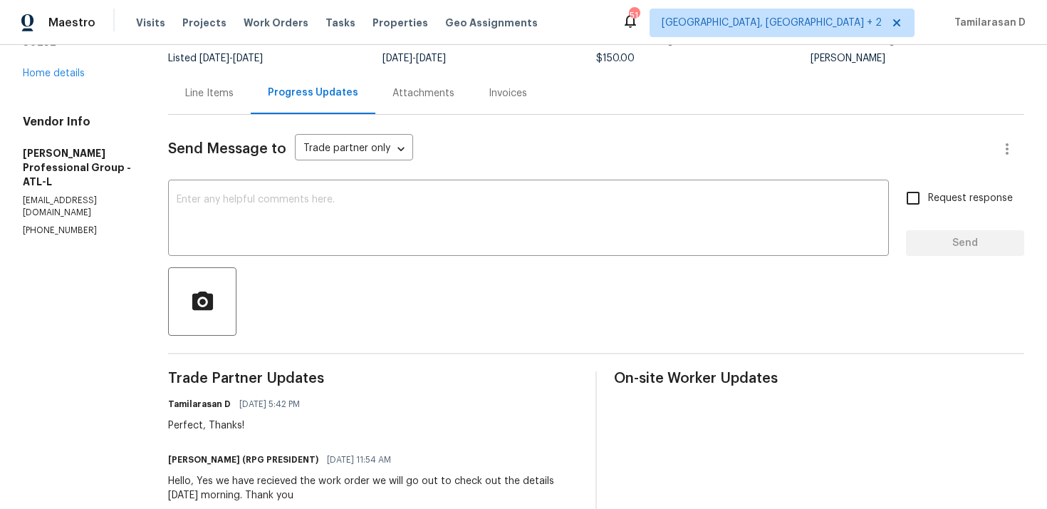
click at [212, 100] on div "Line Items" at bounding box center [209, 93] width 83 height 42
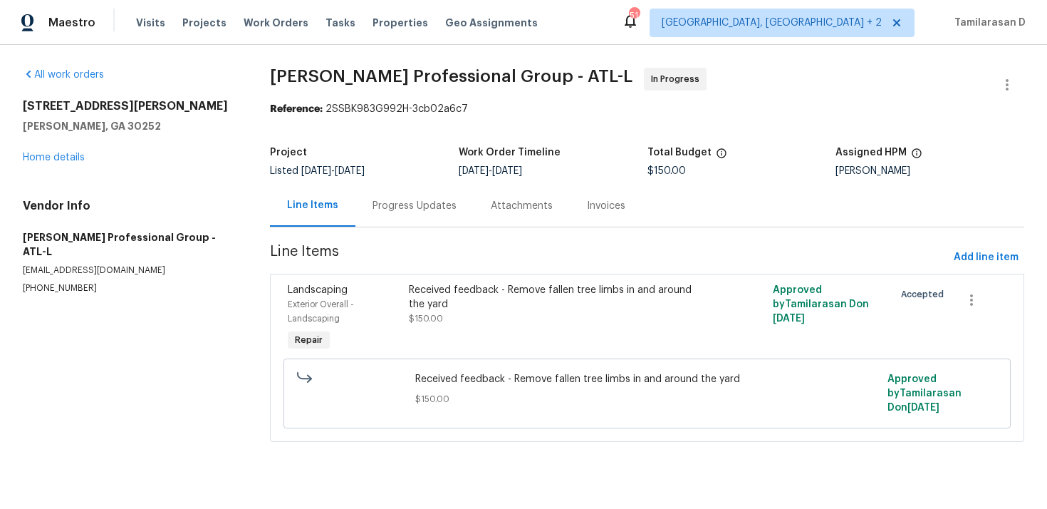
click at [435, 197] on div "Progress Updates" at bounding box center [414, 206] width 118 height 42
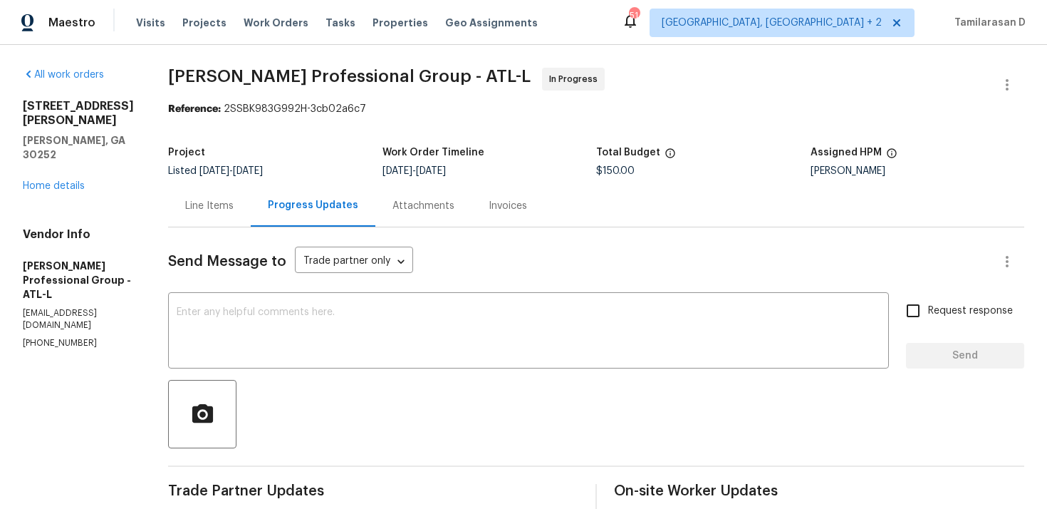
scroll to position [357, 0]
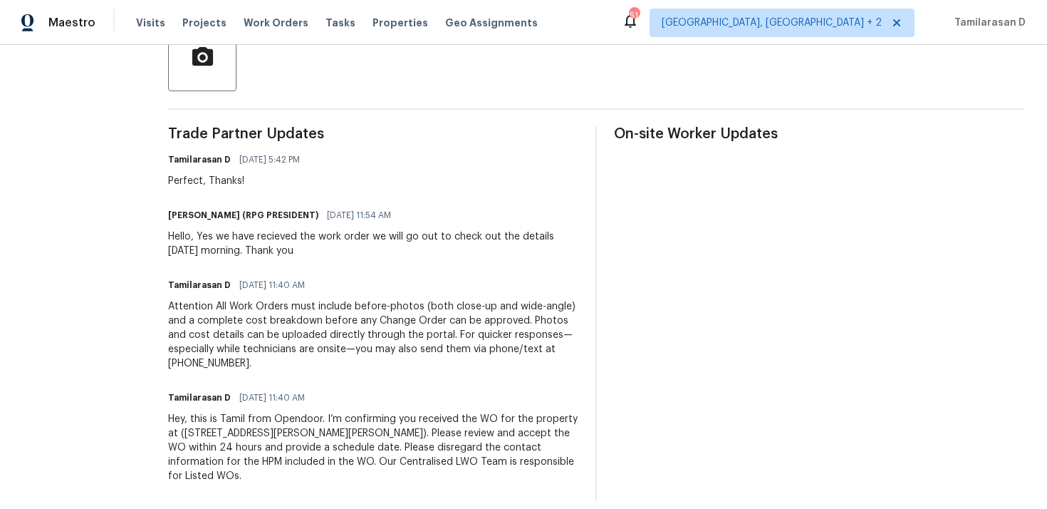
click at [252, 167] on div "Tamilarasan D [DATE] 5:42 PM" at bounding box center [238, 160] width 140 height 20
click at [256, 178] on div "Perfect, Thanks!" at bounding box center [238, 181] width 140 height 14
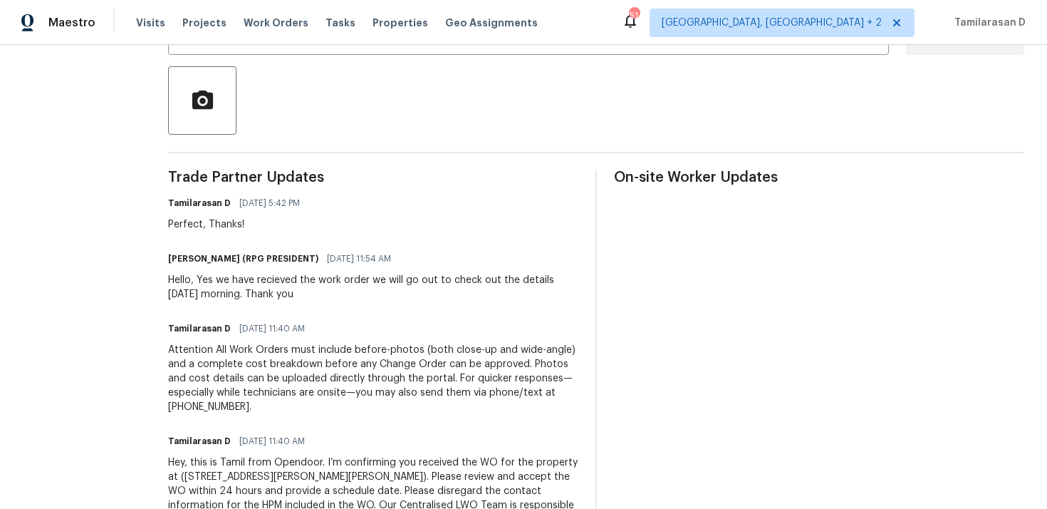
scroll to position [330, 0]
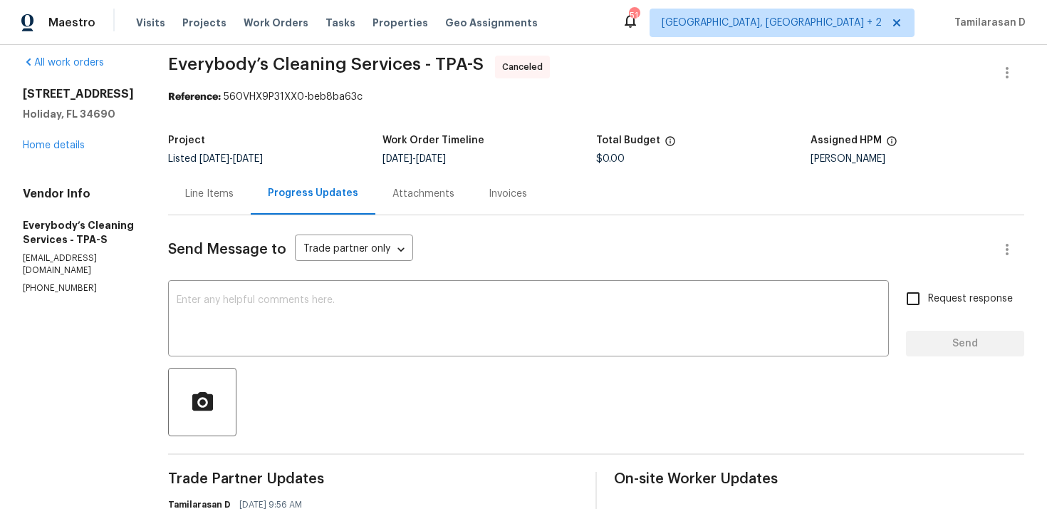
scroll to position [14, 0]
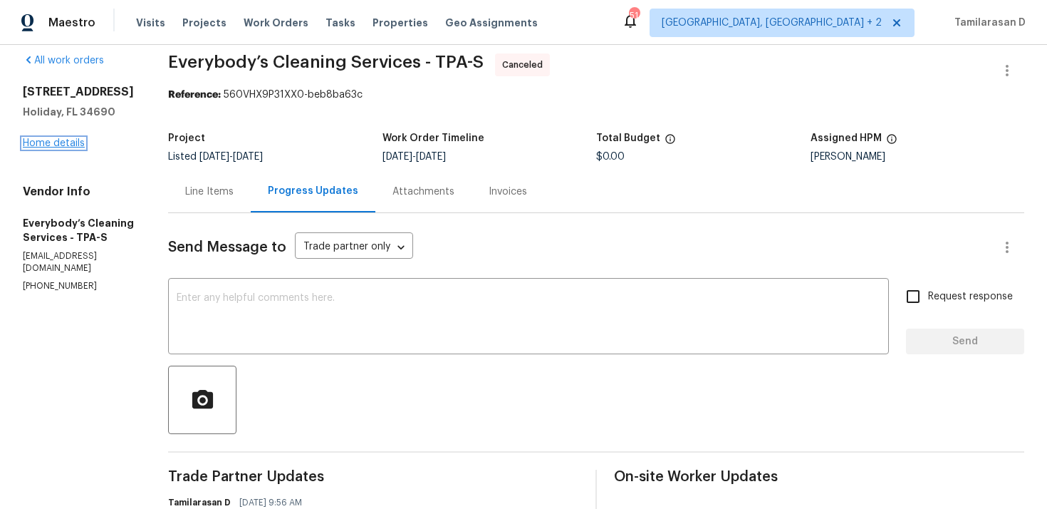
click at [70, 144] on link "Home details" at bounding box center [54, 143] width 62 height 10
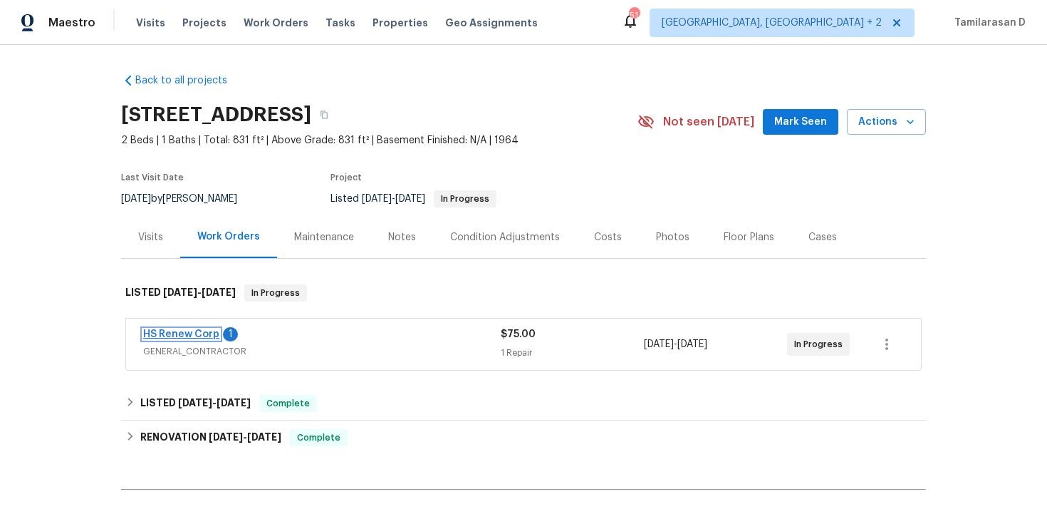
click at [197, 332] on link "HS Renew Corp" at bounding box center [181, 334] width 76 height 10
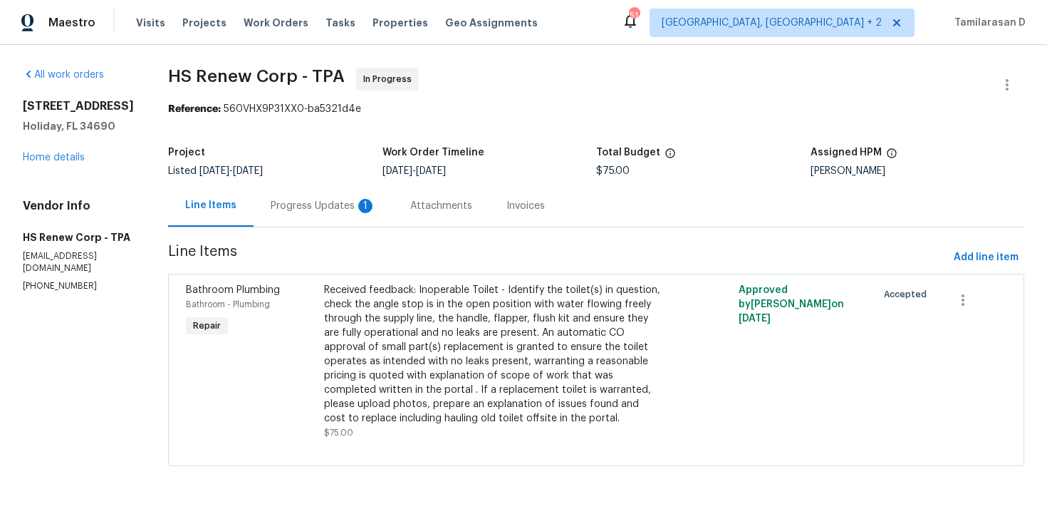
click at [345, 202] on div "Progress Updates 1" at bounding box center [323, 206] width 105 height 14
